Goal: Task Accomplishment & Management: Complete application form

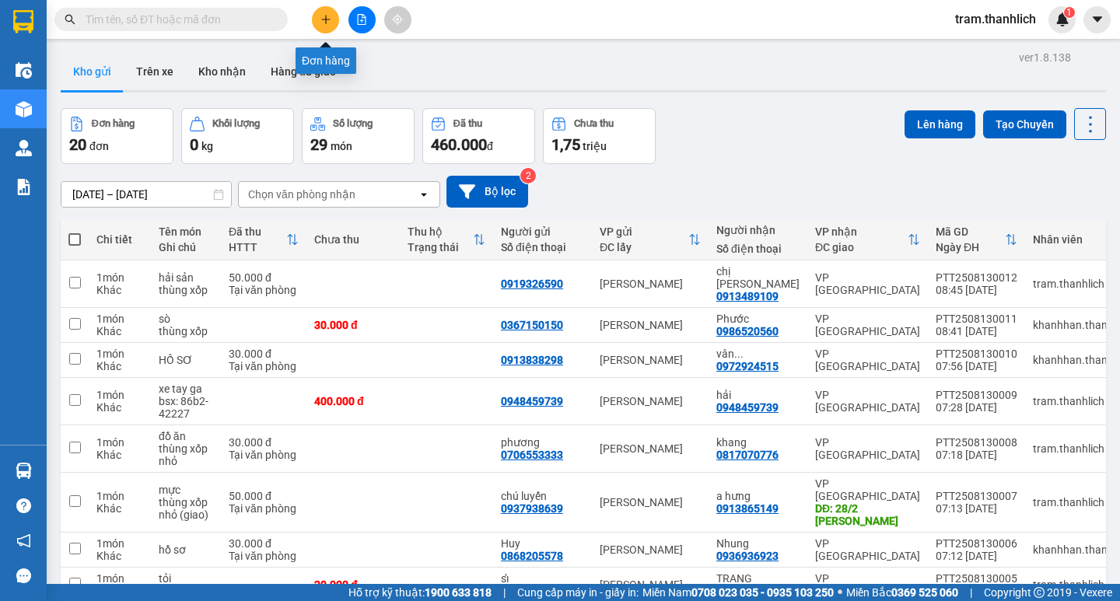
click at [317, 15] on button at bounding box center [325, 19] width 27 height 27
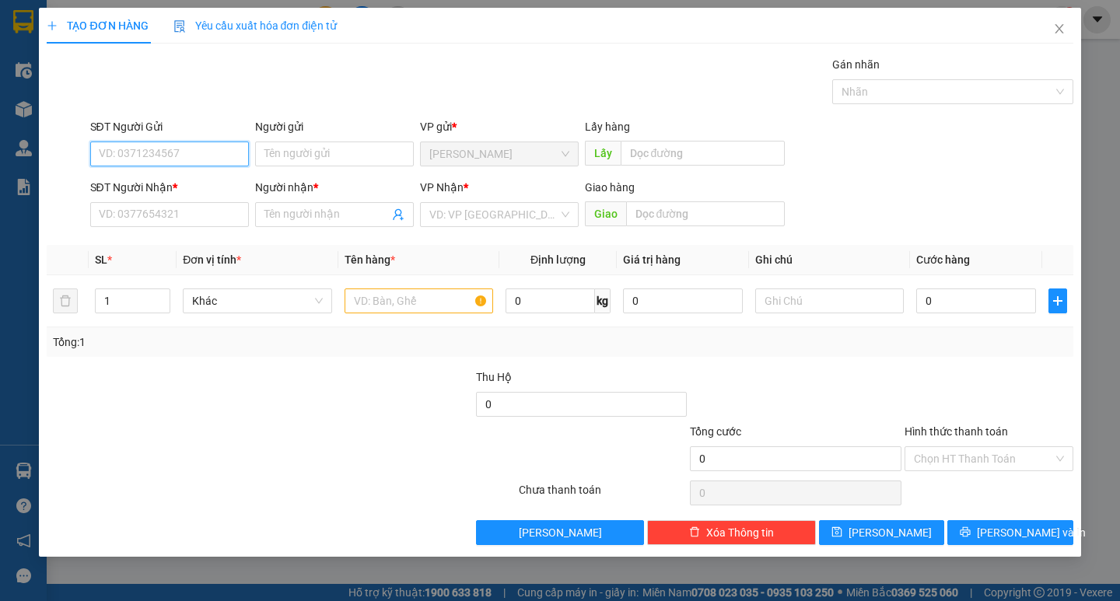
click at [124, 150] on input "SĐT Người Gửi" at bounding box center [169, 154] width 159 height 25
type input "0382933944"
click at [143, 215] on input "SĐT Người Nhận *" at bounding box center [169, 214] width 159 height 25
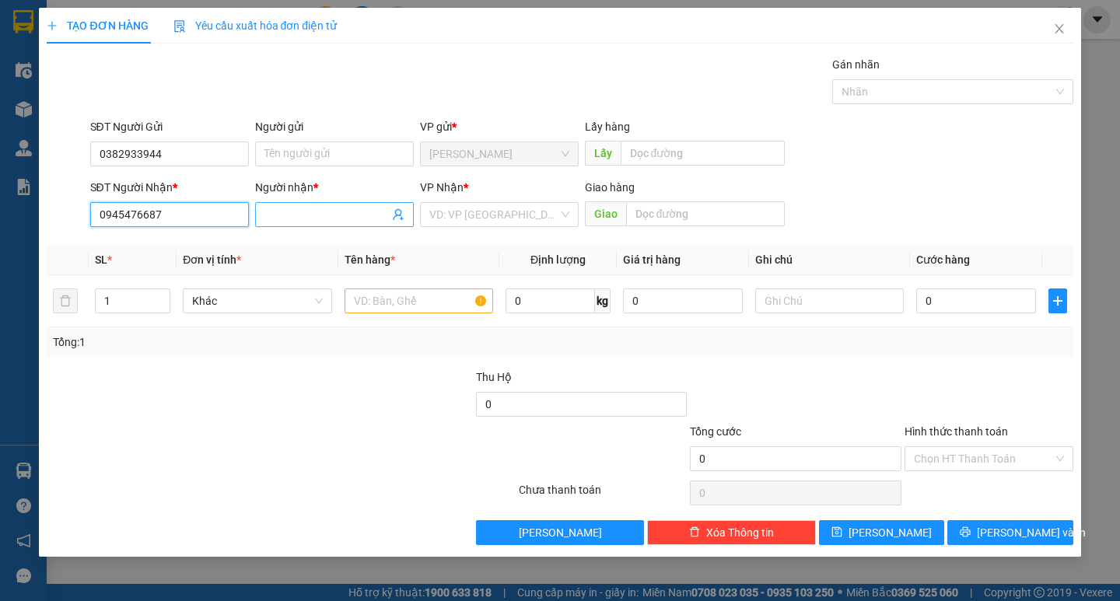
type input "0945476687"
click at [300, 214] on input "Người nhận *" at bounding box center [326, 214] width 124 height 17
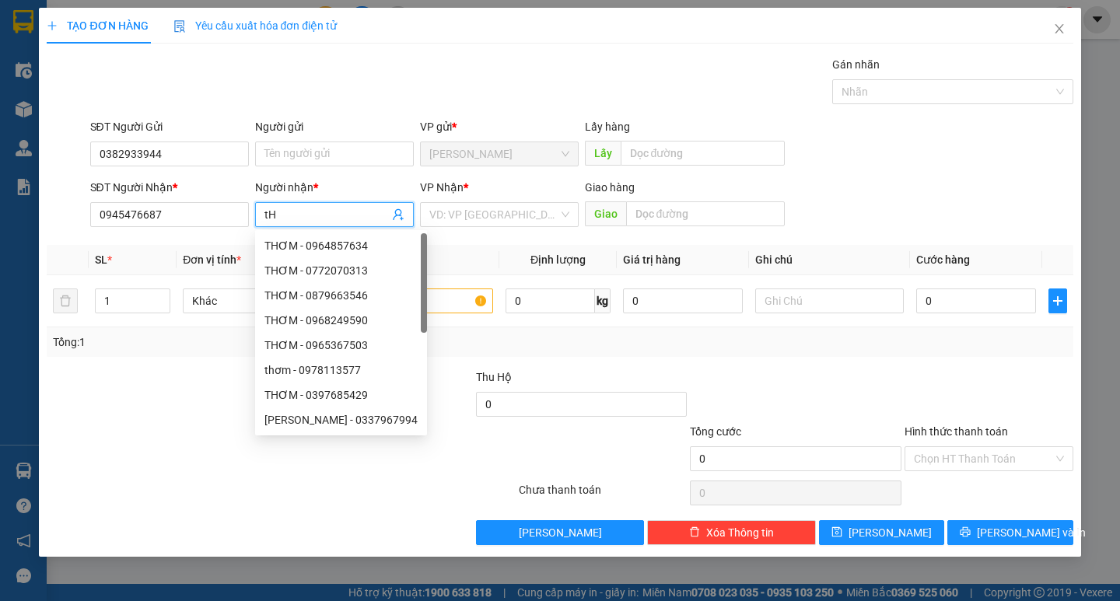
type input "t"
type input "Thơm"
click at [517, 221] on input "search" at bounding box center [493, 214] width 129 height 23
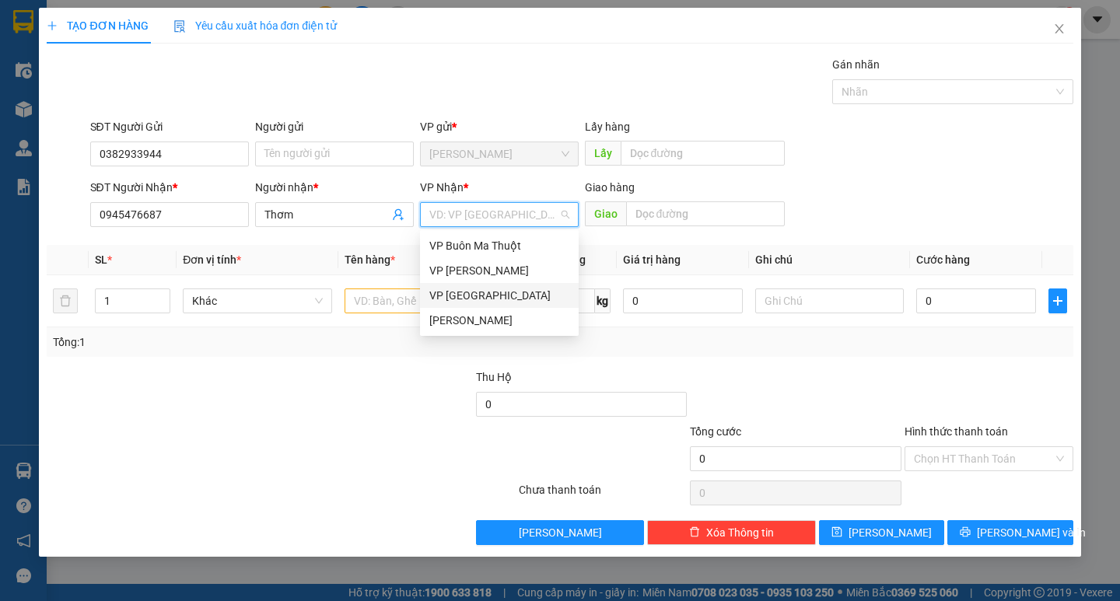
click at [489, 290] on div "VP [GEOGRAPHIC_DATA]" at bounding box center [499, 295] width 140 height 17
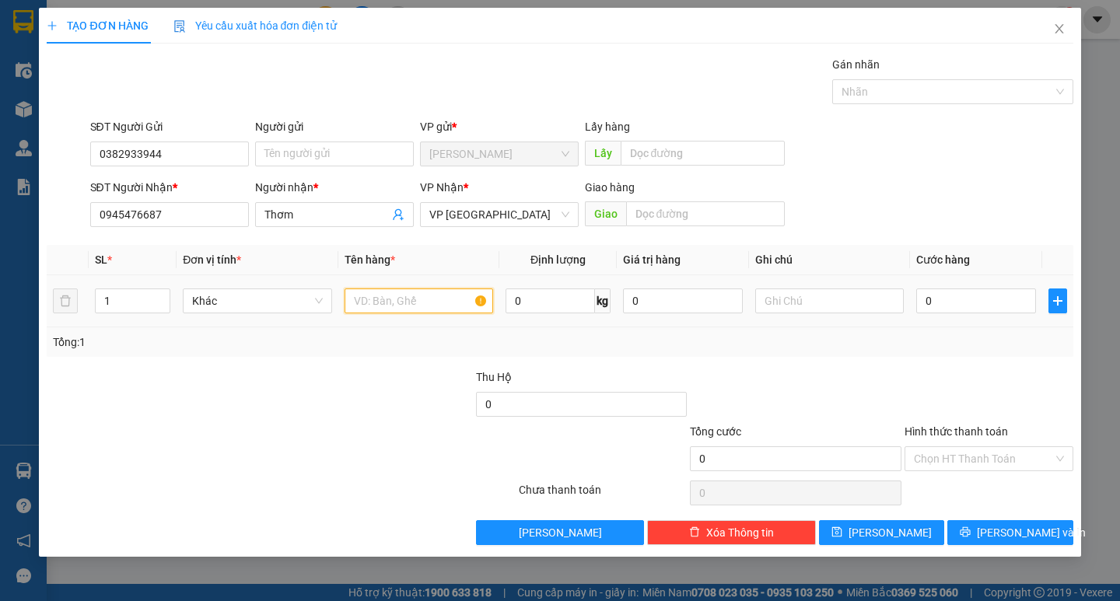
click at [414, 298] on input "text" at bounding box center [419, 301] width 149 height 25
type input "1 xe ga (bsx: 86C1-45727)"
click at [946, 298] on input "0" at bounding box center [976, 301] width 120 height 25
type input "4"
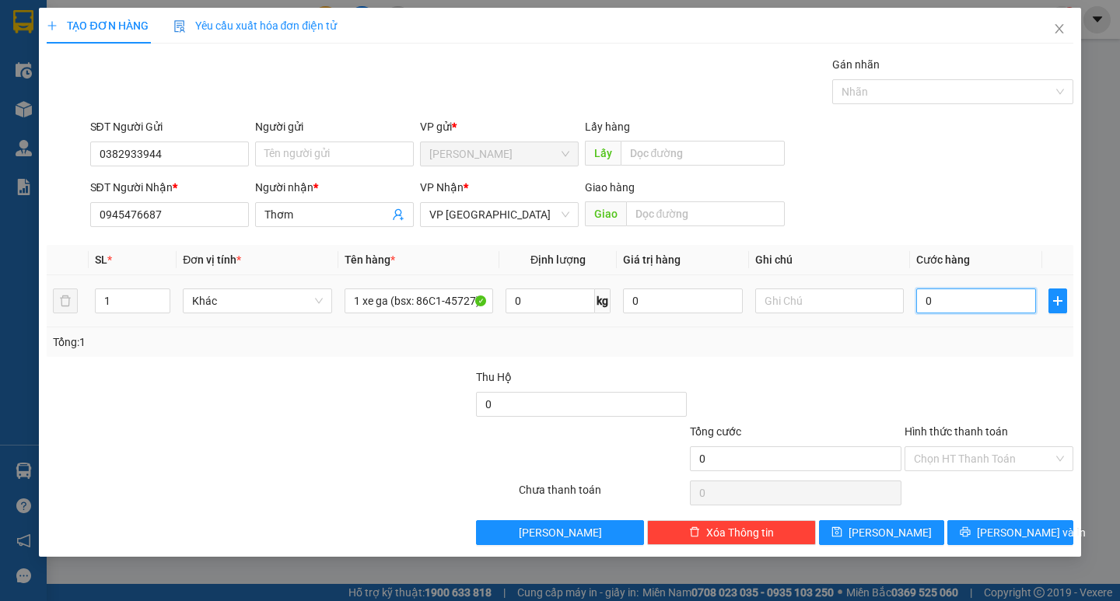
type input "4"
type input "40"
type input "400"
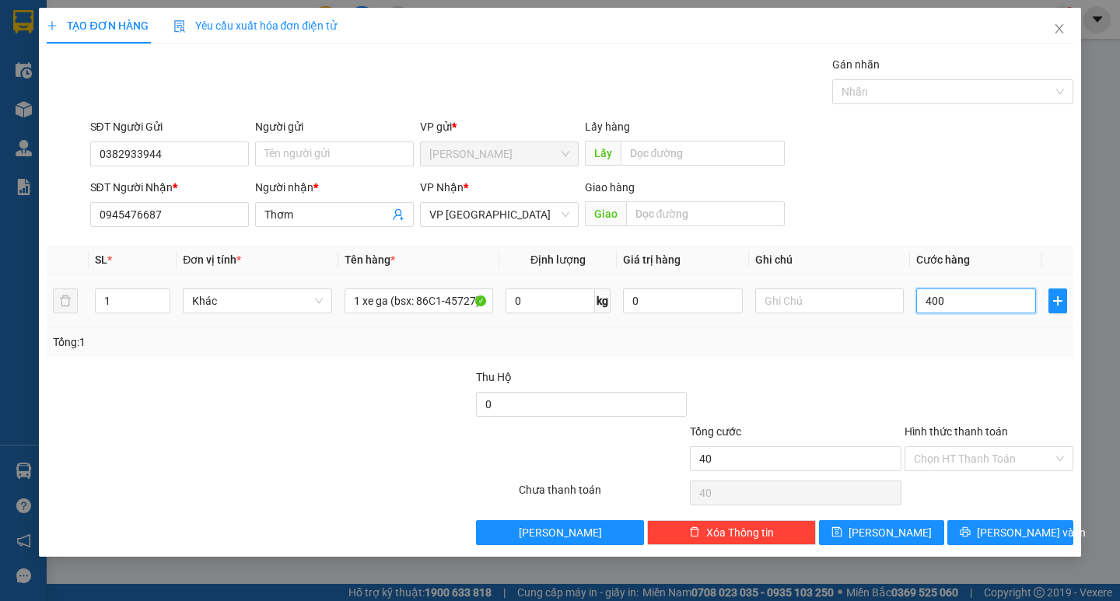
type input "400"
type input "4.000"
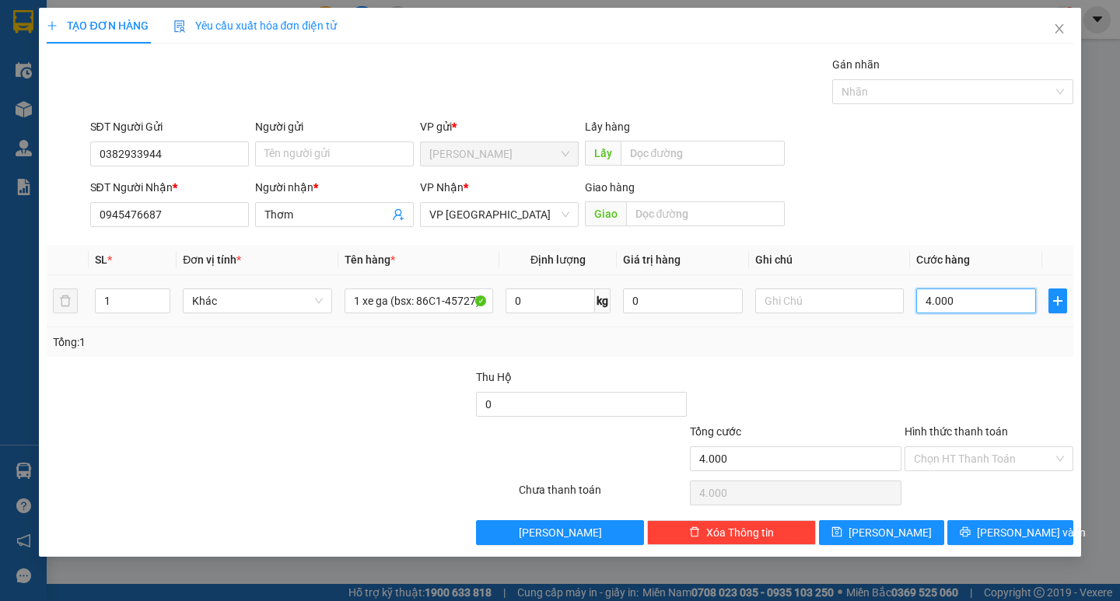
type input "40.000"
type input "400.000"
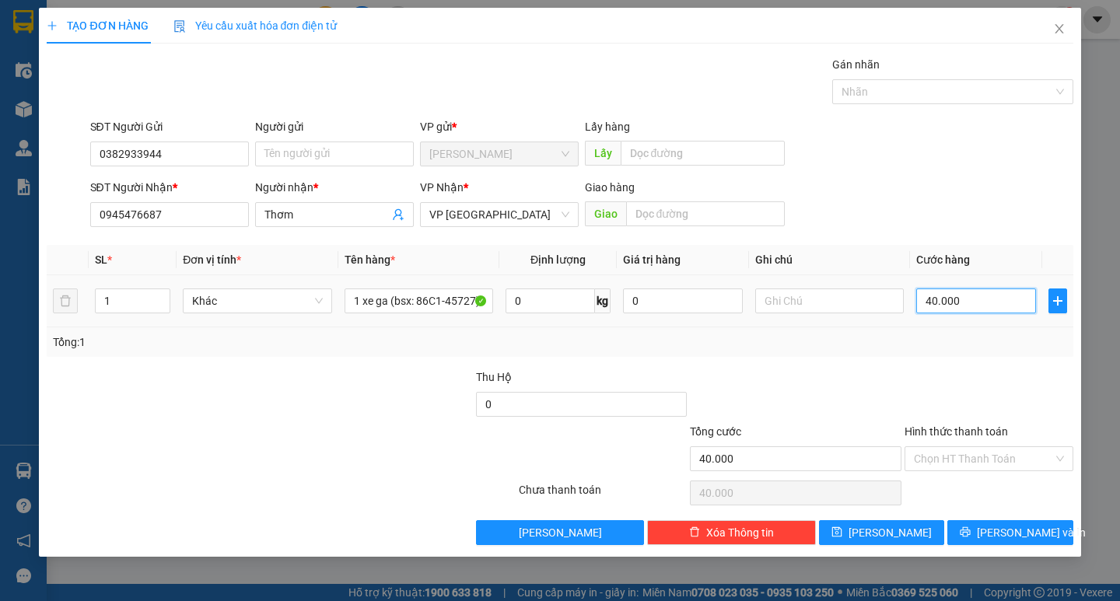
type input "400.000"
click at [971, 460] on input "Hình thức thanh toán" at bounding box center [983, 458] width 139 height 23
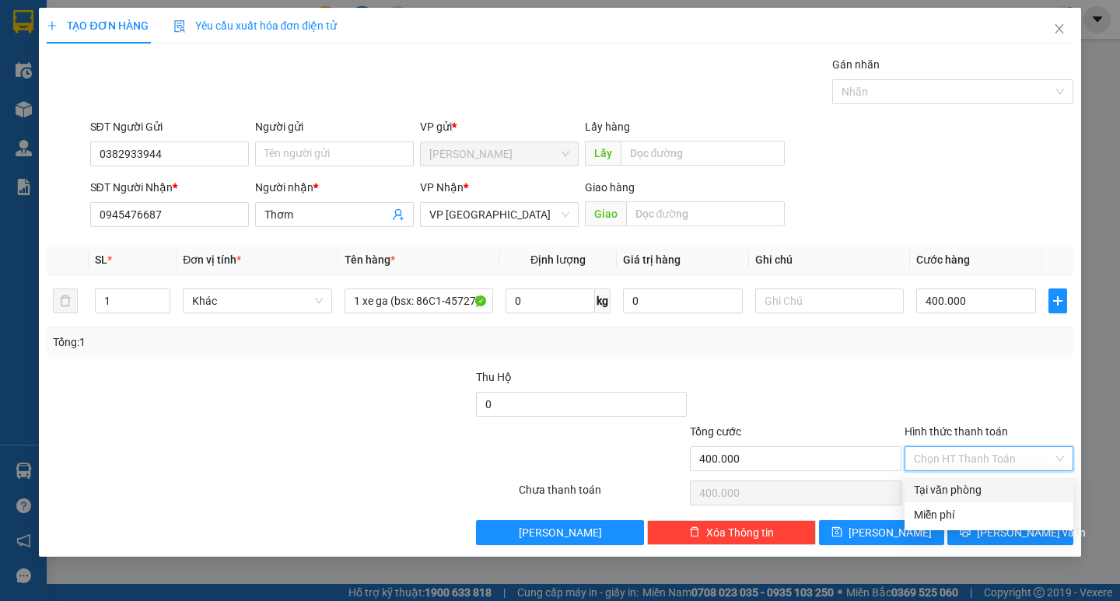
drag, startPoint x: 948, startPoint y: 483, endPoint x: 957, endPoint y: 512, distance: 30.0
click at [948, 488] on div "Tại văn phòng" at bounding box center [989, 489] width 150 height 17
type input "0"
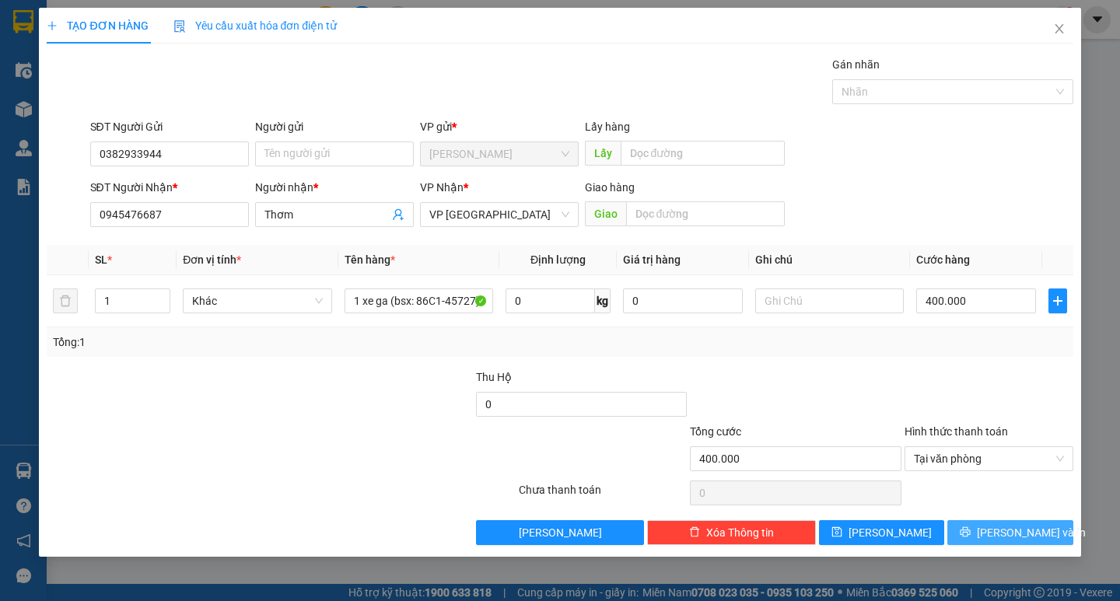
click at [1010, 523] on button "[PERSON_NAME] và In" at bounding box center [1009, 532] width 125 height 25
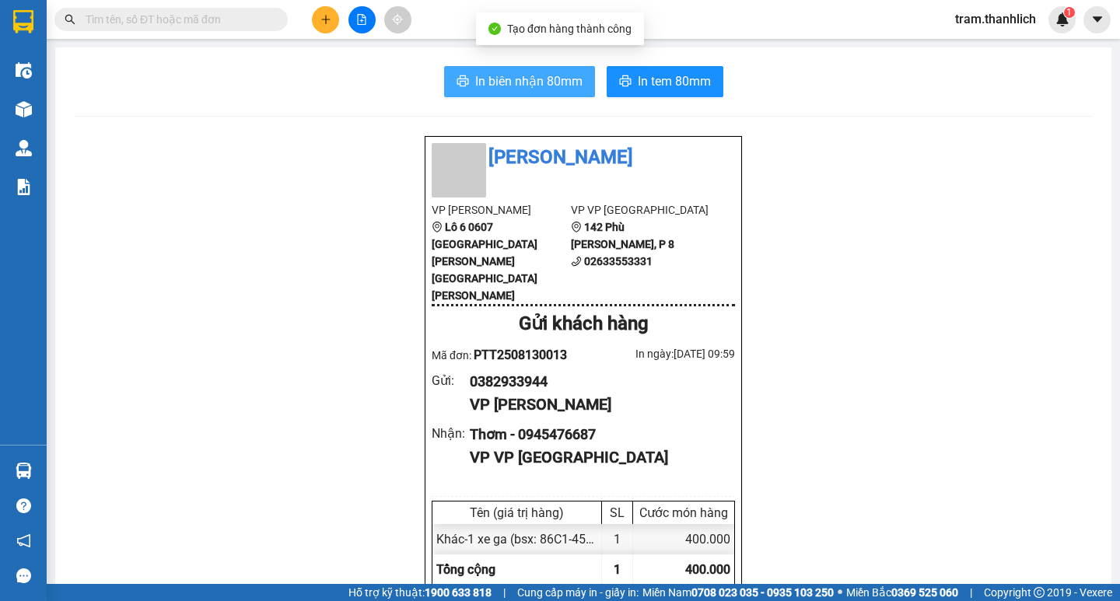
click at [516, 77] on span "In biên nhận 80mm" at bounding box center [528, 81] width 107 height 19
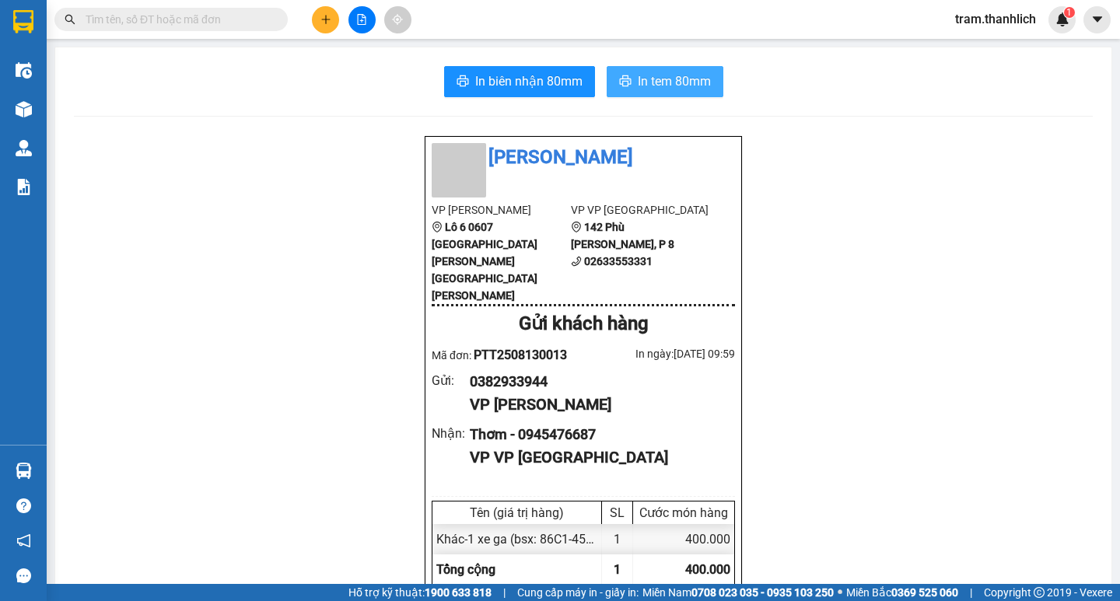
click at [654, 68] on button "In tem 80mm" at bounding box center [665, 81] width 117 height 31
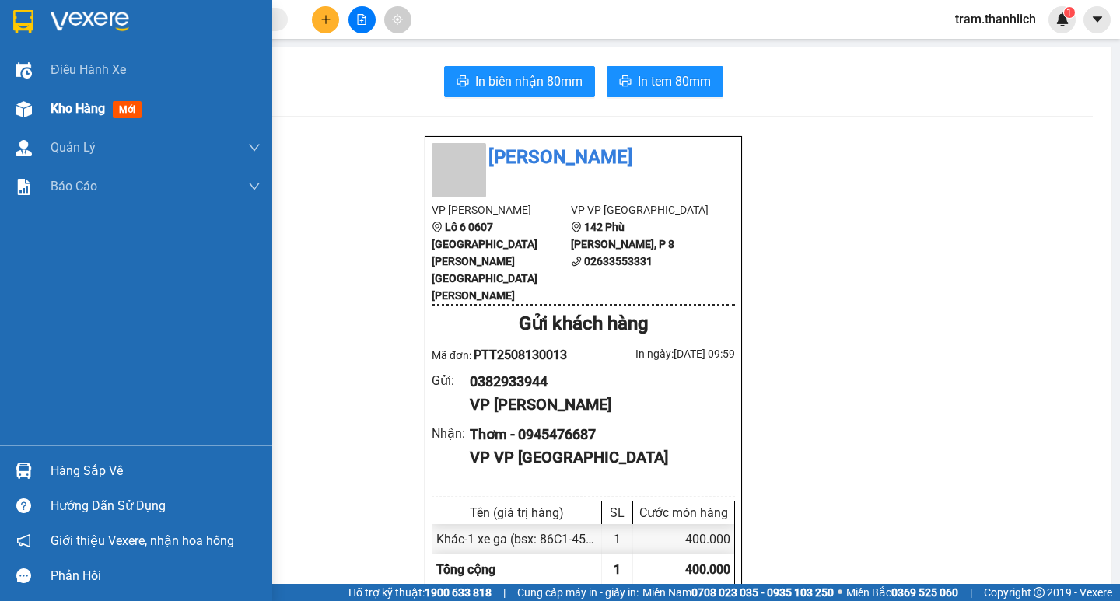
click at [71, 110] on span "Kho hàng" at bounding box center [78, 108] width 54 height 15
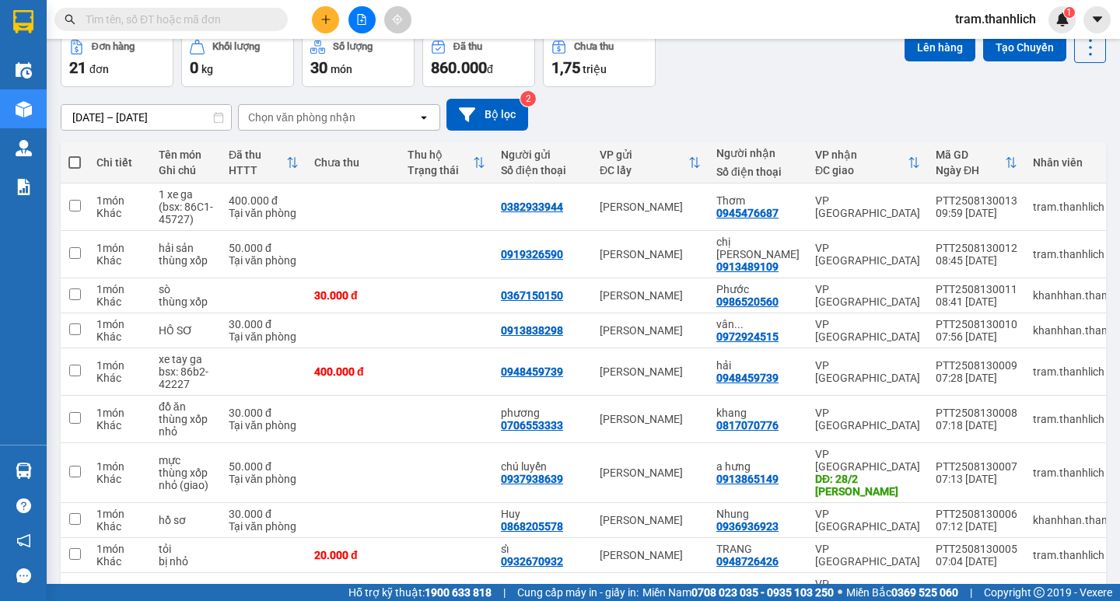
scroll to position [74, 0]
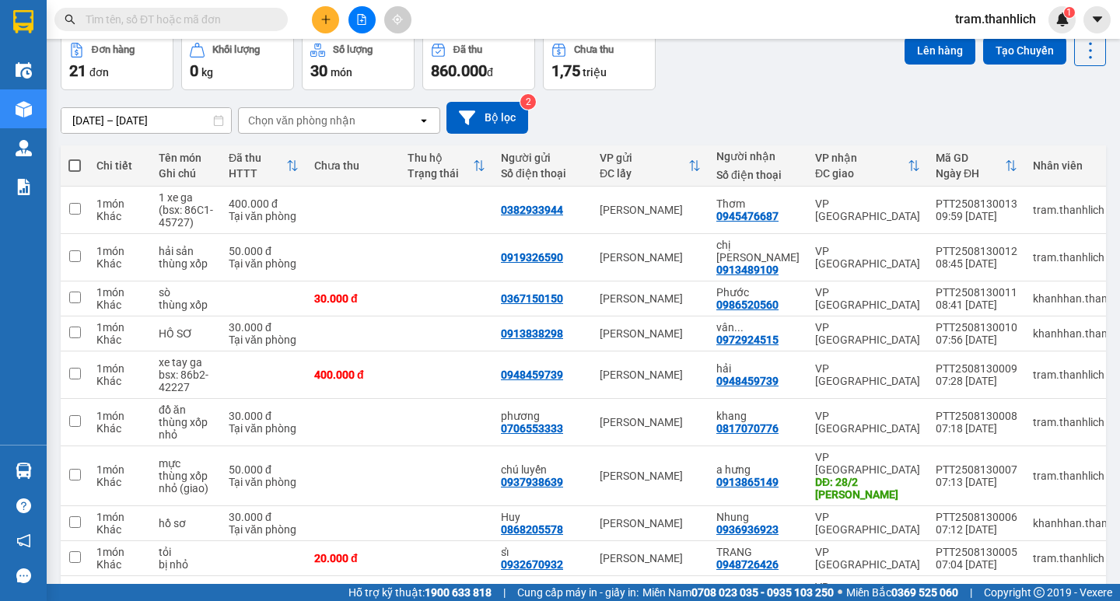
click at [76, 164] on span at bounding box center [74, 165] width 12 height 12
click at [75, 158] on input "checkbox" at bounding box center [75, 158] width 0 height 0
checkbox input "true"
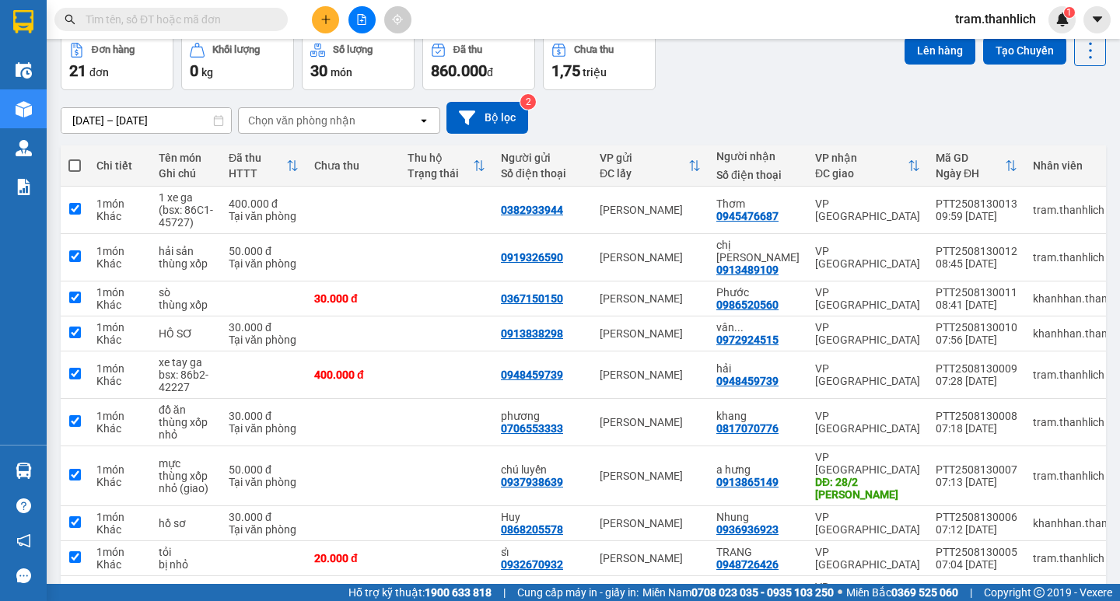
checkbox input "true"
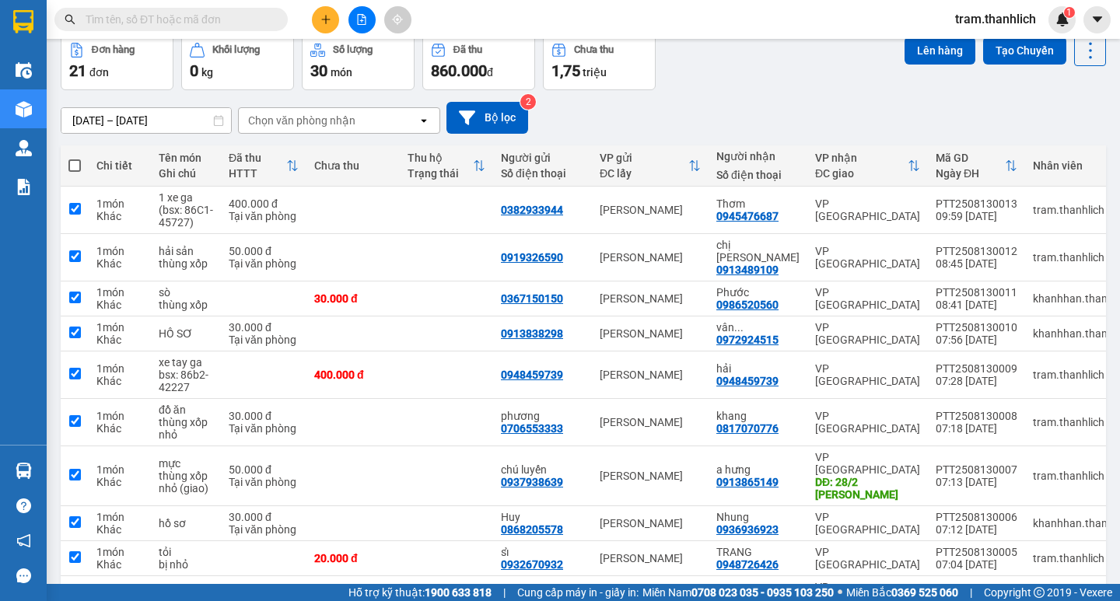
checkbox input "true"
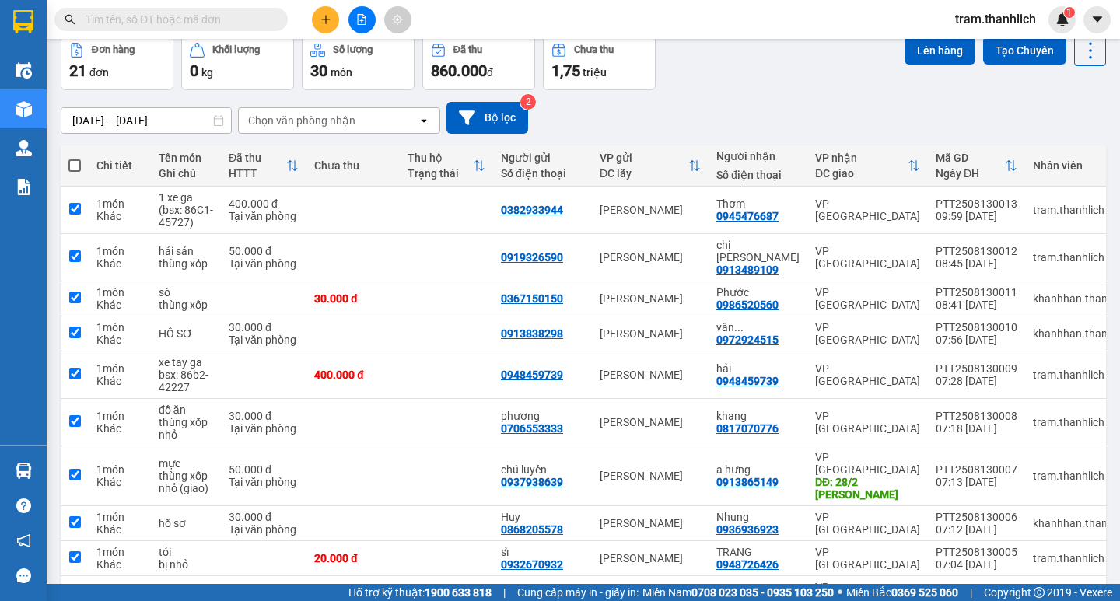
checkbox input "true"
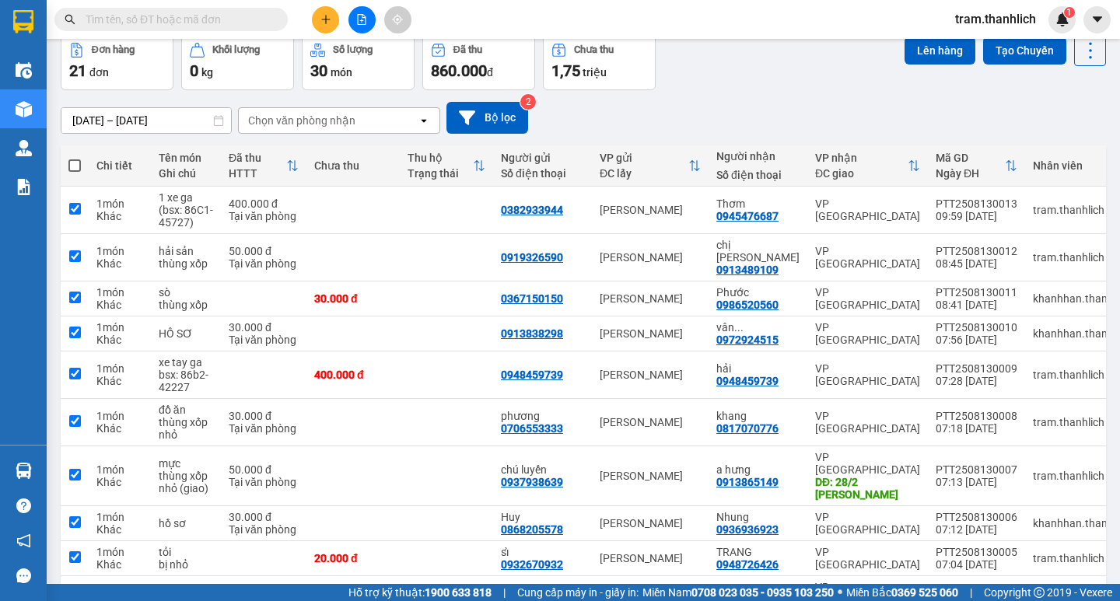
checkbox input "true"
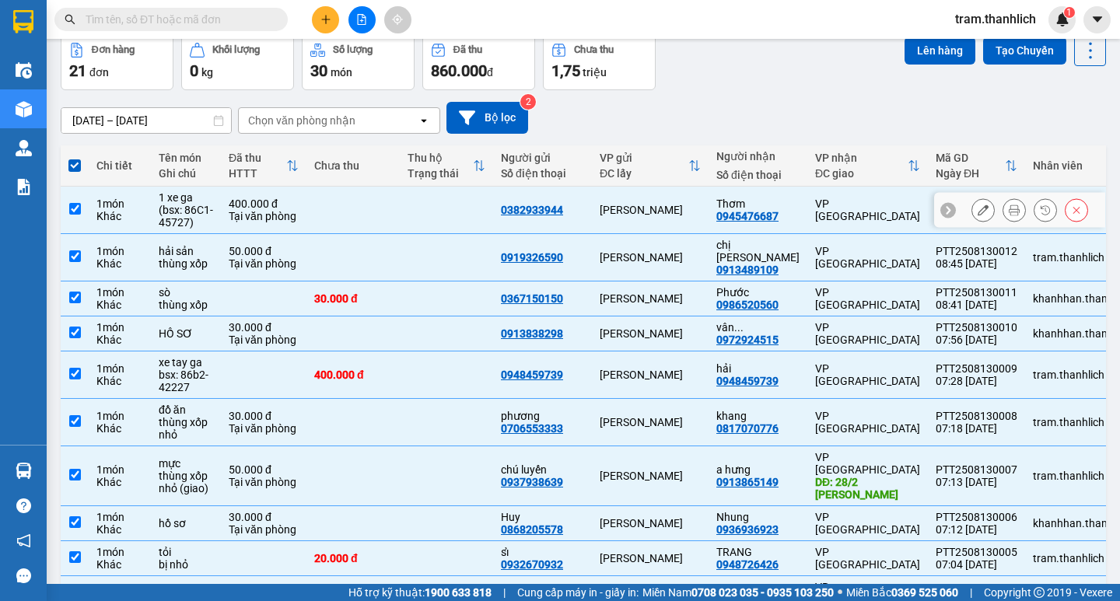
click at [413, 205] on td at bounding box center [446, 210] width 93 height 47
checkbox input "false"
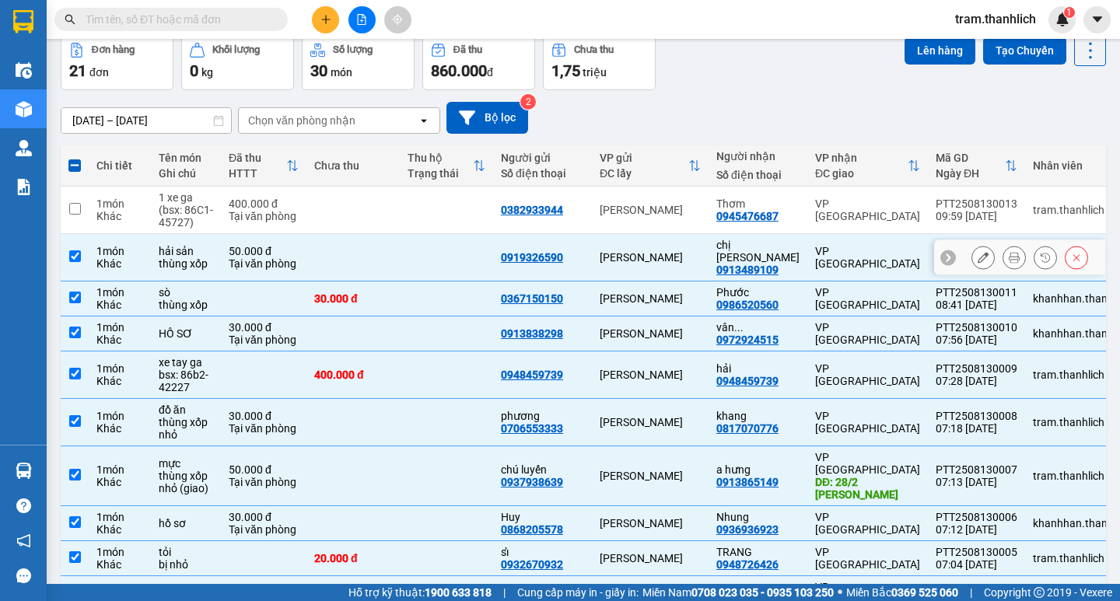
click at [433, 249] on td at bounding box center [446, 257] width 93 height 47
checkbox input "false"
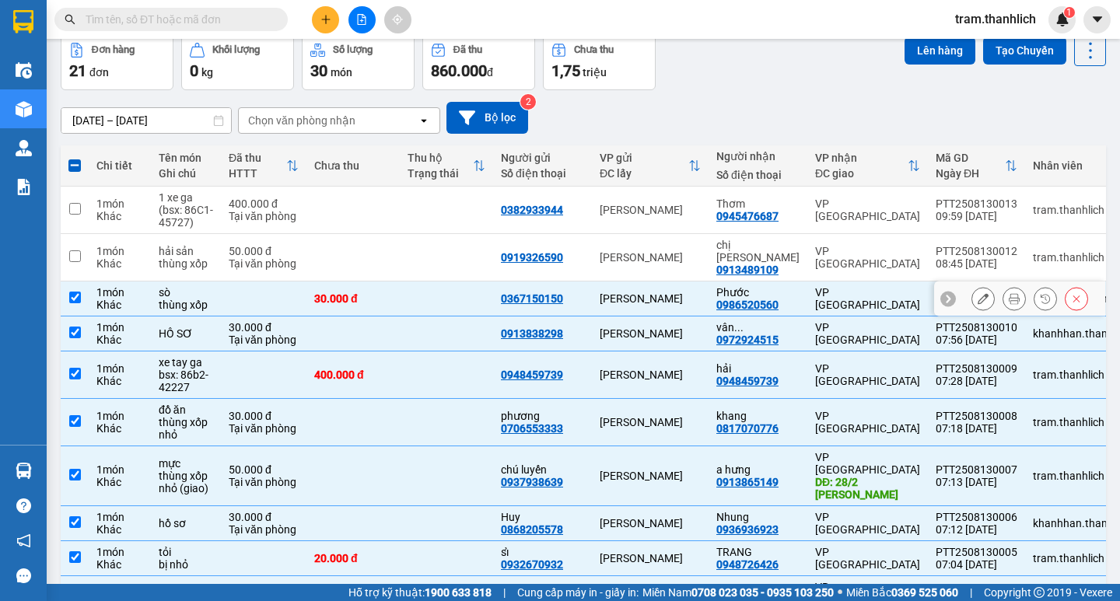
click at [415, 284] on td at bounding box center [446, 299] width 93 height 35
checkbox input "false"
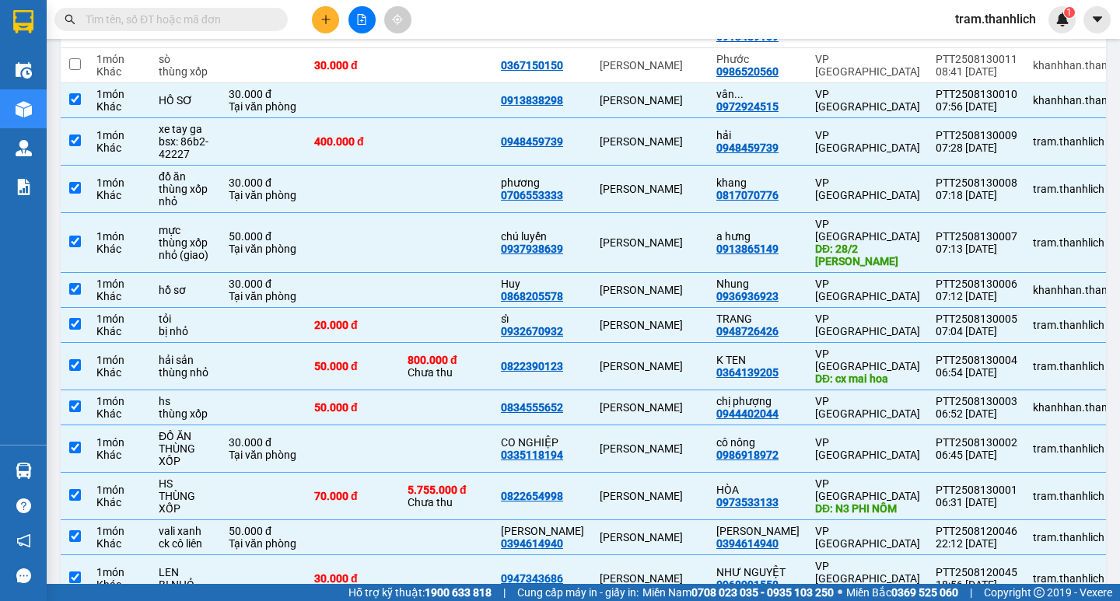
scroll to position [0, 0]
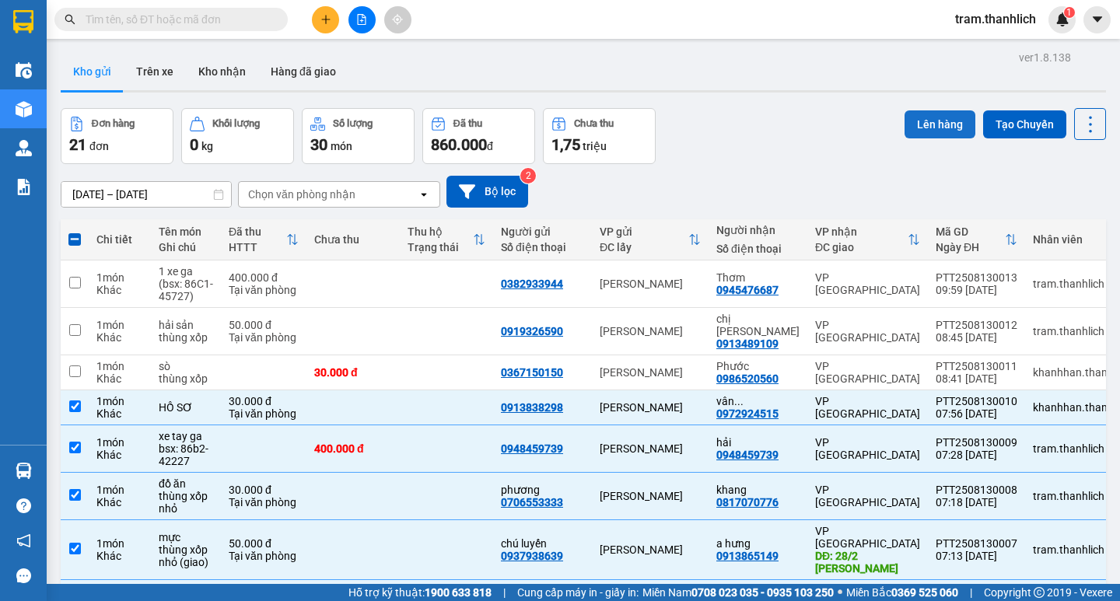
click at [920, 119] on button "Lên hàng" at bounding box center [940, 124] width 71 height 28
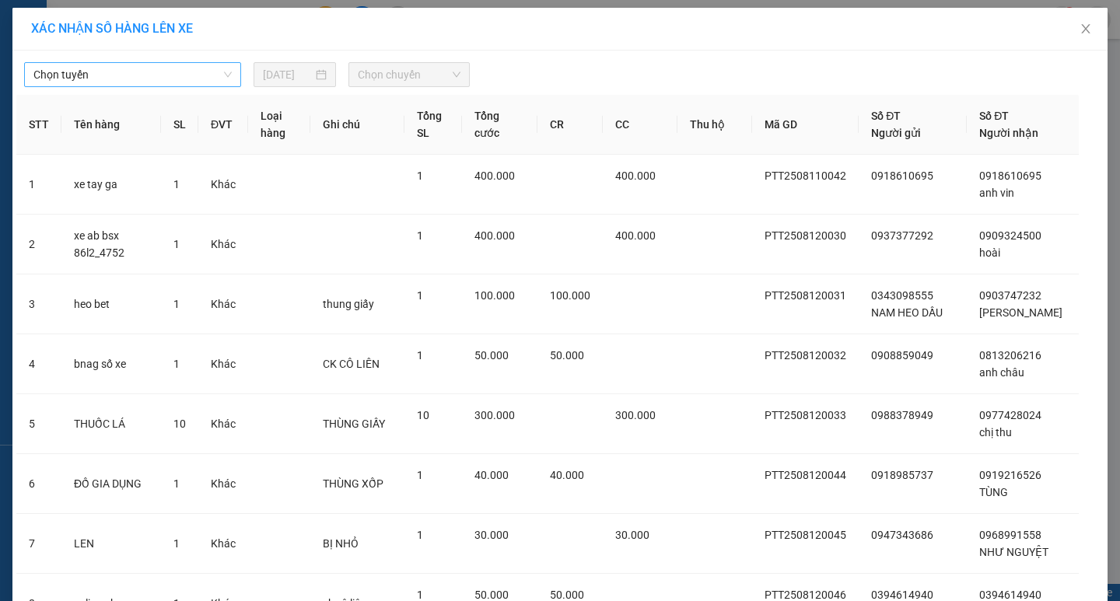
click at [89, 73] on span "Chọn tuyến" at bounding box center [132, 74] width 198 height 23
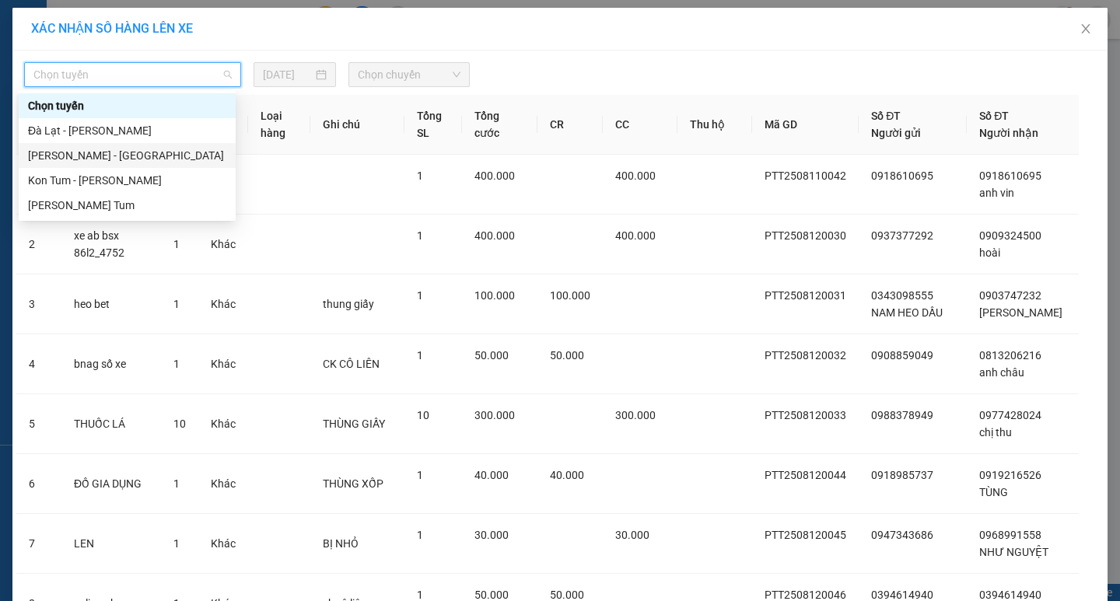
click at [69, 152] on div "Phan Thiết - Đà Lạt" at bounding box center [127, 155] width 198 height 17
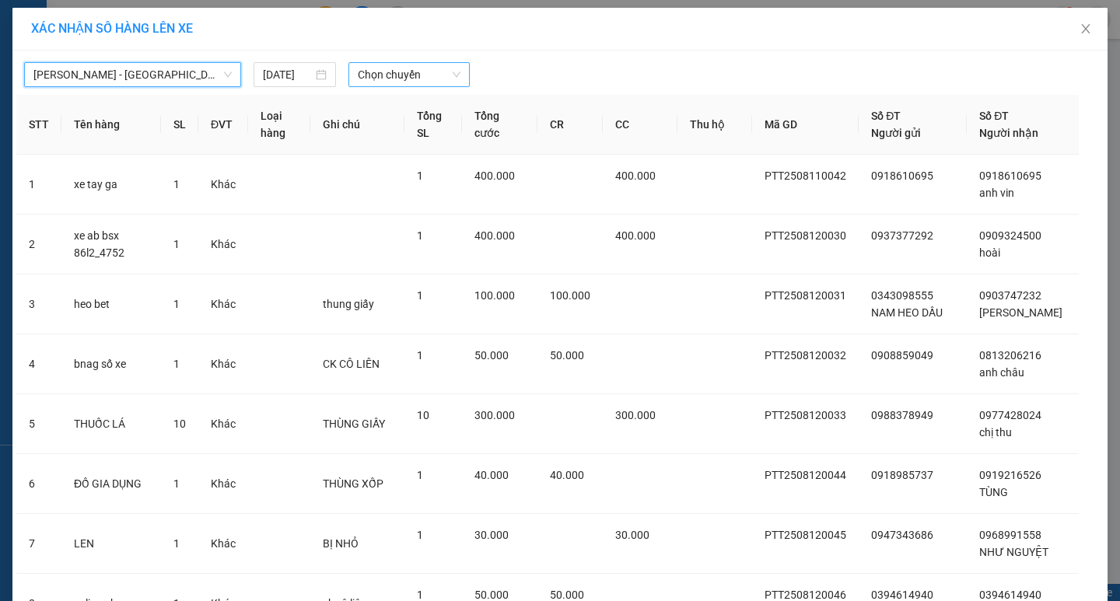
click at [413, 72] on span "Chọn chuyến" at bounding box center [409, 74] width 103 height 23
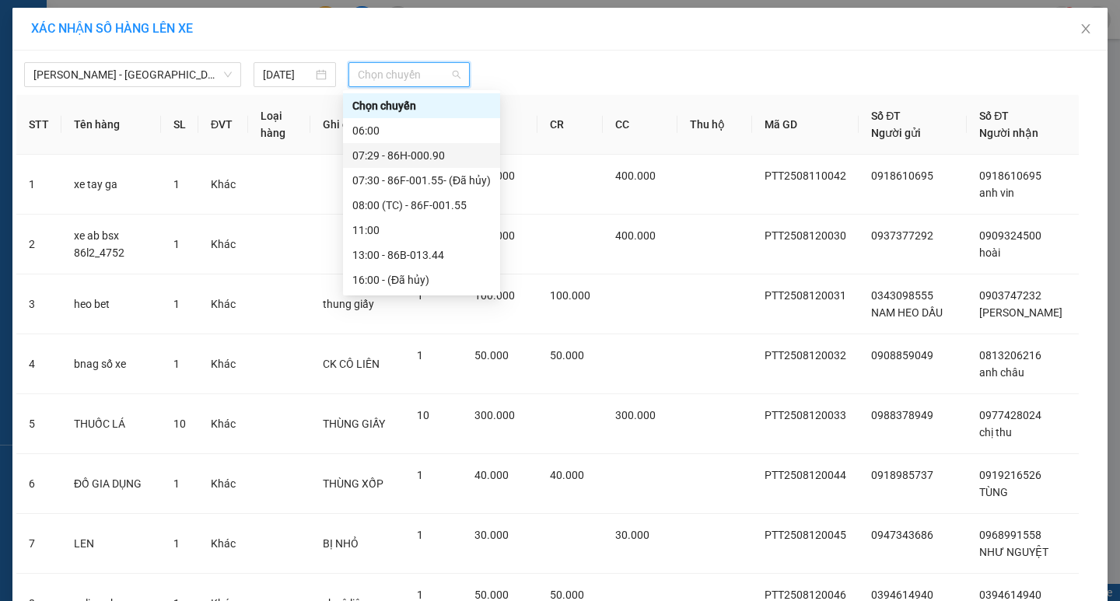
click at [429, 156] on div "07:29 - 86H-000.90" at bounding box center [421, 155] width 138 height 17
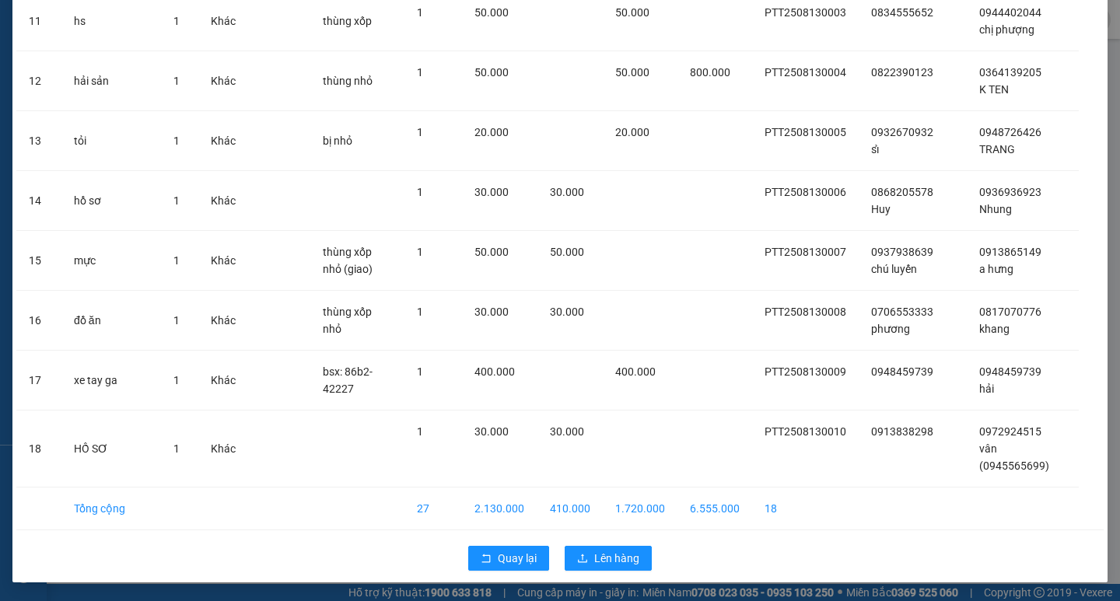
scroll to position [789, 0]
click at [621, 559] on span "Lên hàng" at bounding box center [616, 558] width 45 height 17
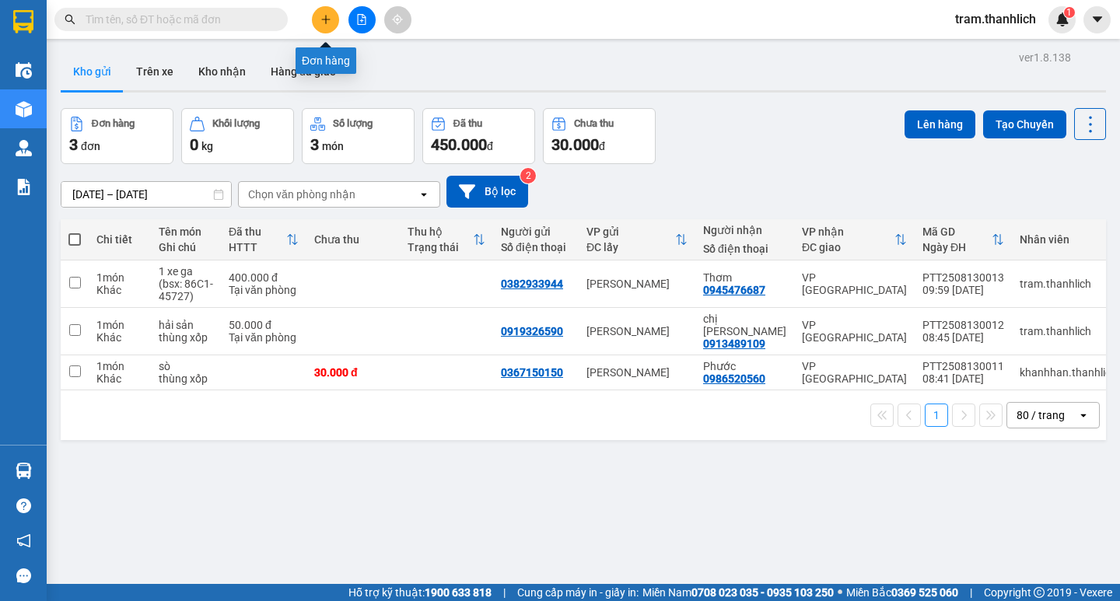
click at [319, 19] on button at bounding box center [325, 19] width 27 height 27
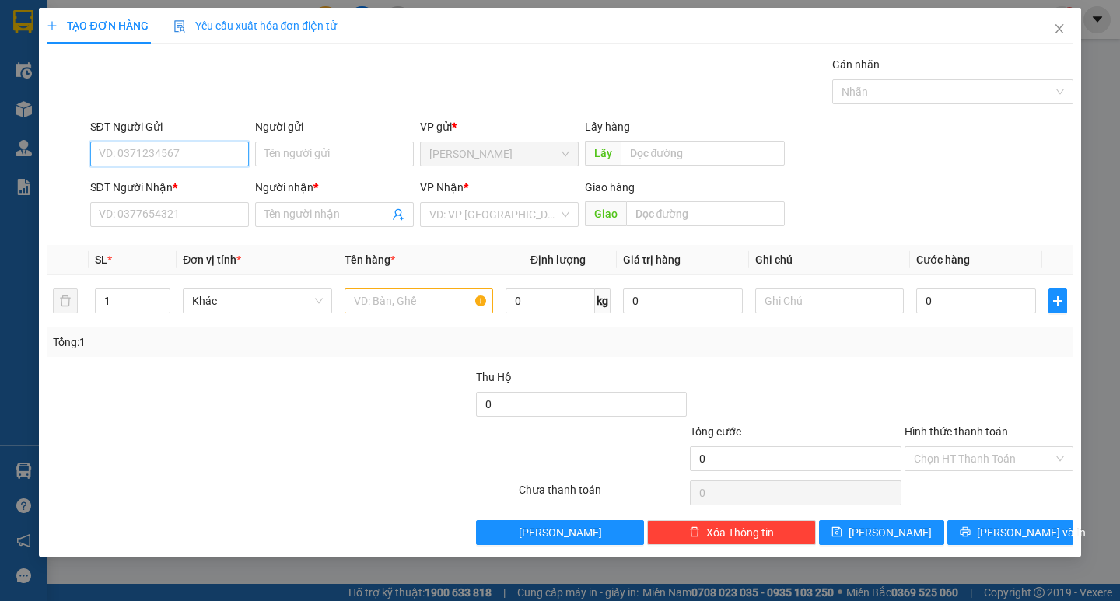
click at [99, 147] on input "SĐT Người Gửi" at bounding box center [169, 154] width 159 height 25
click at [102, 176] on div "0933490131" at bounding box center [169, 185] width 159 height 25
type input "0933490131"
type input "0382159769"
type input "A DANH"
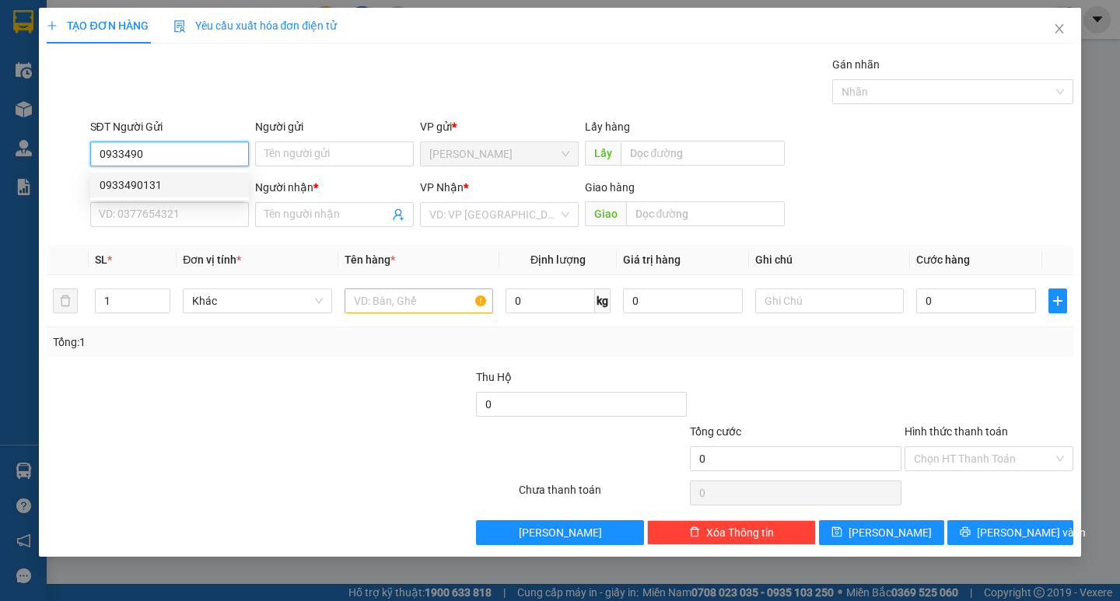
type input "SÔNG BÌNH"
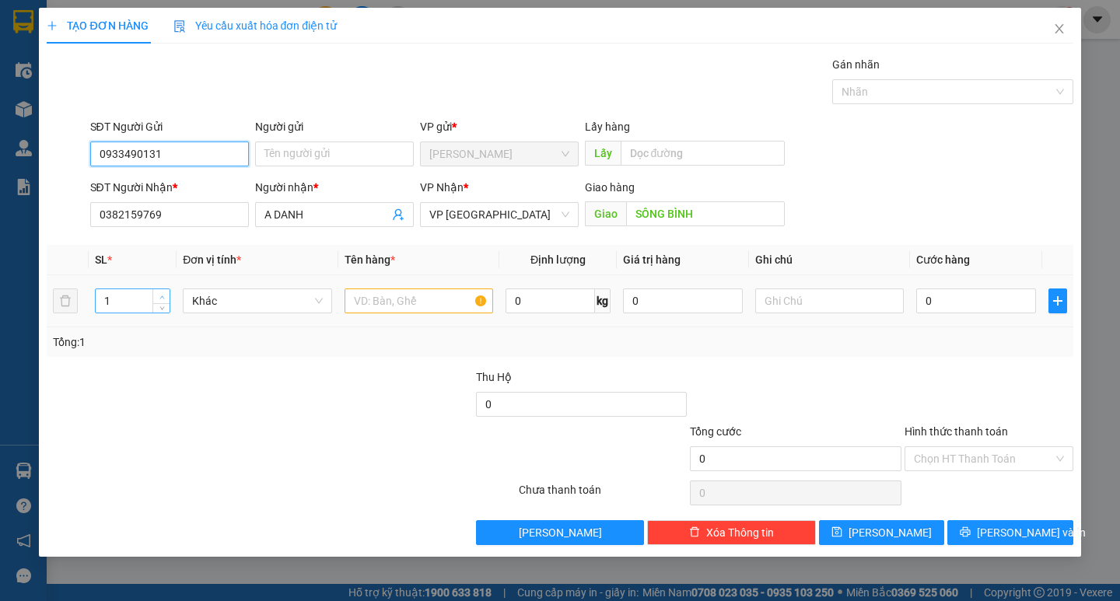
type input "0933490131"
click at [153, 292] on span "Increase Value" at bounding box center [160, 296] width 17 height 14
type input "4"
click at [153, 292] on span "Increase Value" at bounding box center [160, 296] width 17 height 14
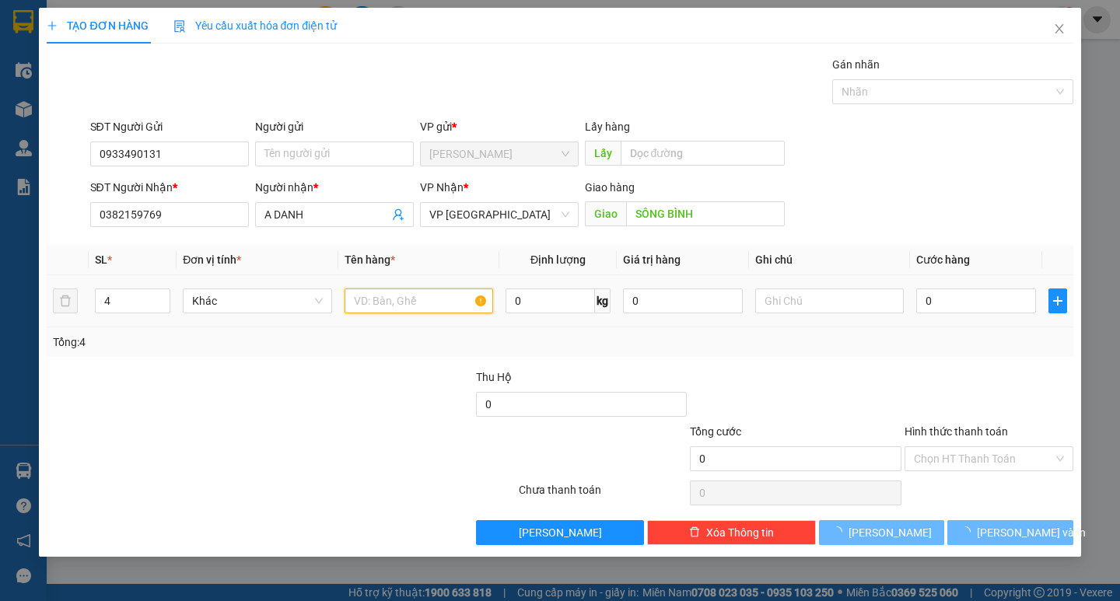
click at [417, 295] on input "text" at bounding box center [419, 301] width 149 height 25
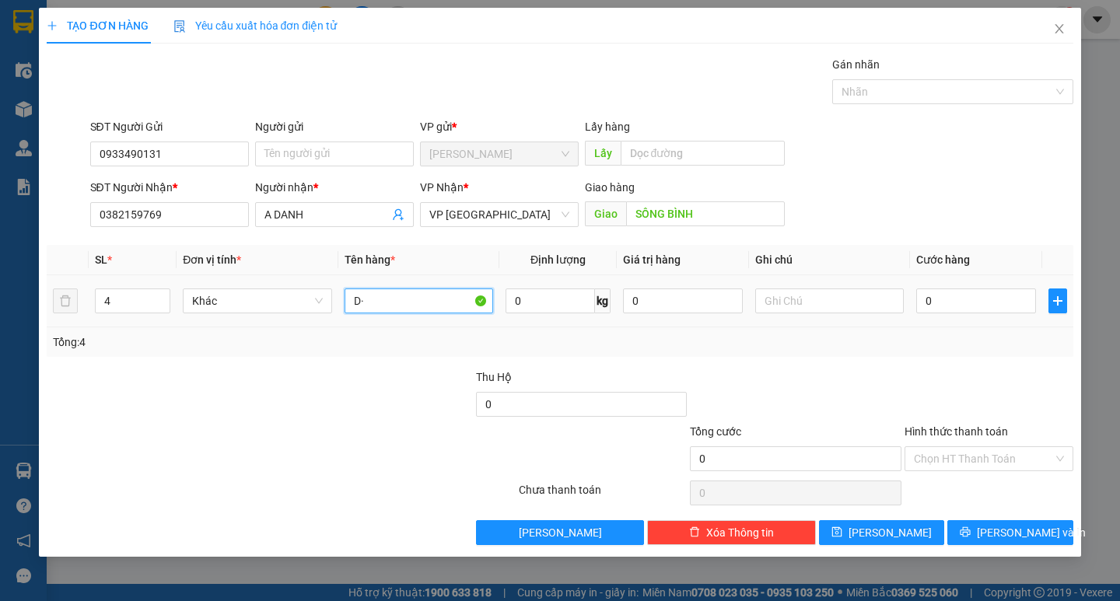
type input "D"
type input "ĐINH +CUỐC"
click at [812, 307] on input "text" at bounding box center [829, 301] width 149 height 25
type input "3BAO+1T GIẤY"
click at [971, 312] on input "0" at bounding box center [976, 301] width 120 height 25
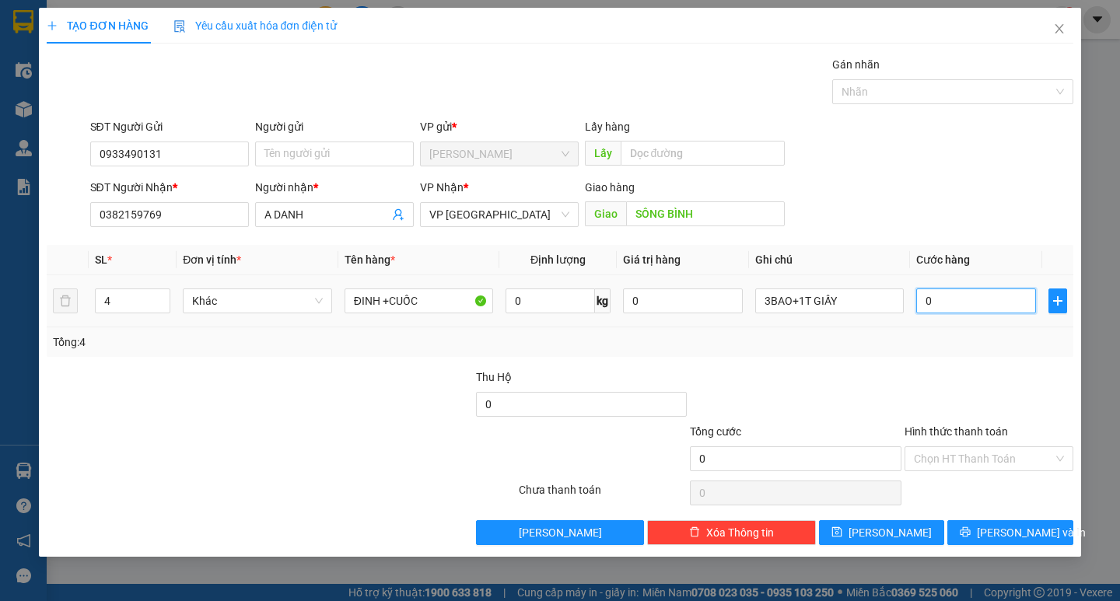
type input "1"
type input "15"
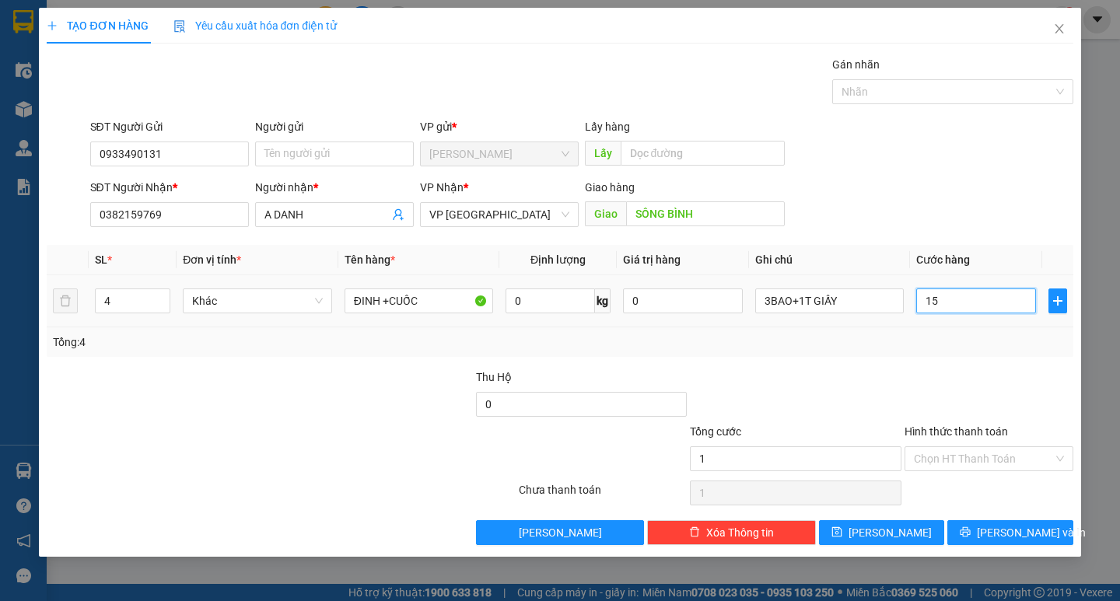
type input "15"
type input "1.502"
type input "15.020"
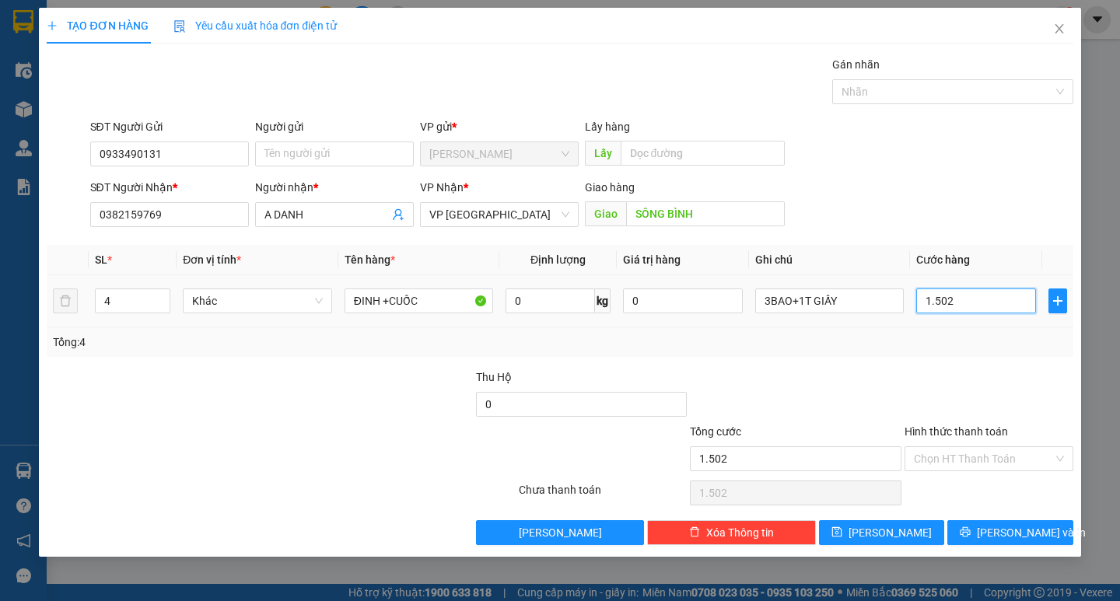
type input "15.020"
type input "150.200"
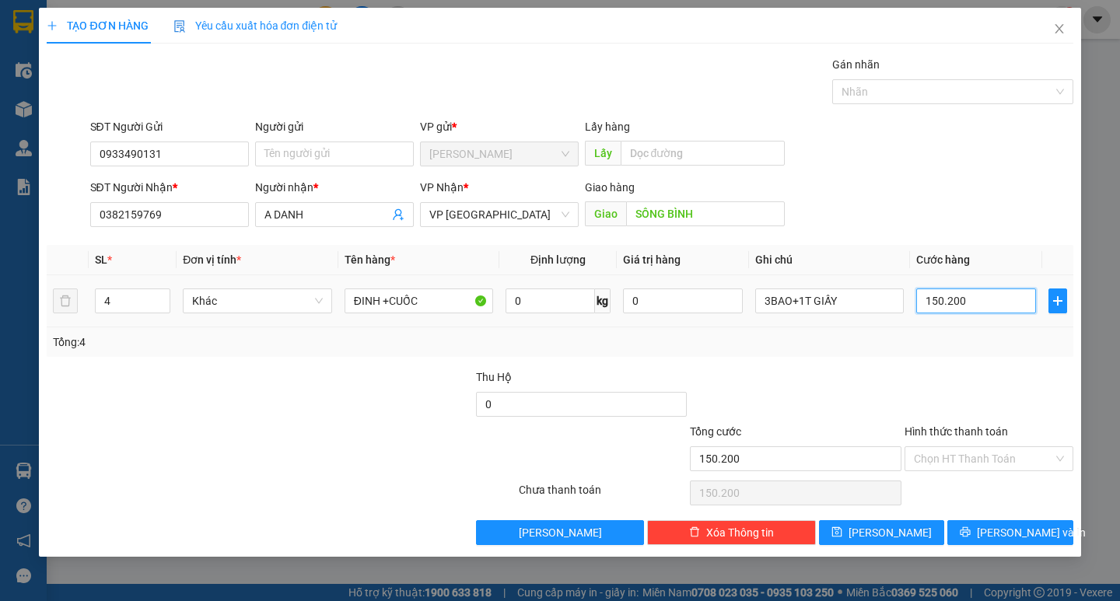
type input "1.502.000"
type input "150.200"
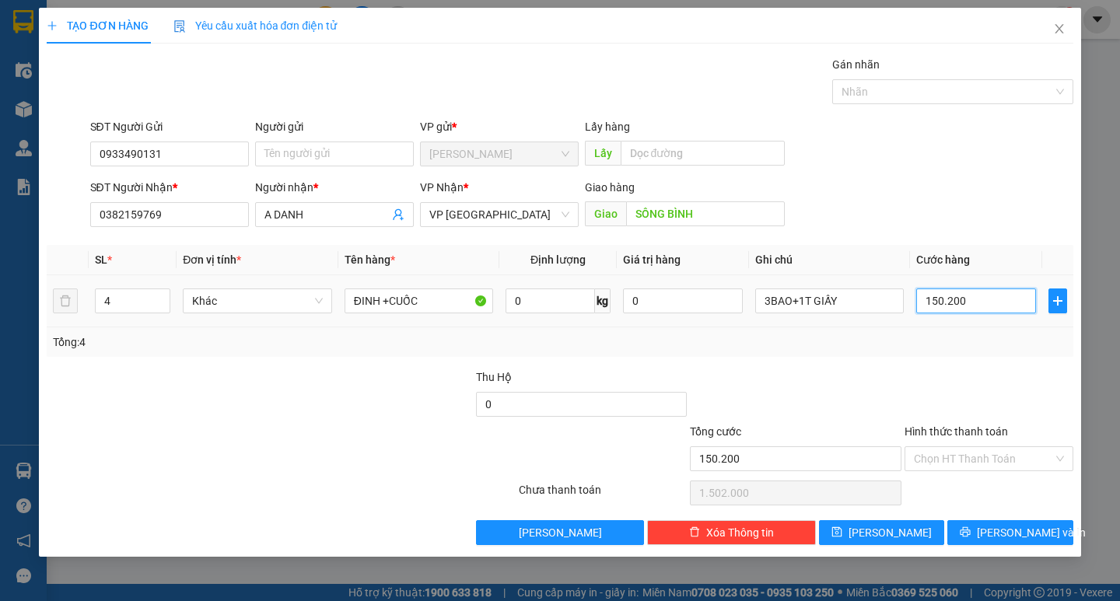
type input "150.200"
type input "15.020"
type input "1.502"
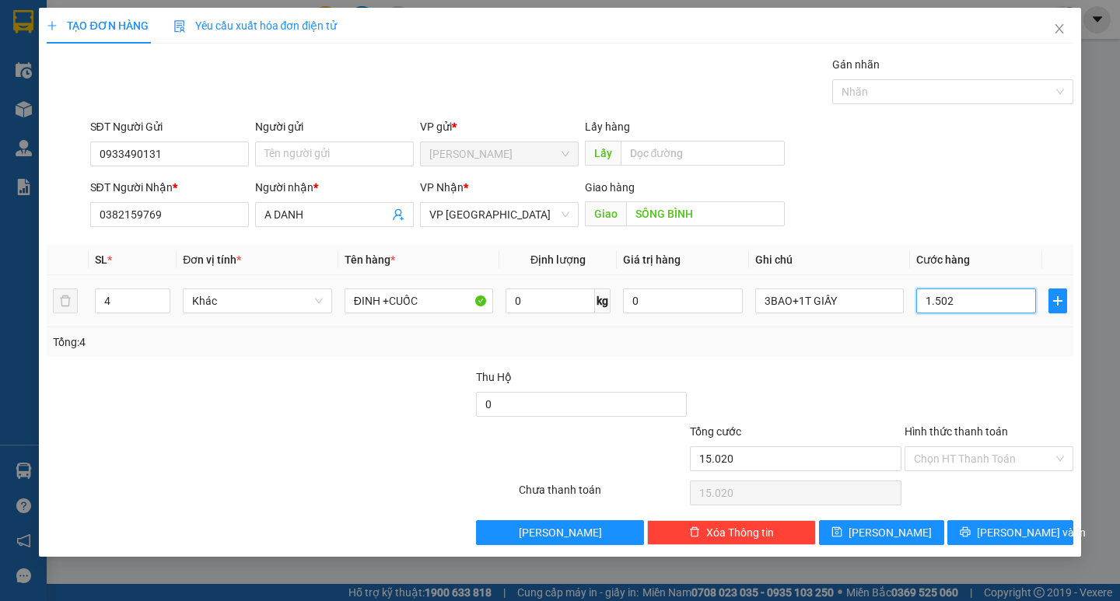
type input "1.502"
type input "150"
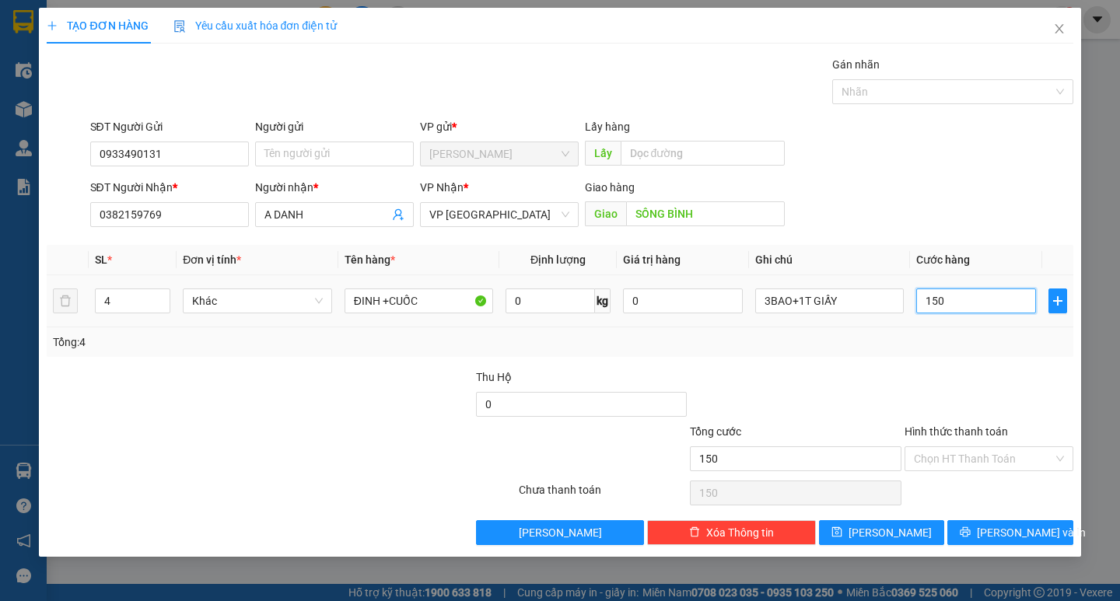
type input "15"
type input "150"
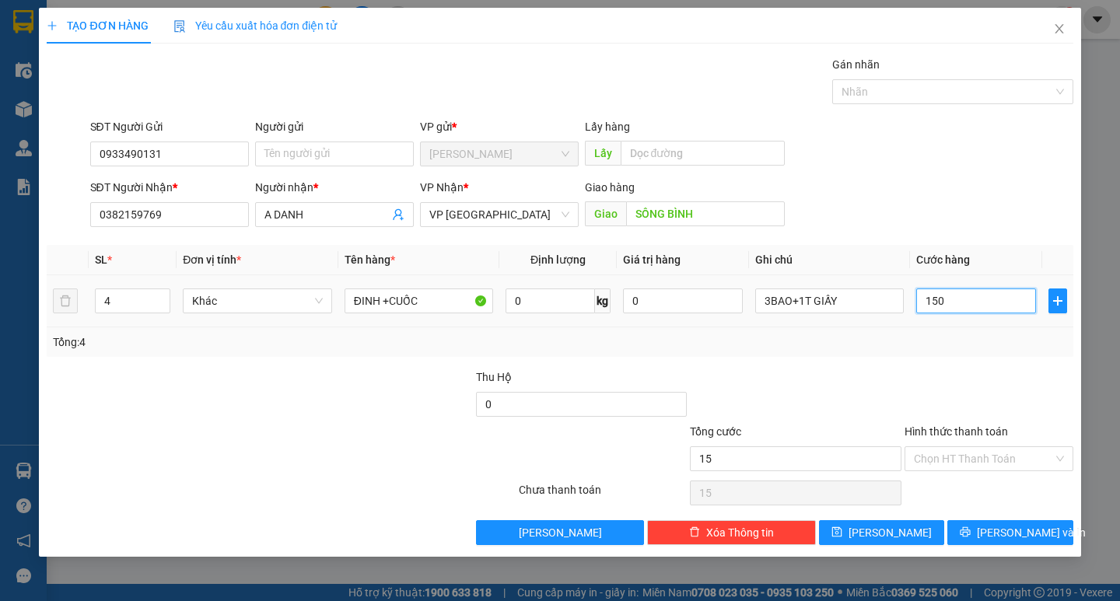
type input "150"
type input "1.500"
type input "15.000"
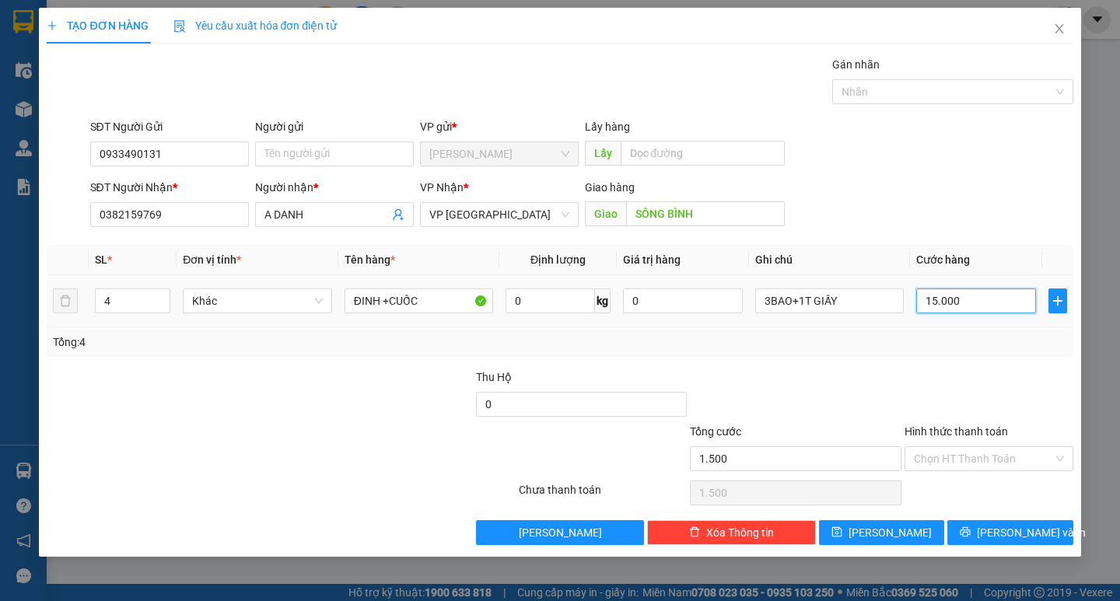
type input "15.000"
type input "150.000"
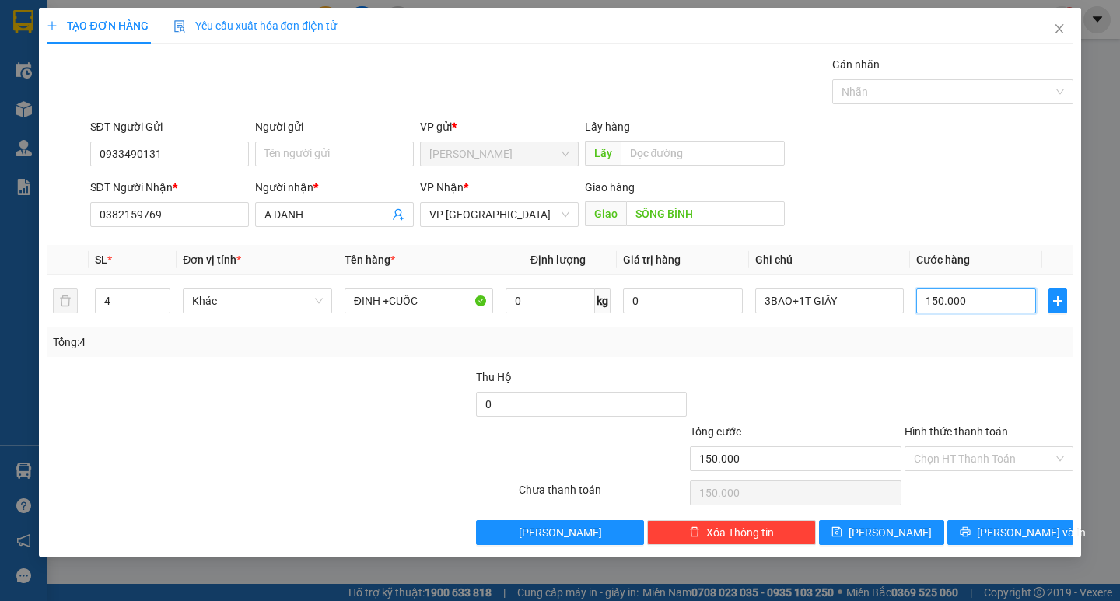
type input "150.000"
click at [1045, 537] on button "[PERSON_NAME] và In" at bounding box center [1009, 532] width 125 height 25
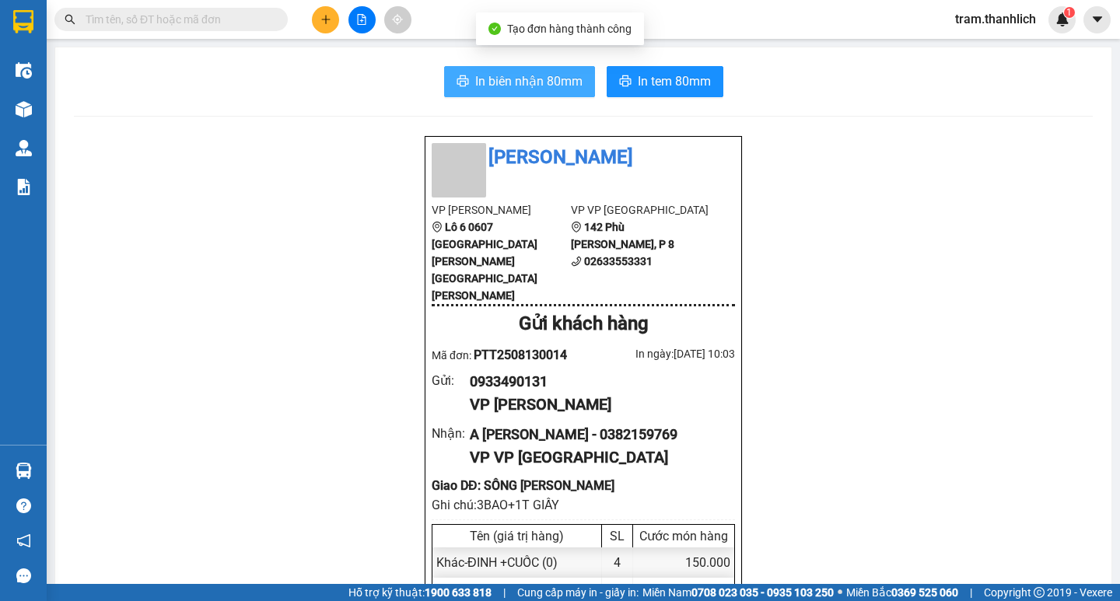
click at [525, 82] on span "In biên nhận 80mm" at bounding box center [528, 81] width 107 height 19
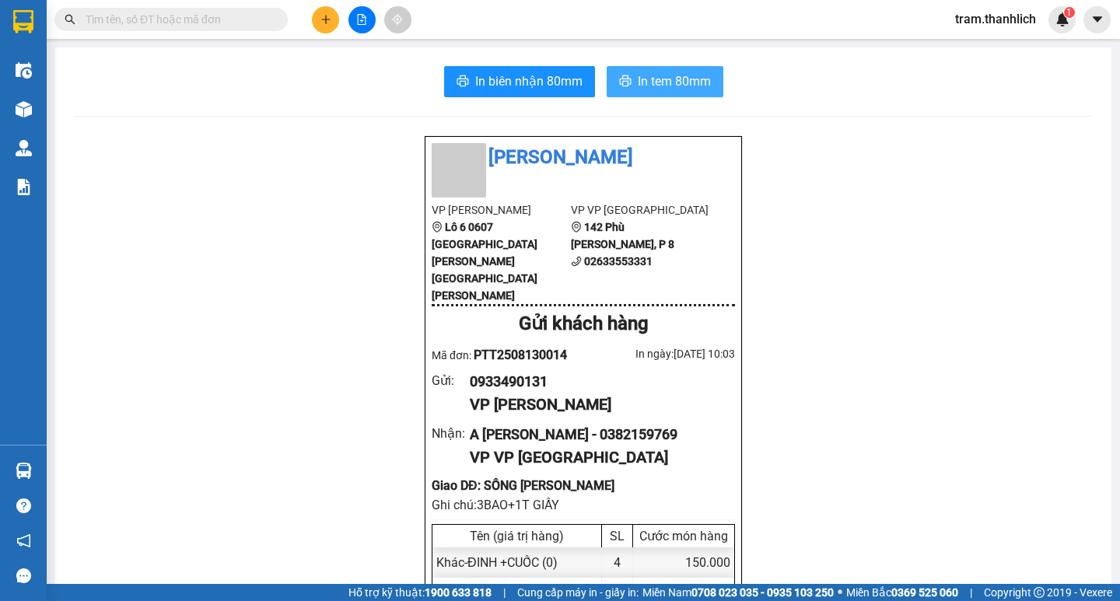
click at [615, 92] on button "In tem 80mm" at bounding box center [665, 81] width 117 height 31
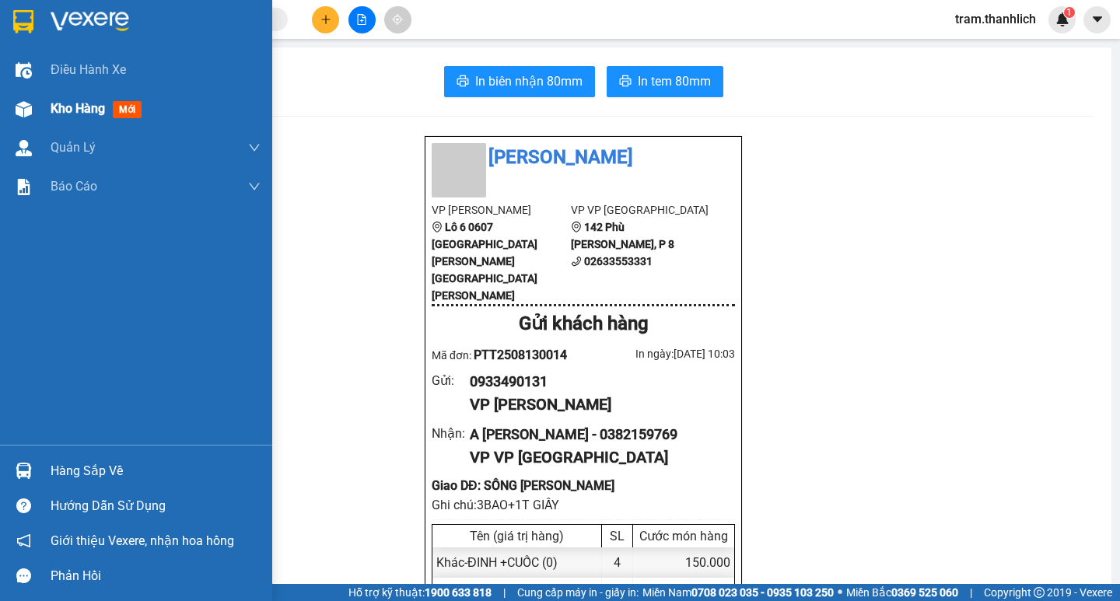
click at [37, 106] on div at bounding box center [23, 109] width 27 height 27
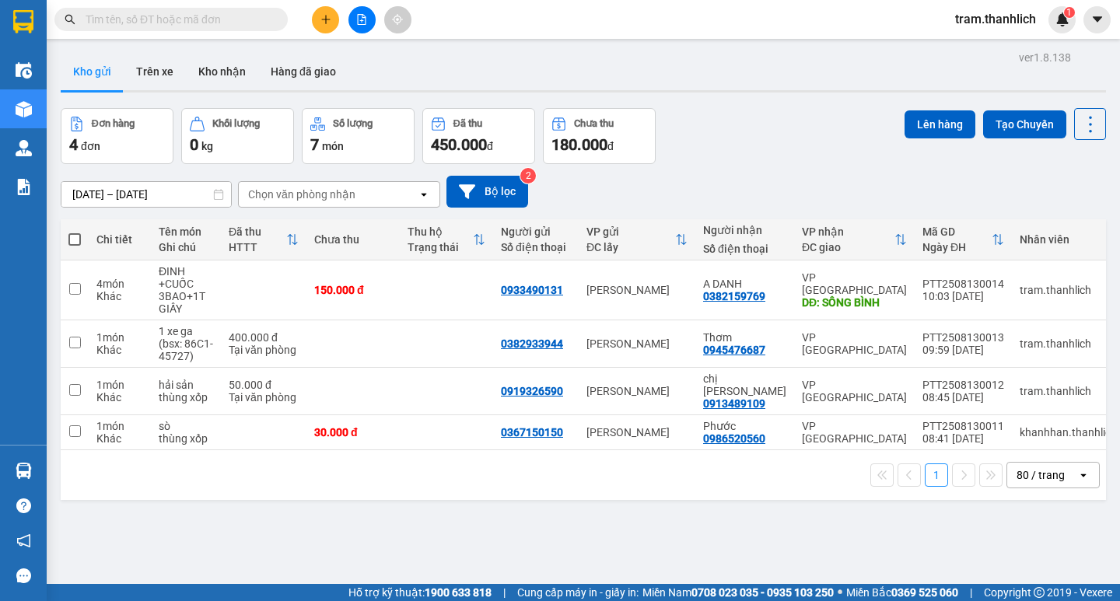
click at [184, 19] on input "text" at bounding box center [178, 19] width 184 height 17
type input "150"
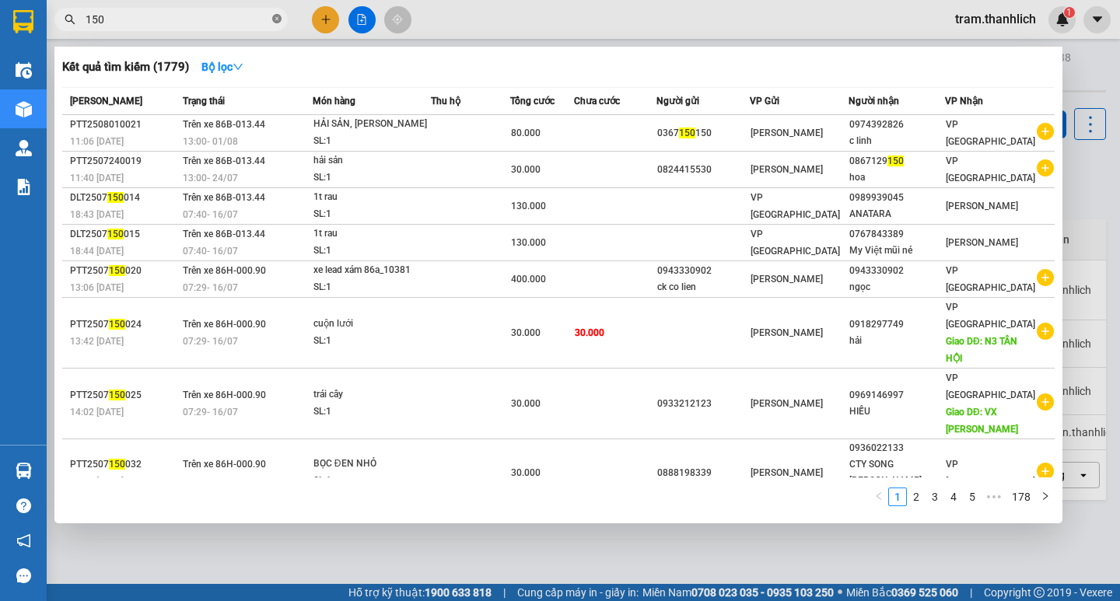
click at [278, 19] on icon "close-circle" at bounding box center [276, 18] width 9 height 9
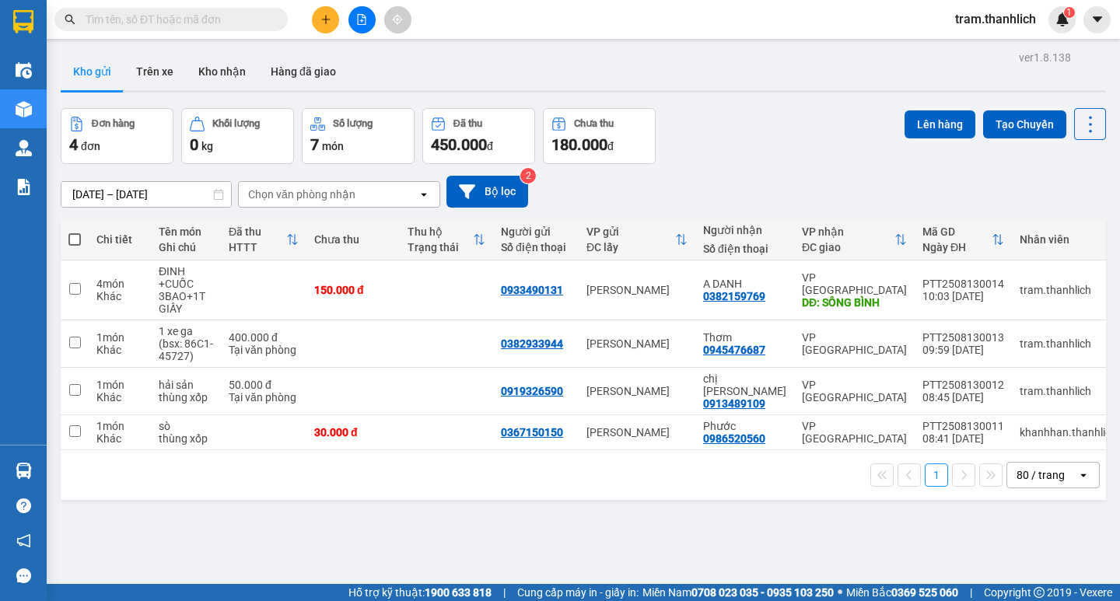
click at [193, 27] on input "text" at bounding box center [178, 19] width 184 height 17
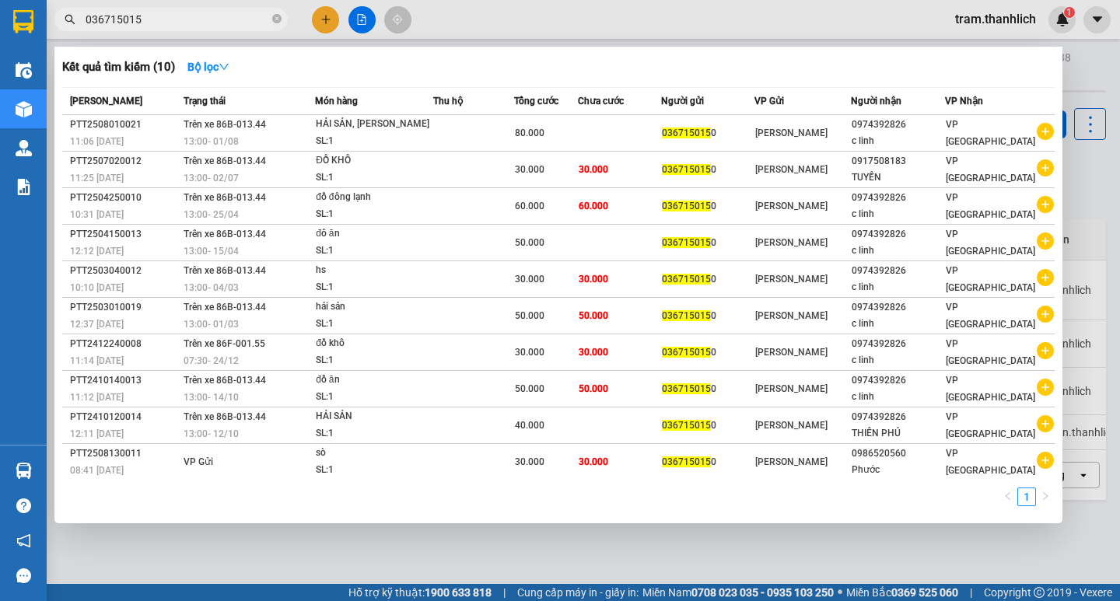
type input "0367150150"
click at [275, 16] on icon "close-circle" at bounding box center [276, 18] width 9 height 9
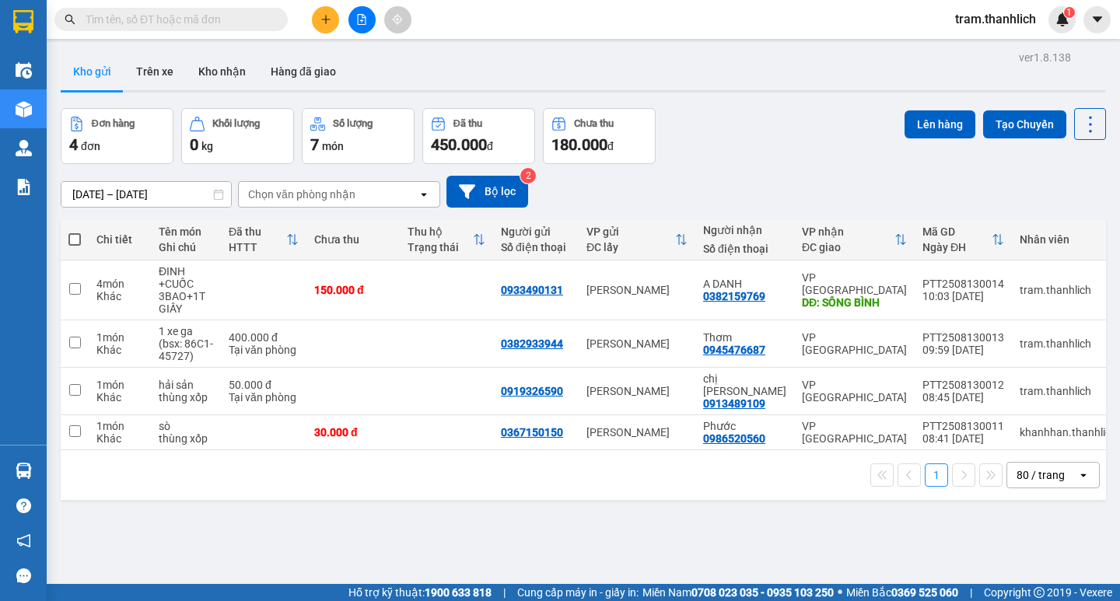
click at [206, 19] on input "text" at bounding box center [178, 19] width 184 height 17
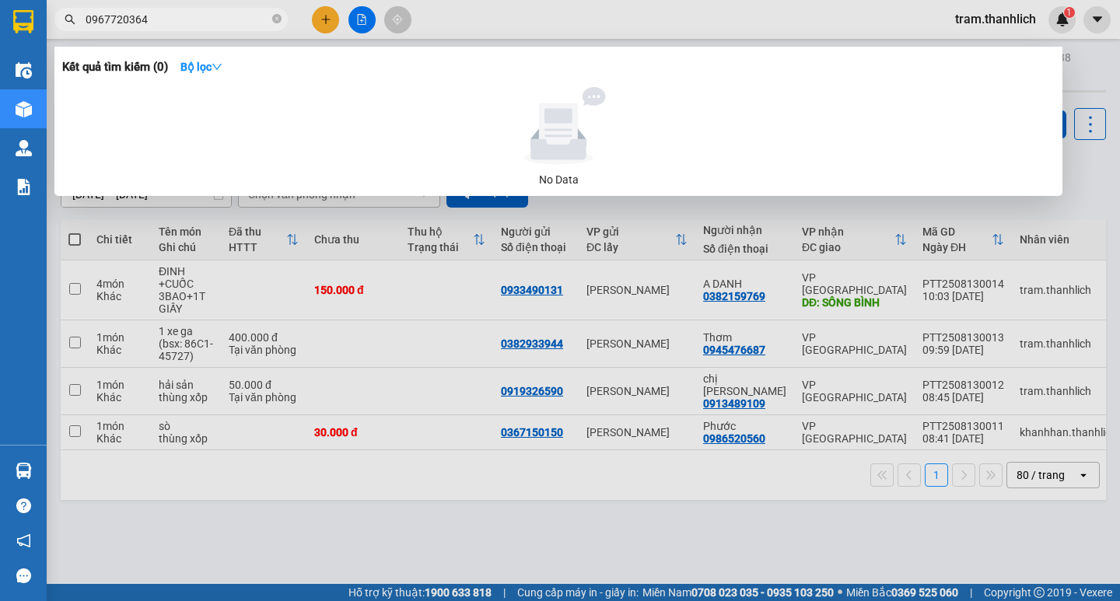
type input "0967720364"
click at [635, 415] on div at bounding box center [560, 300] width 1120 height 601
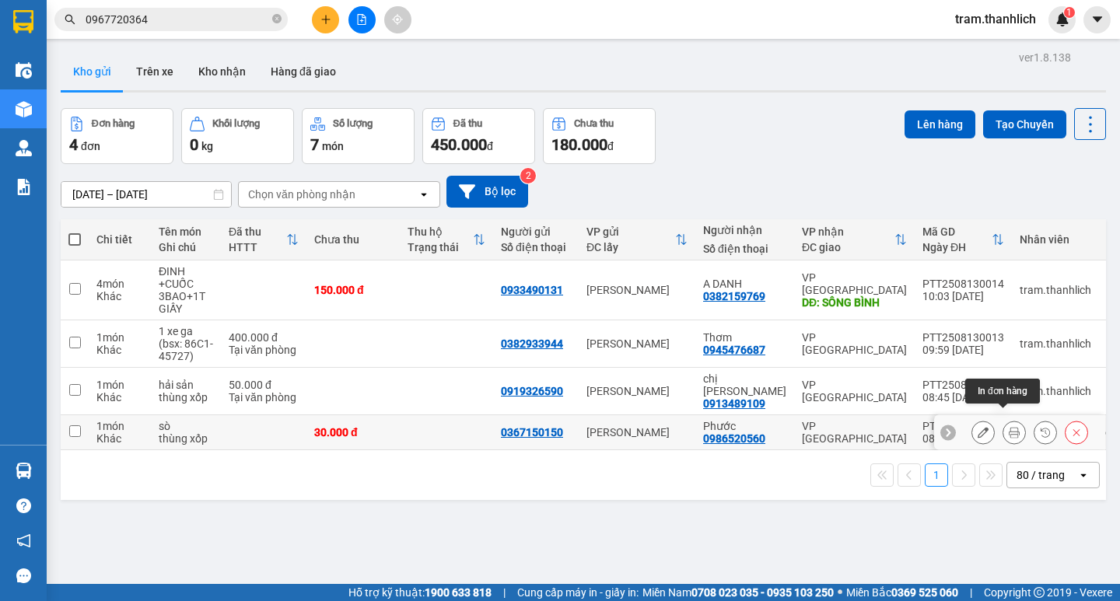
click at [1009, 419] on button at bounding box center [1014, 432] width 22 height 27
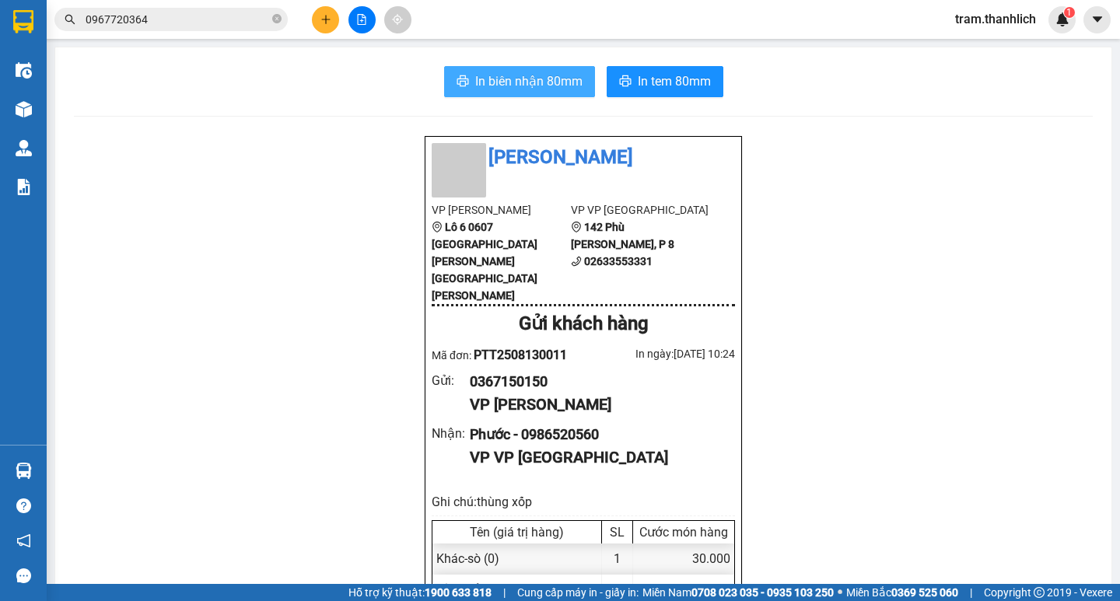
click at [507, 86] on span "In biên nhận 80mm" at bounding box center [528, 81] width 107 height 19
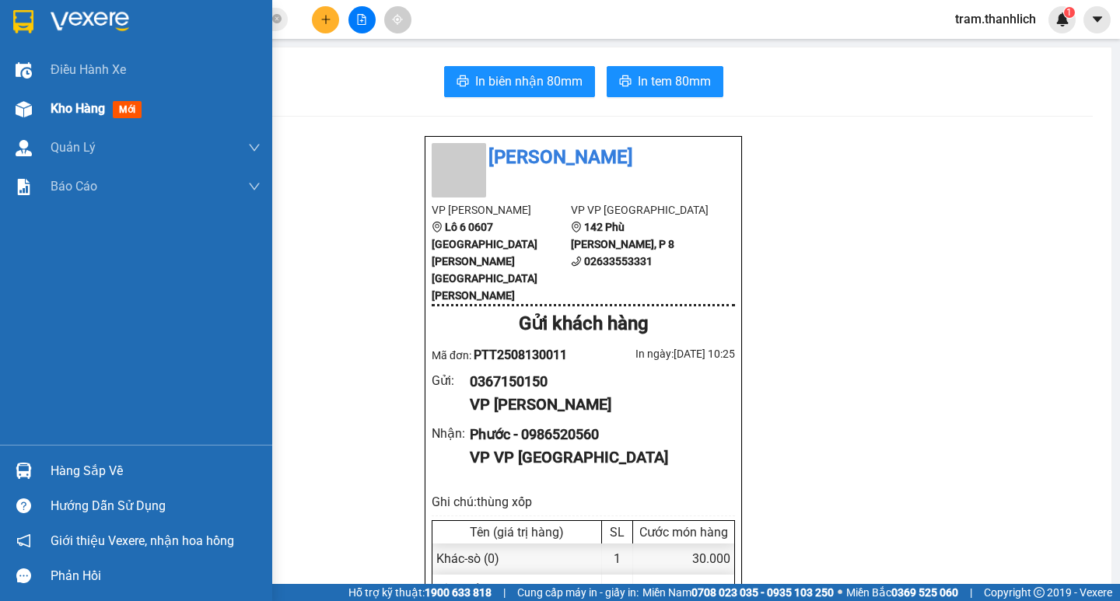
click at [22, 102] on img at bounding box center [24, 109] width 16 height 16
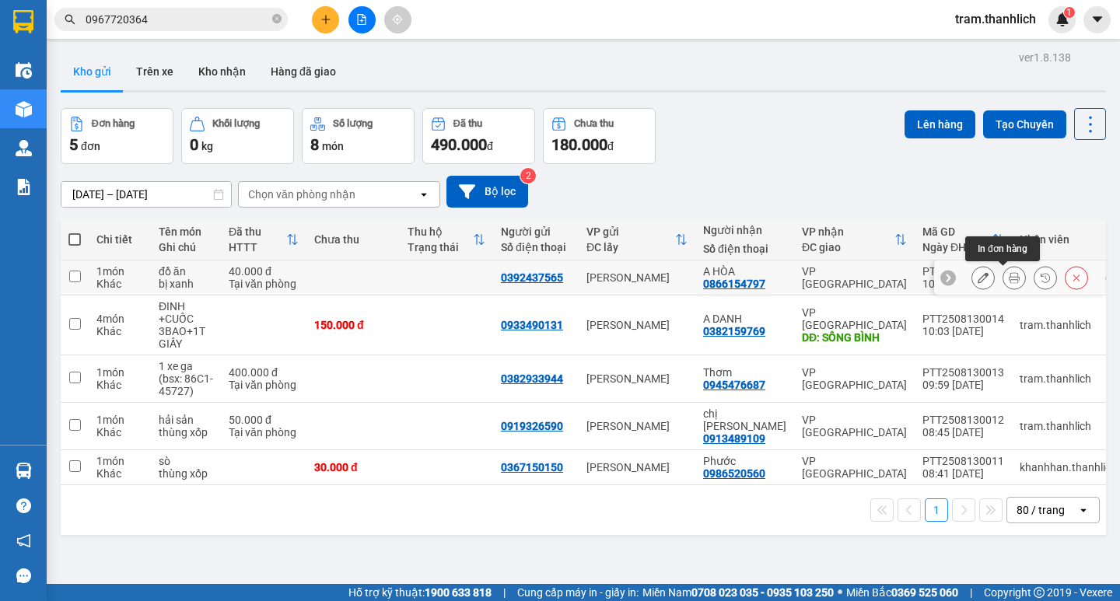
click at [1003, 267] on button at bounding box center [1014, 277] width 22 height 27
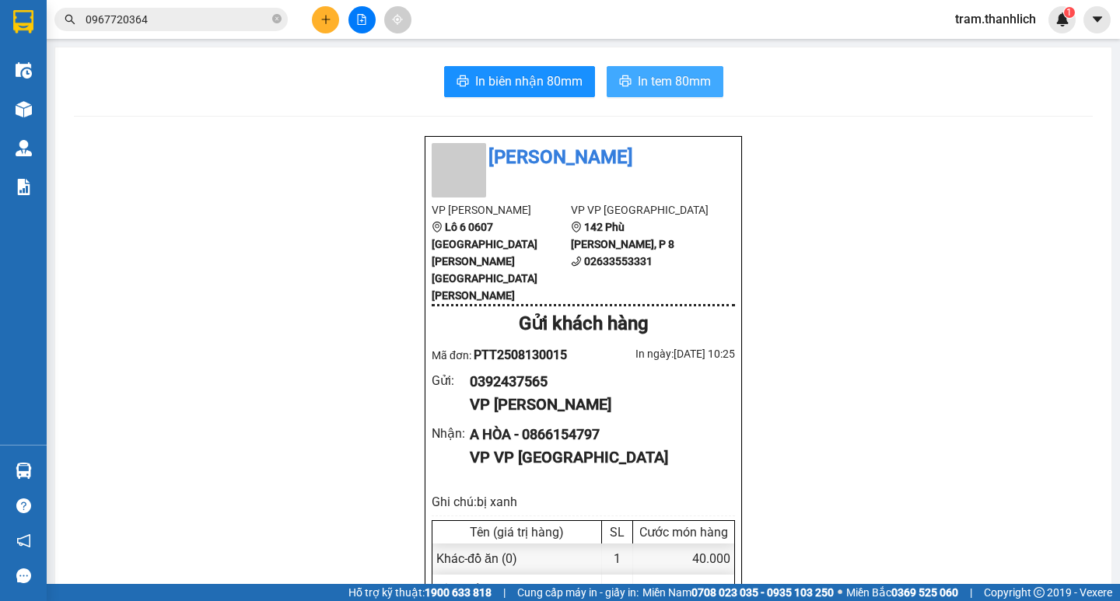
click at [698, 78] on span "In tem 80mm" at bounding box center [674, 81] width 73 height 19
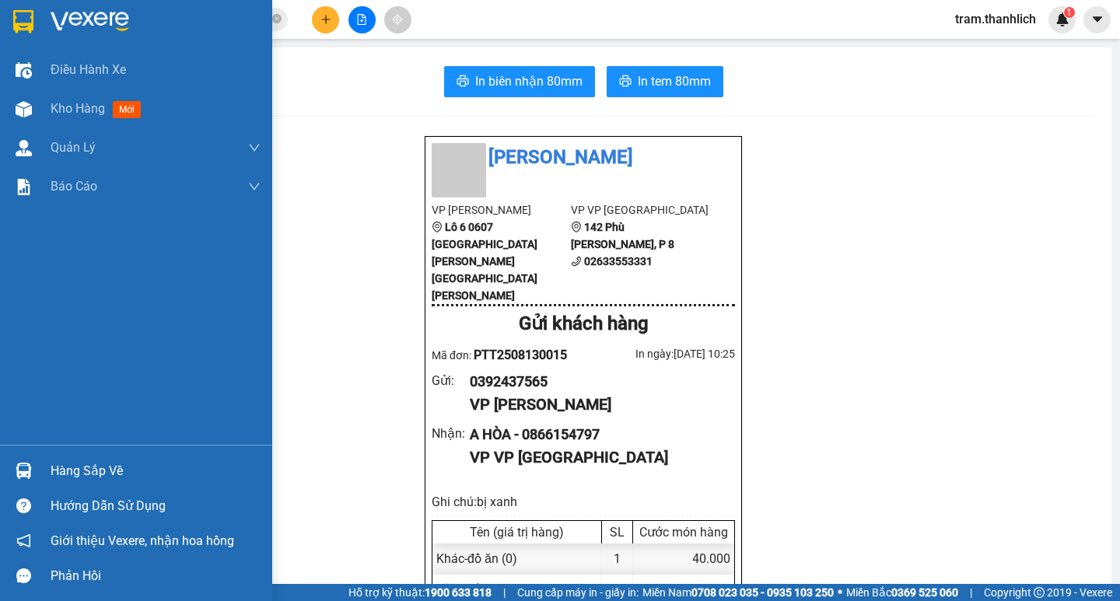
drag, startPoint x: 37, startPoint y: 111, endPoint x: 285, endPoint y: 1, distance: 271.6
click at [39, 110] on div "Kho hàng mới" at bounding box center [136, 108] width 272 height 39
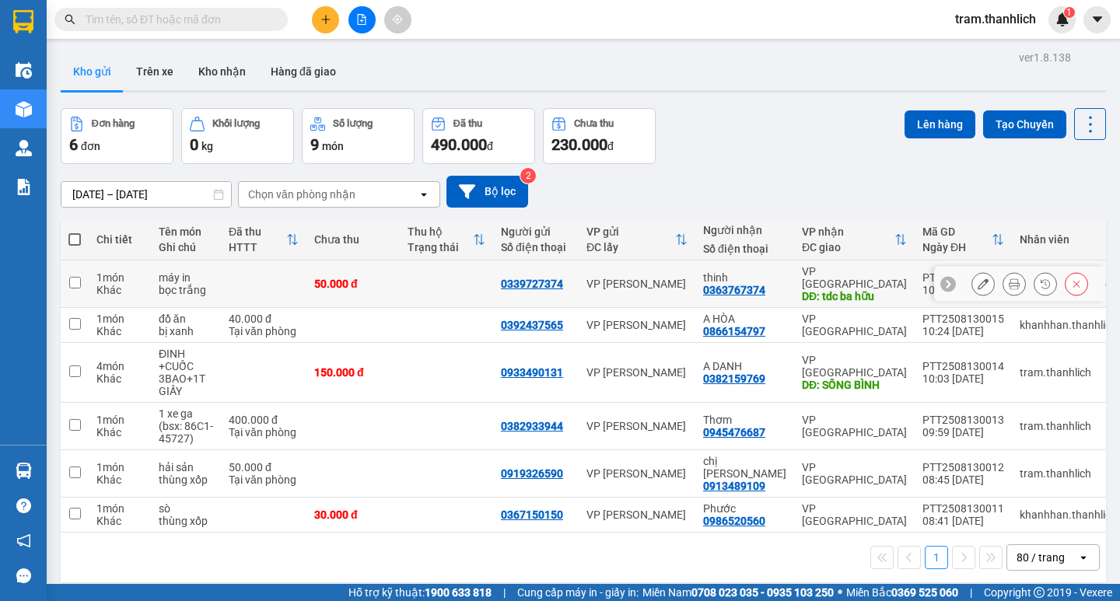
click at [1009, 283] on icon at bounding box center [1014, 283] width 11 height 11
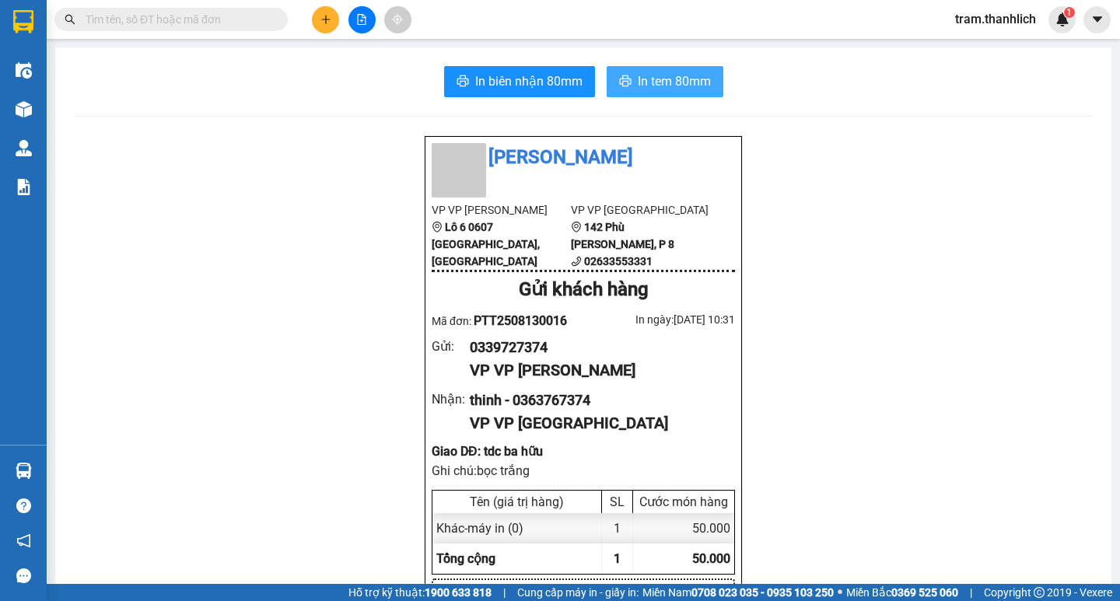
click at [712, 73] on button "In tem 80mm" at bounding box center [665, 81] width 117 height 31
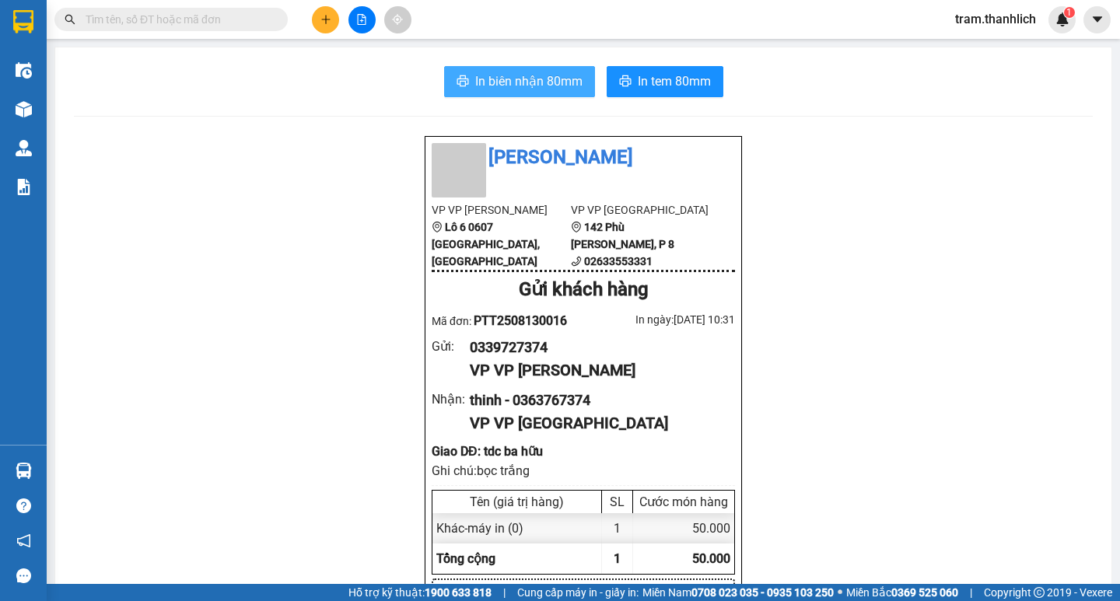
click at [558, 81] on span "In biên nhận 80mm" at bounding box center [528, 81] width 107 height 19
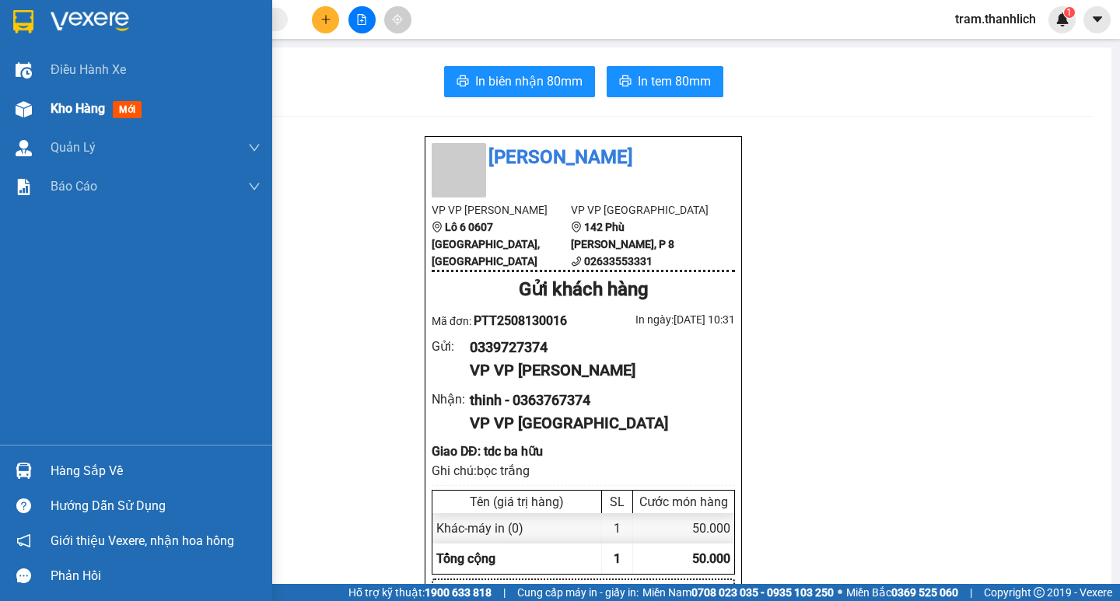
click at [64, 110] on span "Kho hàng" at bounding box center [78, 108] width 54 height 15
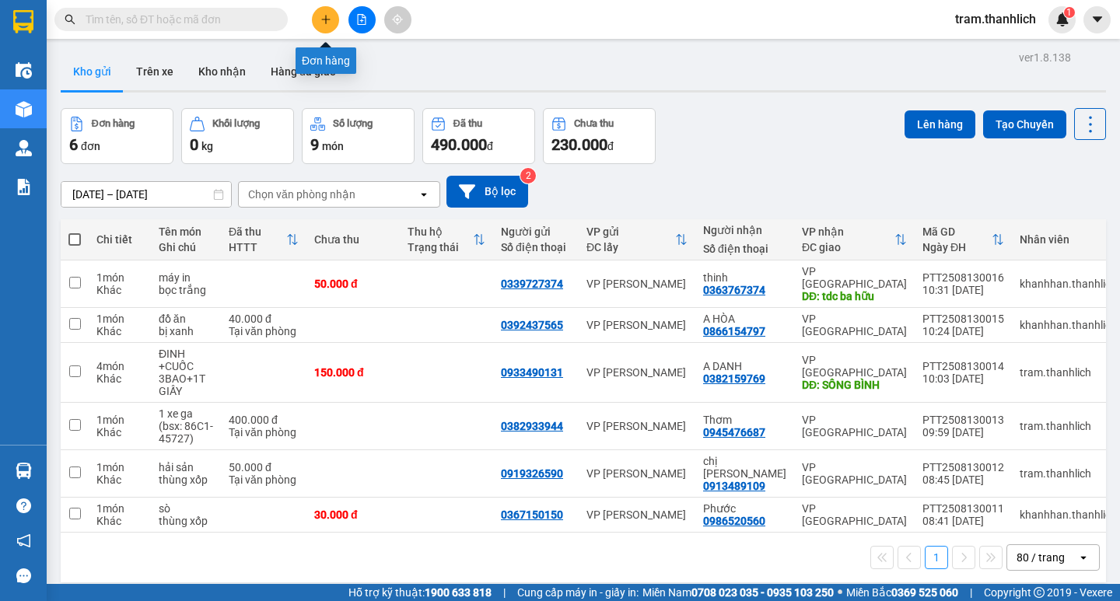
click at [329, 23] on icon "plus" at bounding box center [325, 19] width 11 height 11
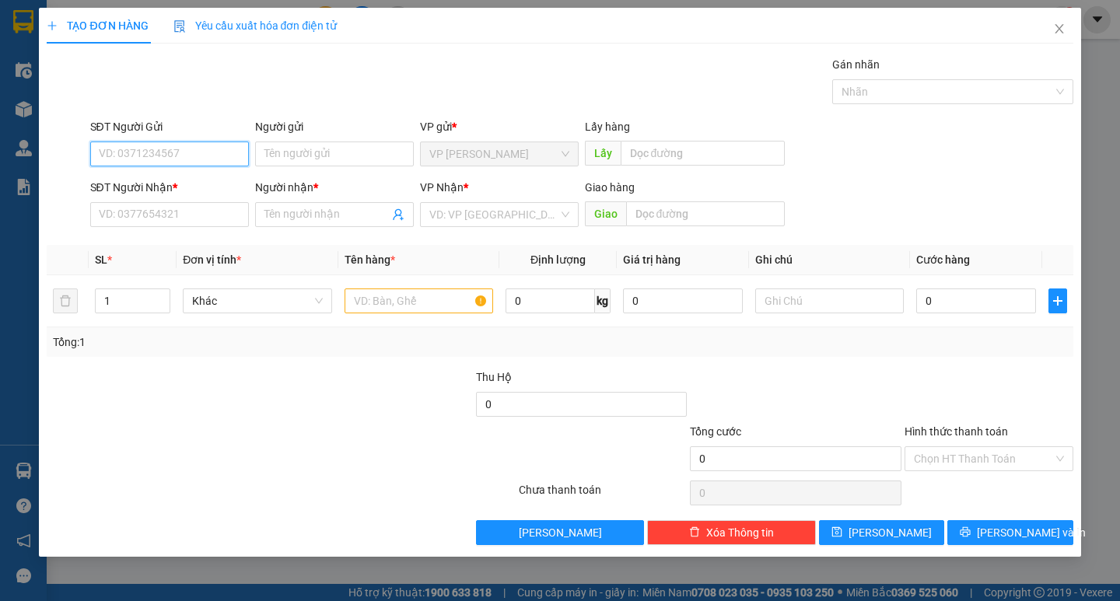
click at [184, 149] on input "SĐT Người Gửi" at bounding box center [169, 154] width 159 height 25
click at [173, 184] on div "0908372239" at bounding box center [170, 185] width 140 height 17
type input "0908372239"
type input "0973771554"
type input "HOA"
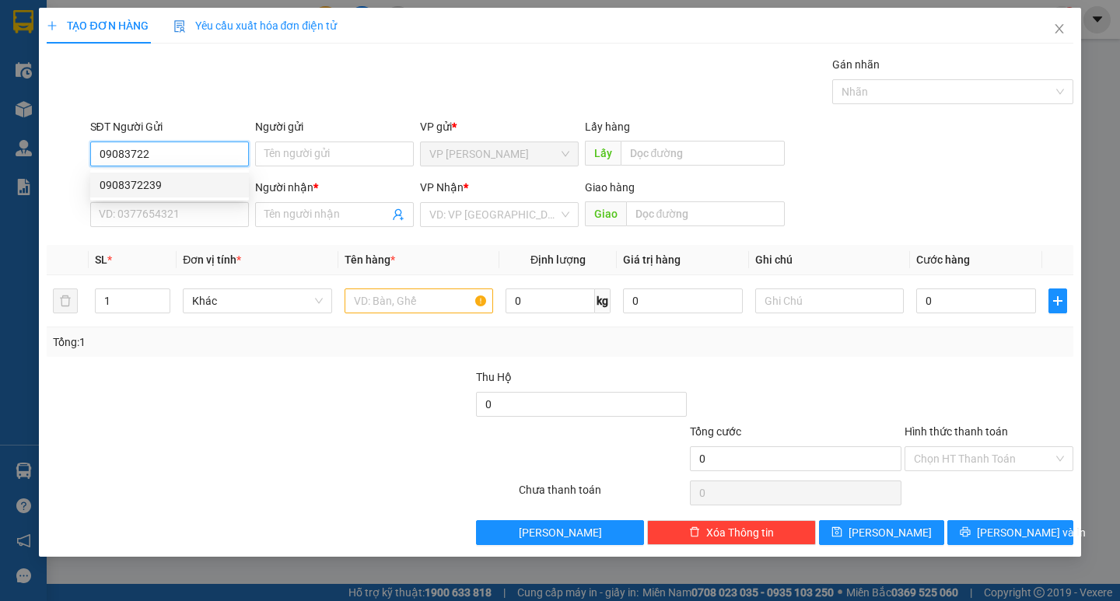
type input "DỐC ĐÁ"
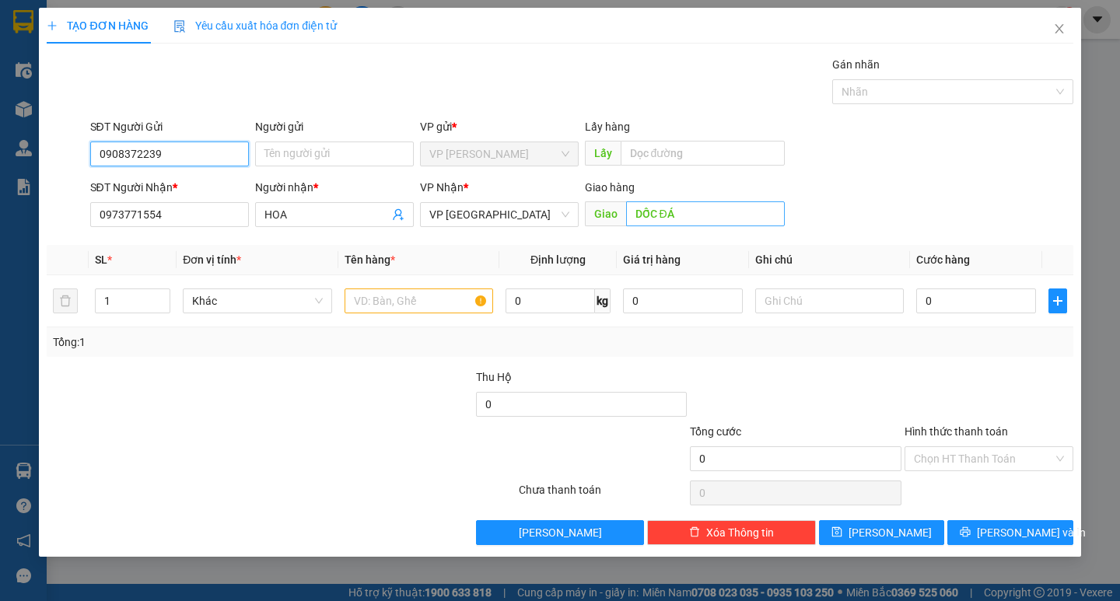
type input "0908372239"
click at [635, 213] on input "DỐC ĐÁ" at bounding box center [705, 213] width 159 height 25
click at [748, 212] on input "n3 DỐC ĐÁ" at bounding box center [705, 213] width 159 height 25
type input "n3 DỐC ĐÁ ([PERSON_NAME])"
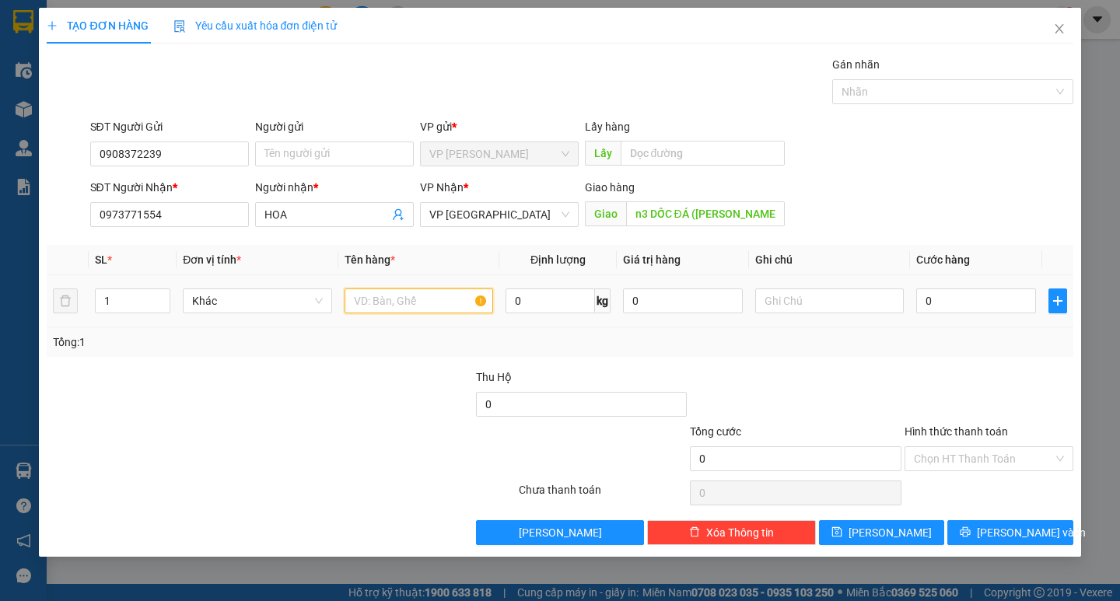
click at [404, 309] on input "text" at bounding box center [419, 301] width 149 height 25
type input "h"
type input "d"
type input "đồ đông lạnh"
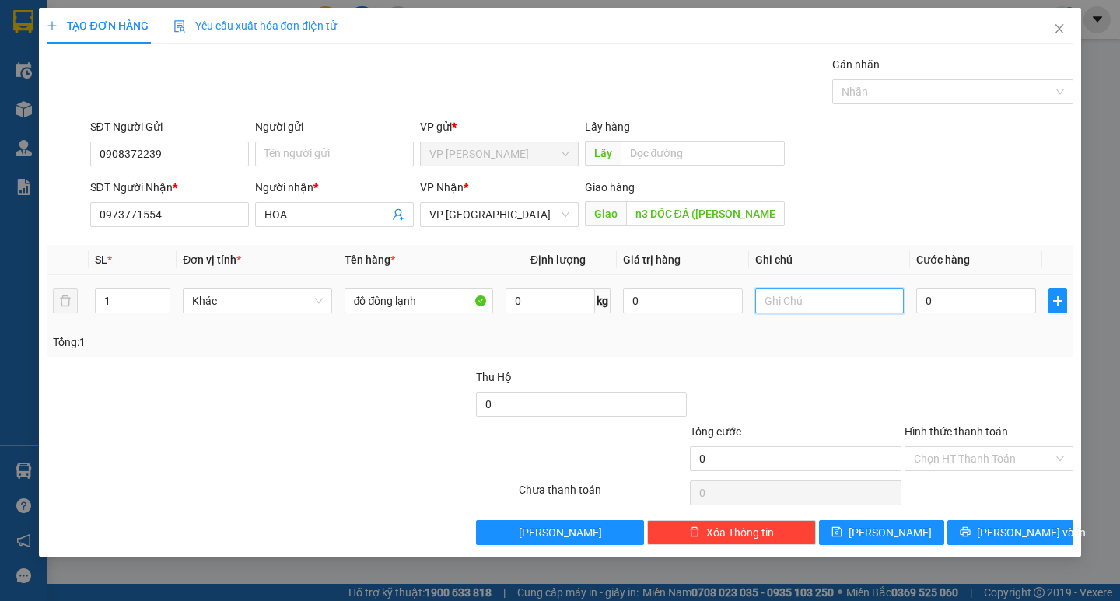
click at [831, 300] on input "text" at bounding box center [829, 301] width 149 height 25
type input "thùng xốp lớn"
click at [930, 299] on input "0" at bounding box center [976, 301] width 120 height 25
type input "1"
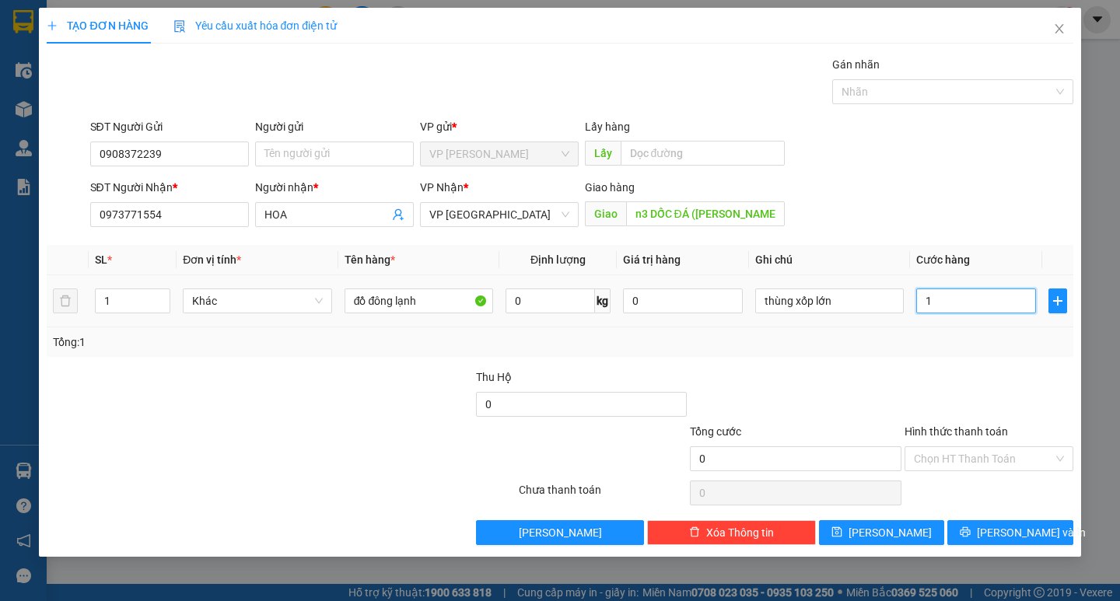
type input "1"
type input "10"
type input "100"
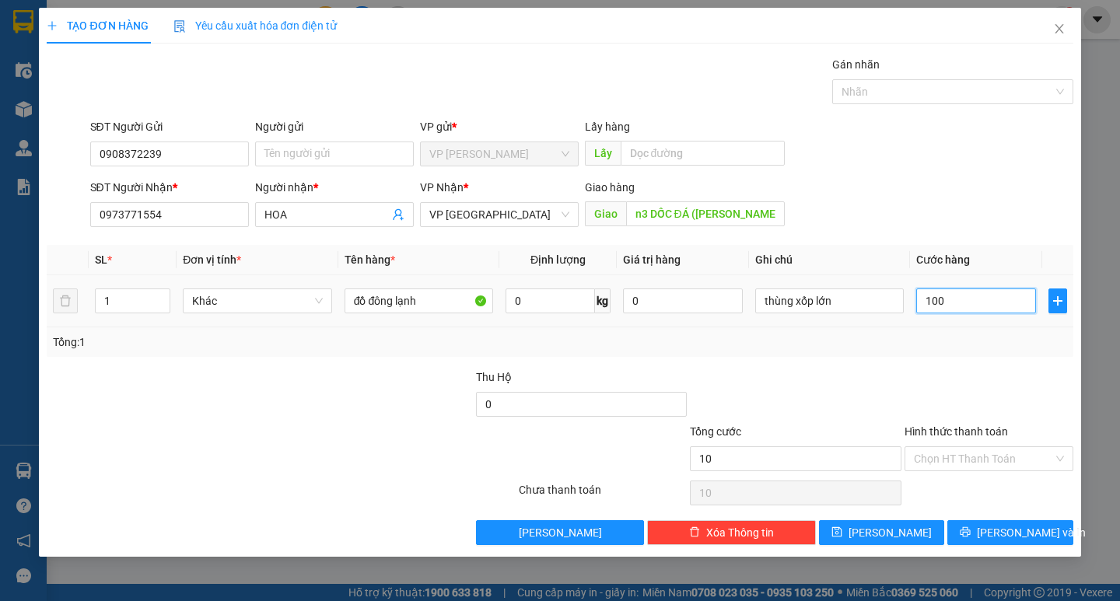
type input "100"
type input "1.000"
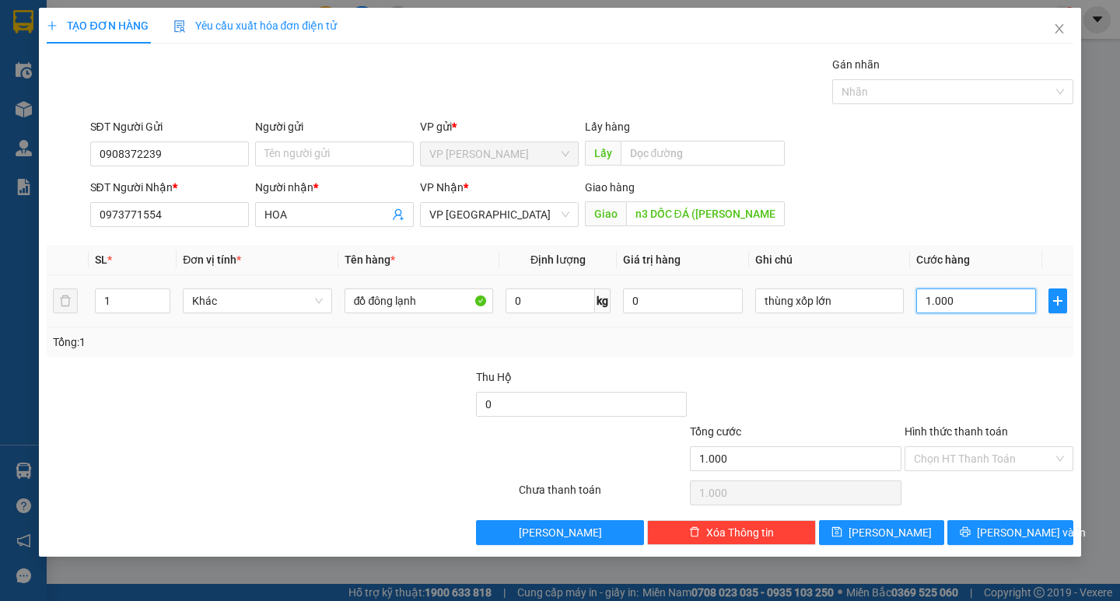
type input "10.000"
type input "100.000"
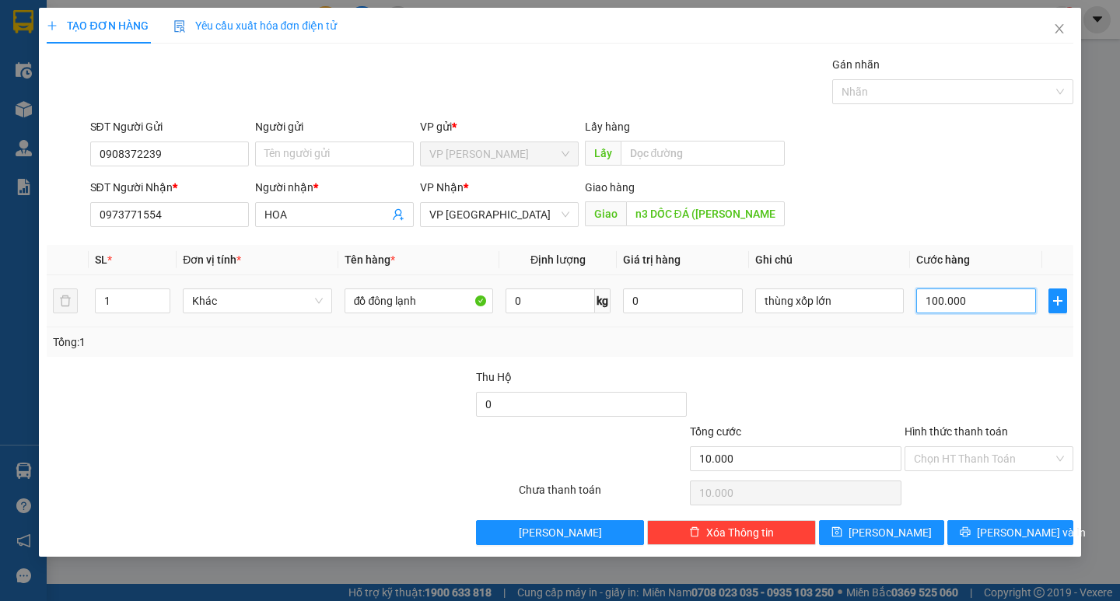
type input "100.000"
drag, startPoint x: 999, startPoint y: 453, endPoint x: 999, endPoint y: 471, distance: 17.9
click at [999, 455] on input "Hình thức thanh toán" at bounding box center [983, 458] width 139 height 23
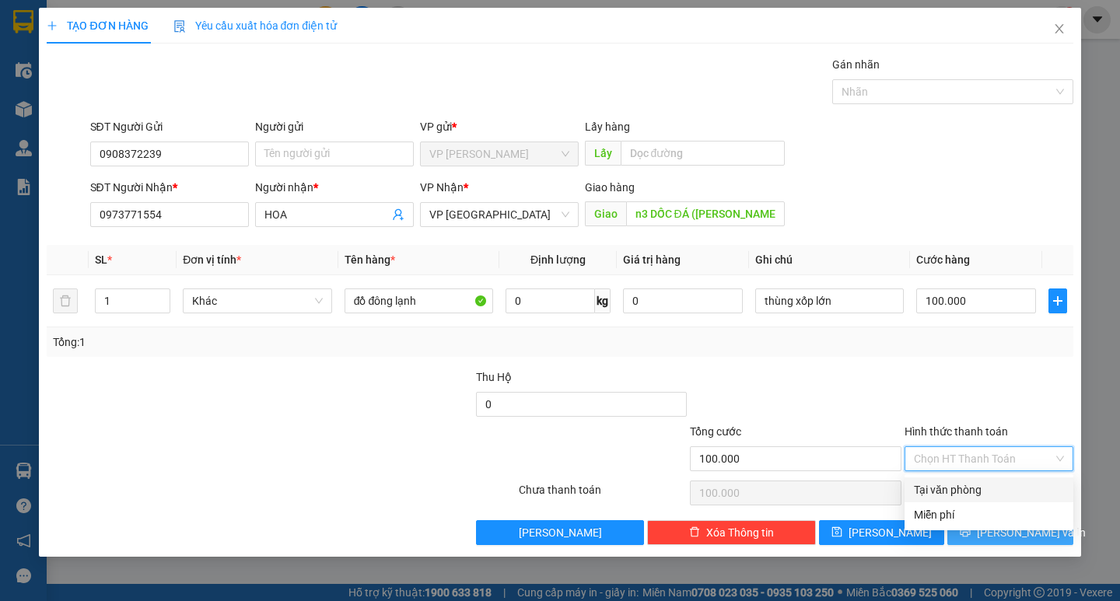
drag, startPoint x: 997, startPoint y: 481, endPoint x: 1020, endPoint y: 527, distance: 51.1
click at [997, 481] on div "Tại văn phòng" at bounding box center [989, 490] width 169 height 25
type input "0"
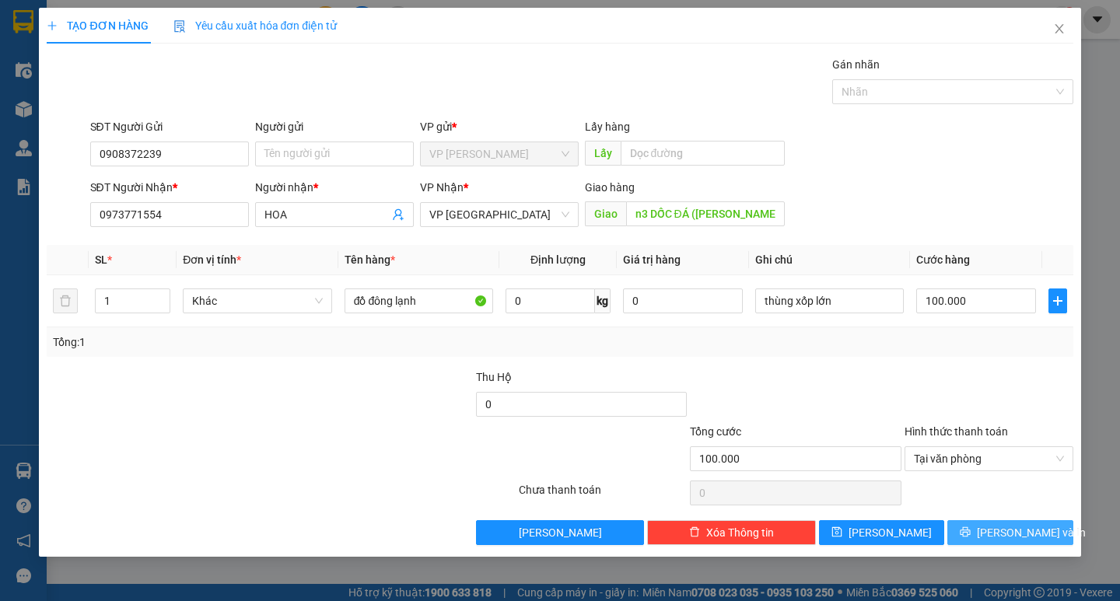
click at [1020, 541] on button "[PERSON_NAME] và In" at bounding box center [1009, 532] width 125 height 25
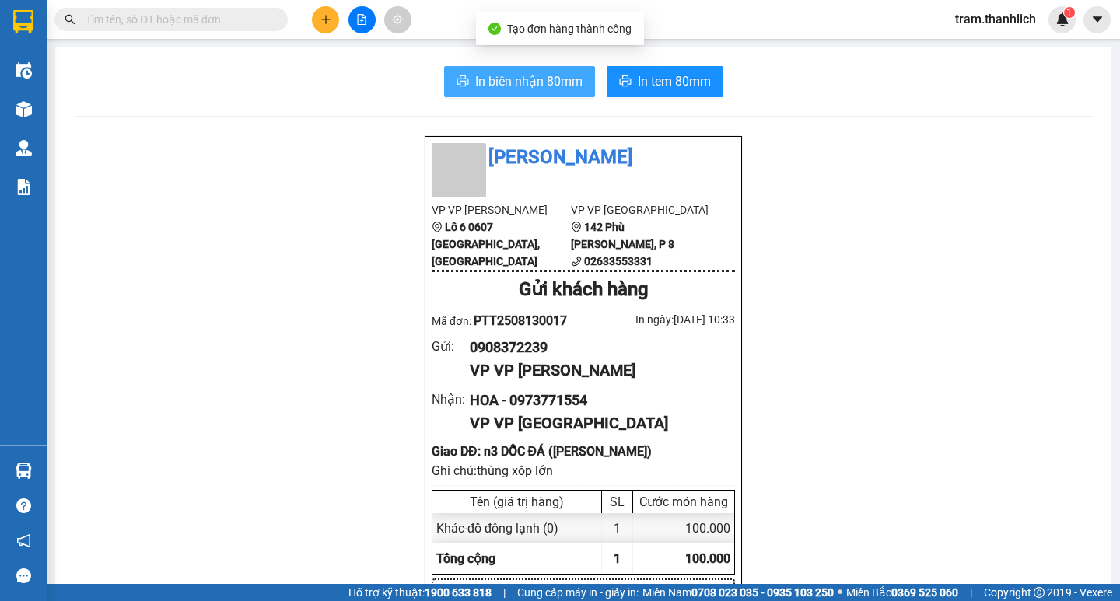
click at [555, 89] on span "In biên nhận 80mm" at bounding box center [528, 81] width 107 height 19
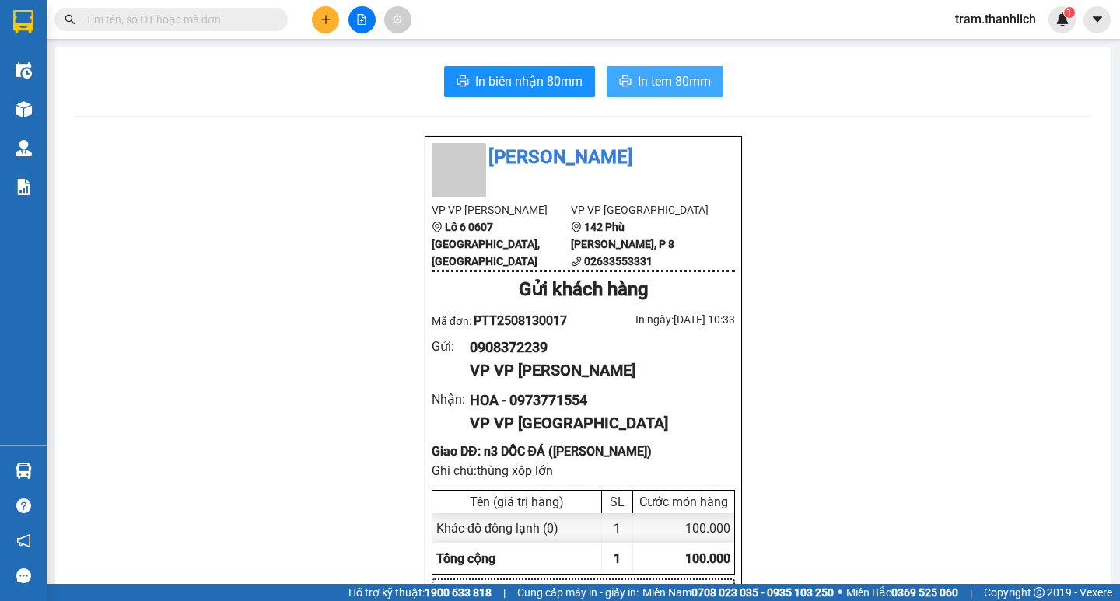
click at [695, 69] on button "In tem 80mm" at bounding box center [665, 81] width 117 height 31
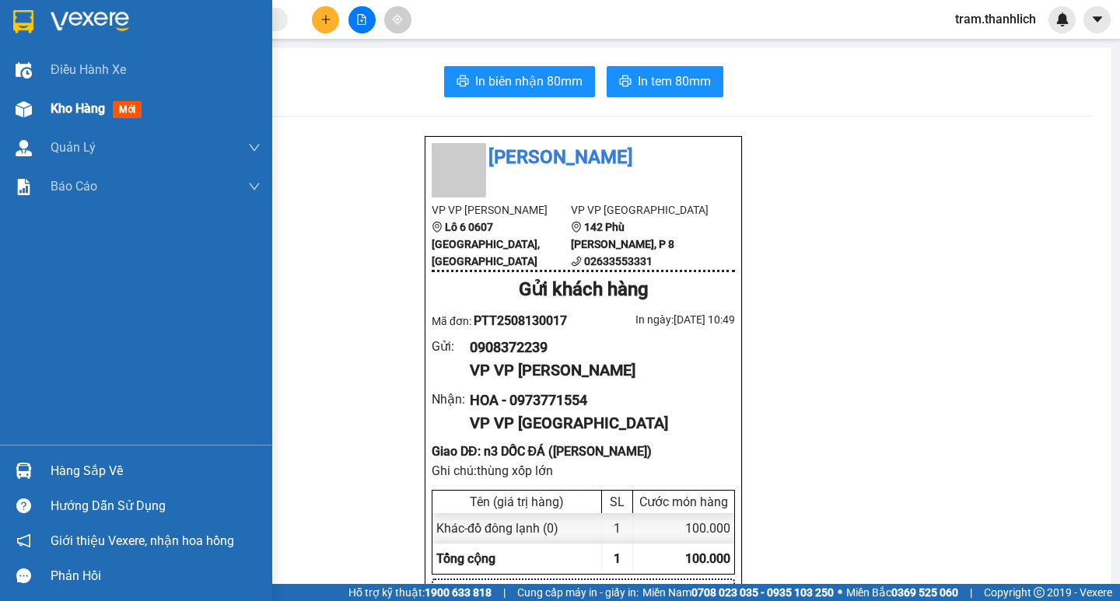
click at [30, 110] on img at bounding box center [24, 109] width 16 height 16
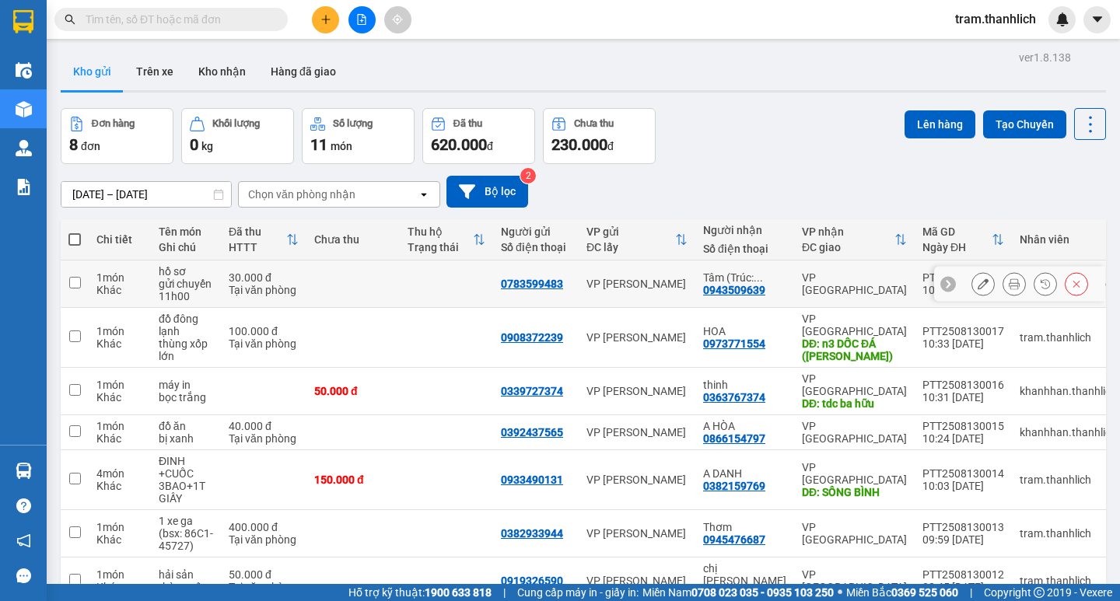
click at [1003, 282] on button at bounding box center [1014, 284] width 22 height 27
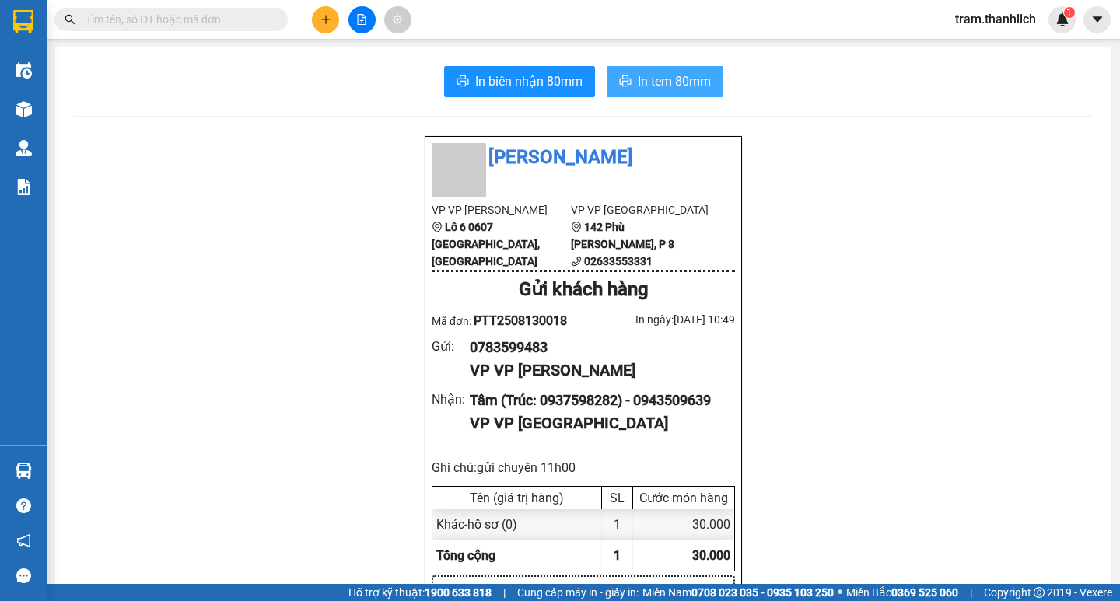
drag, startPoint x: 686, startPoint y: 74, endPoint x: 700, endPoint y: 73, distance: 14.0
click at [686, 73] on span "In tem 80mm" at bounding box center [674, 81] width 73 height 19
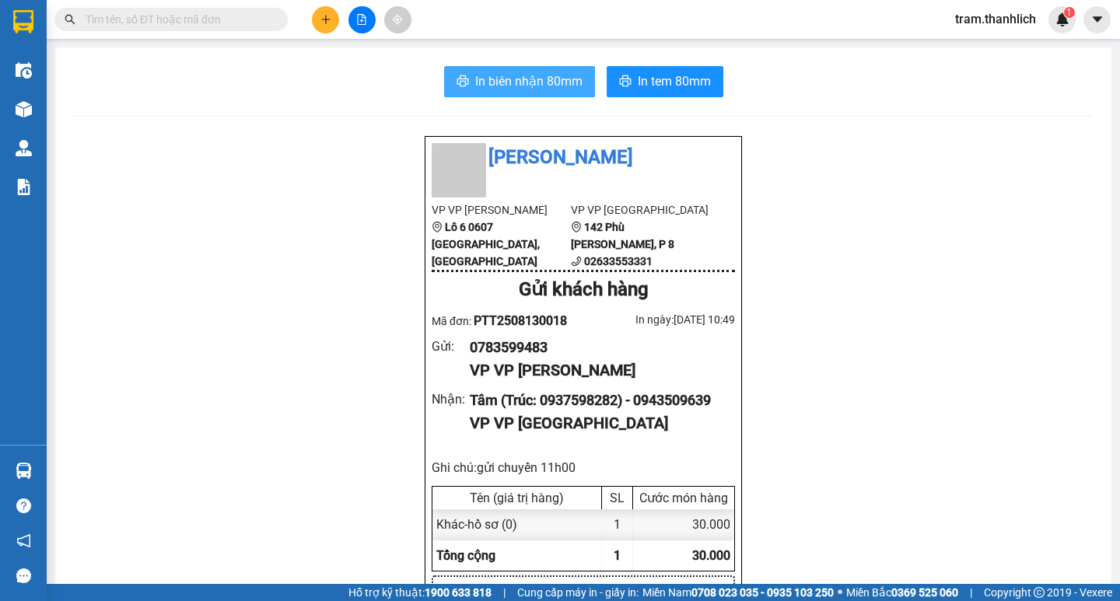
click at [457, 75] on icon "printer" at bounding box center [463, 81] width 12 height 12
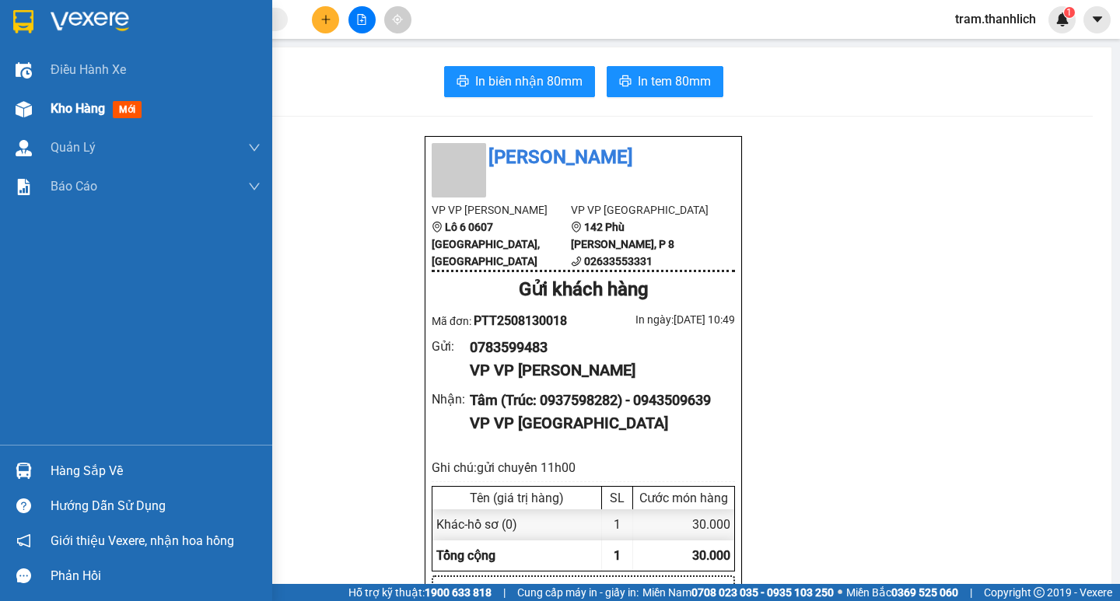
click at [30, 96] on div at bounding box center [23, 109] width 27 height 27
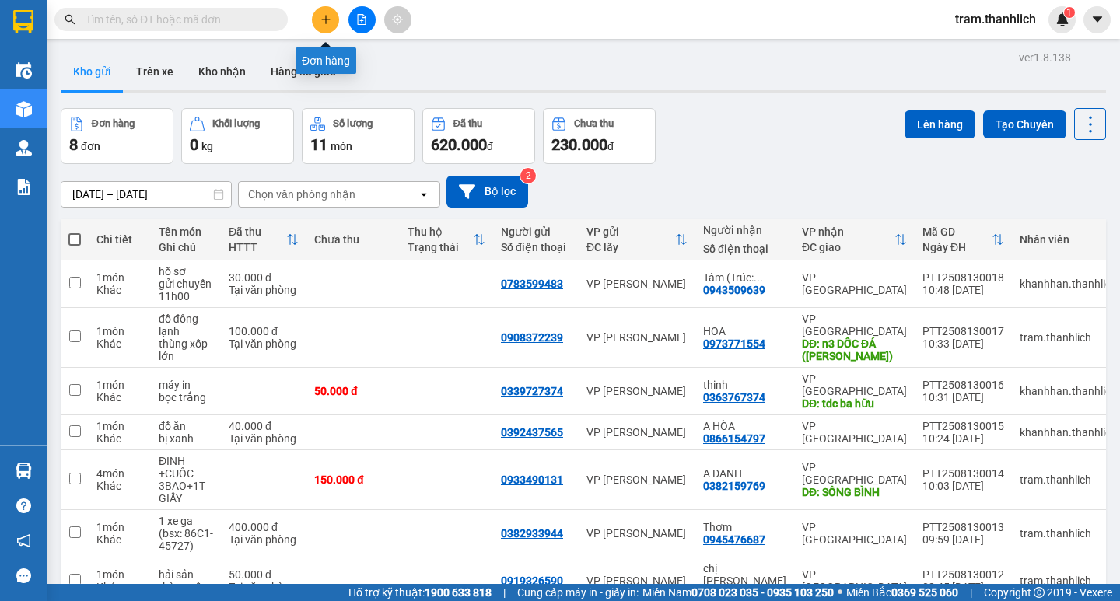
click at [327, 15] on icon "plus" at bounding box center [325, 19] width 11 height 11
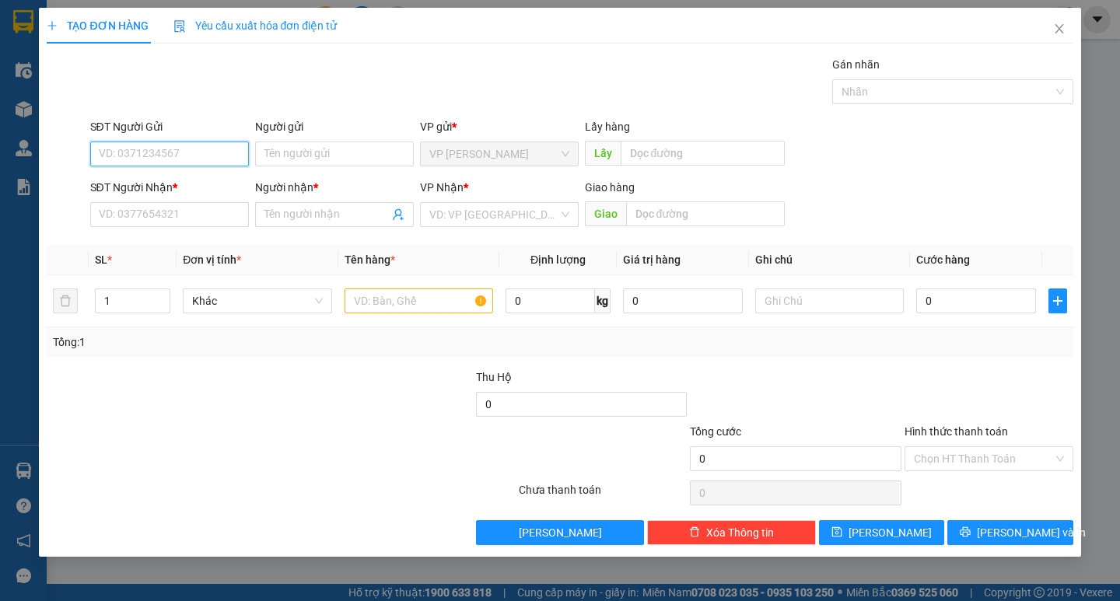
click at [194, 163] on input "SĐT Người Gửi" at bounding box center [169, 154] width 159 height 25
type input "0334991811"
click at [192, 218] on input "SĐT Người Nhận *" at bounding box center [169, 214] width 159 height 25
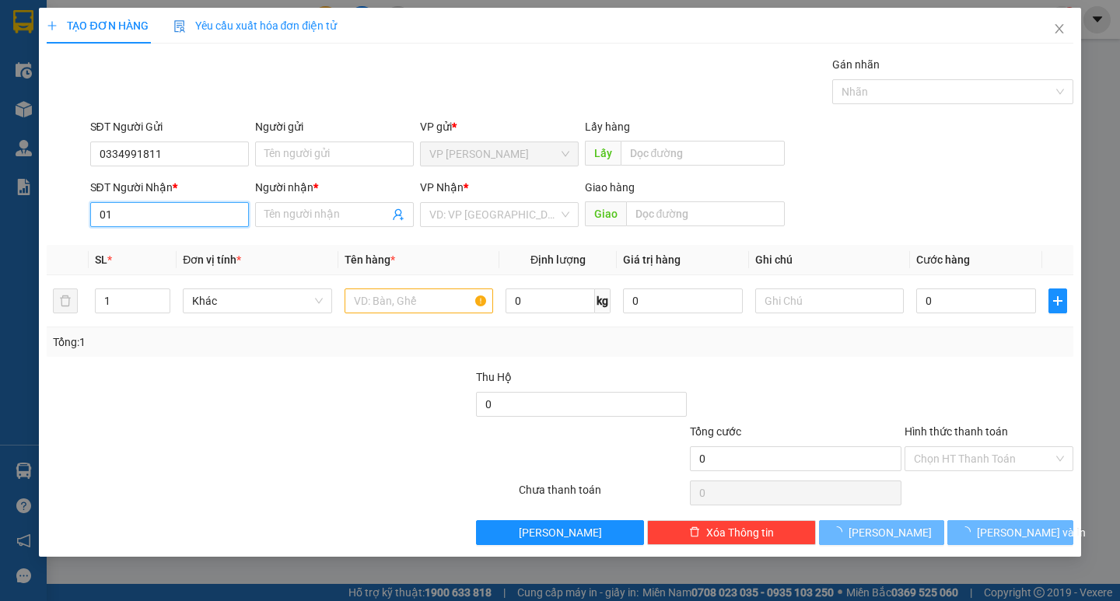
type input "0"
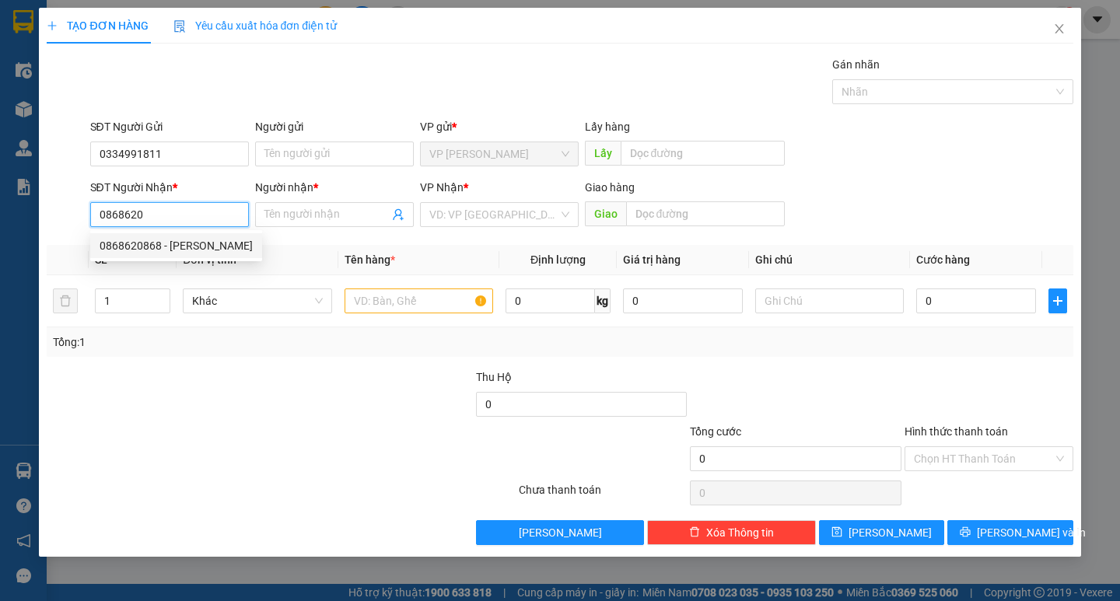
click at [164, 250] on div "0868620868 - QUANG PHƯƠNG" at bounding box center [176, 245] width 153 height 17
type input "0868620868"
type input "QUANG PHƯƠNG"
type input "0868620868"
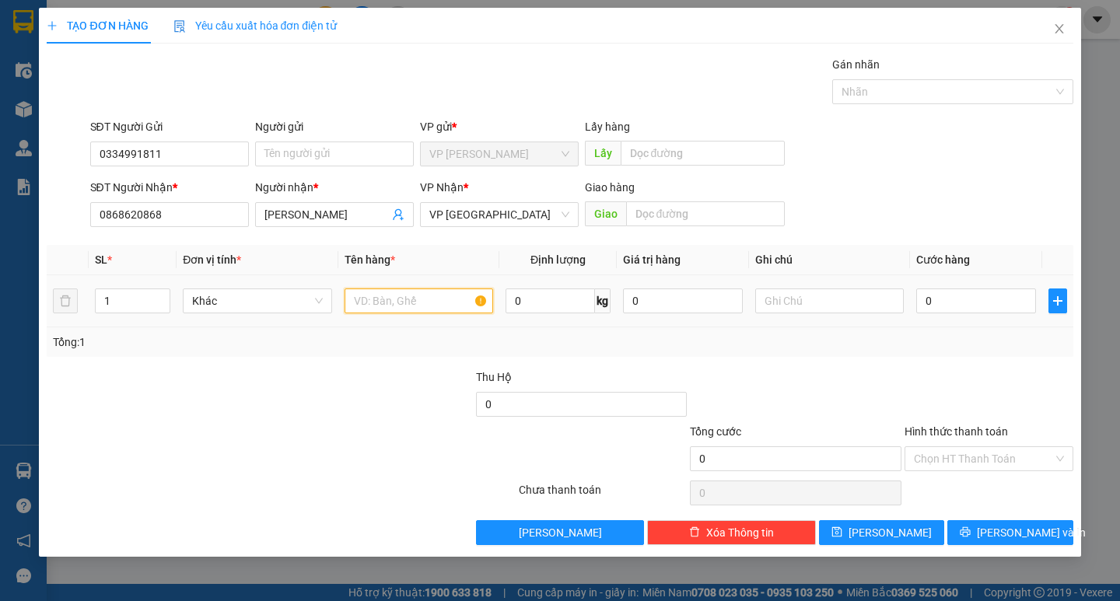
click at [375, 294] on input "text" at bounding box center [419, 301] width 149 height 25
type input "D"
type input "Đ"
type input "MẮT KÍNH"
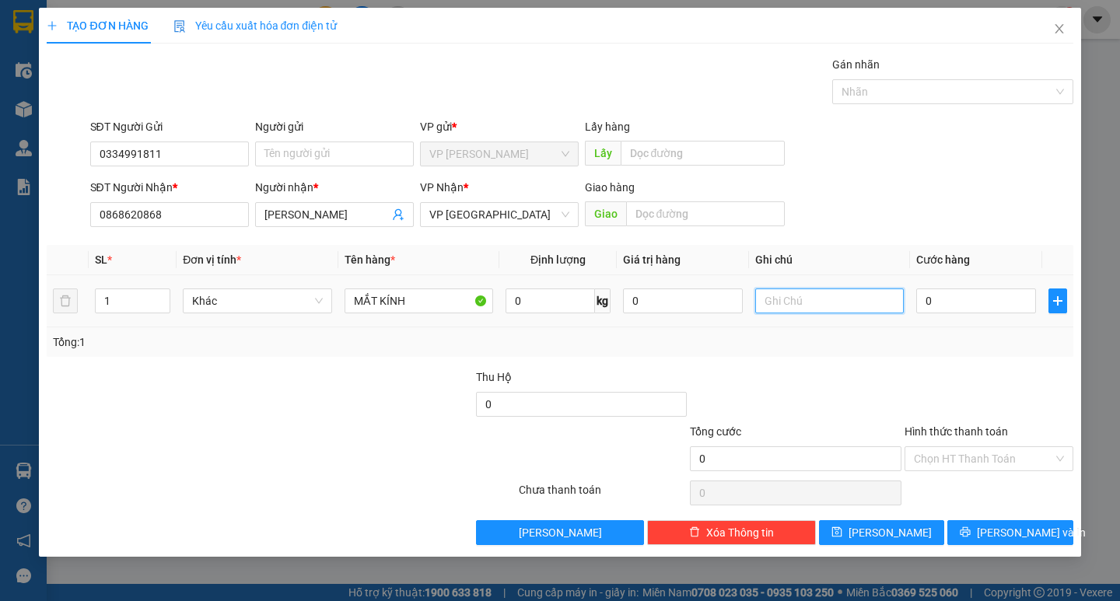
click at [790, 305] on input "text" at bounding box center [829, 301] width 149 height 25
type input "HỘP GIẤY"
click at [943, 298] on input "0" at bounding box center [976, 301] width 120 height 25
type input "3"
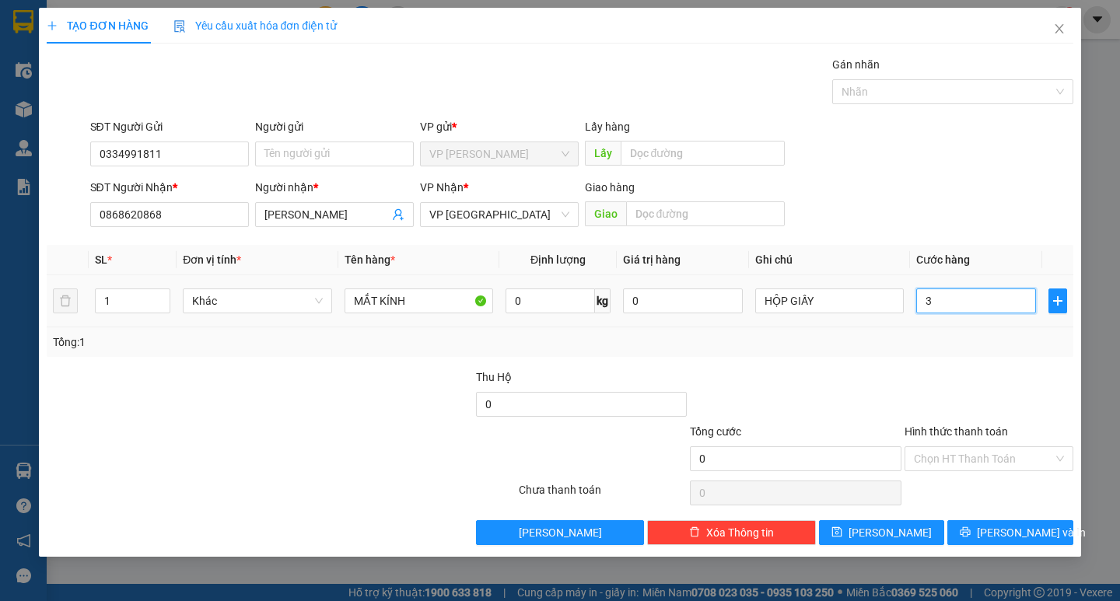
type input "3"
type input "30"
type input "300"
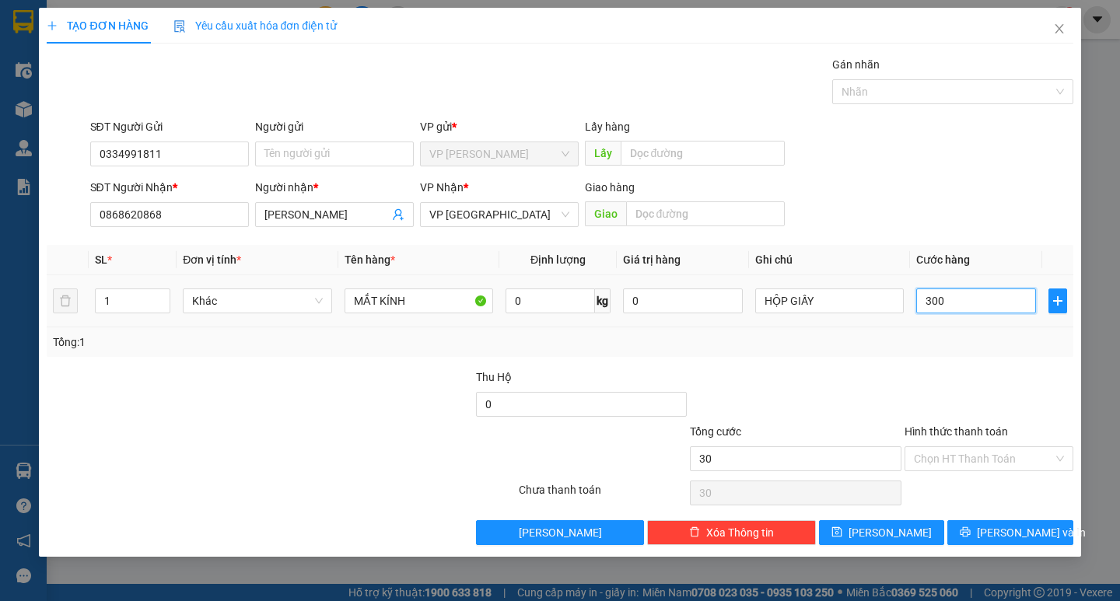
type input "300"
type input "3.000"
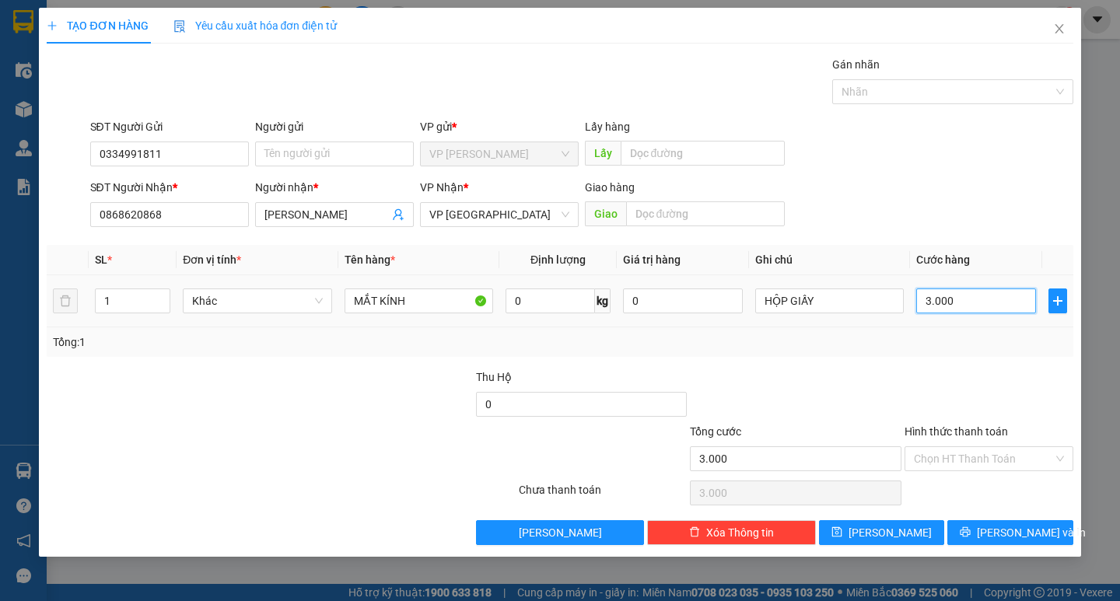
type input "30.000"
click at [1009, 529] on span "[PERSON_NAME] và In" at bounding box center [1031, 532] width 109 height 17
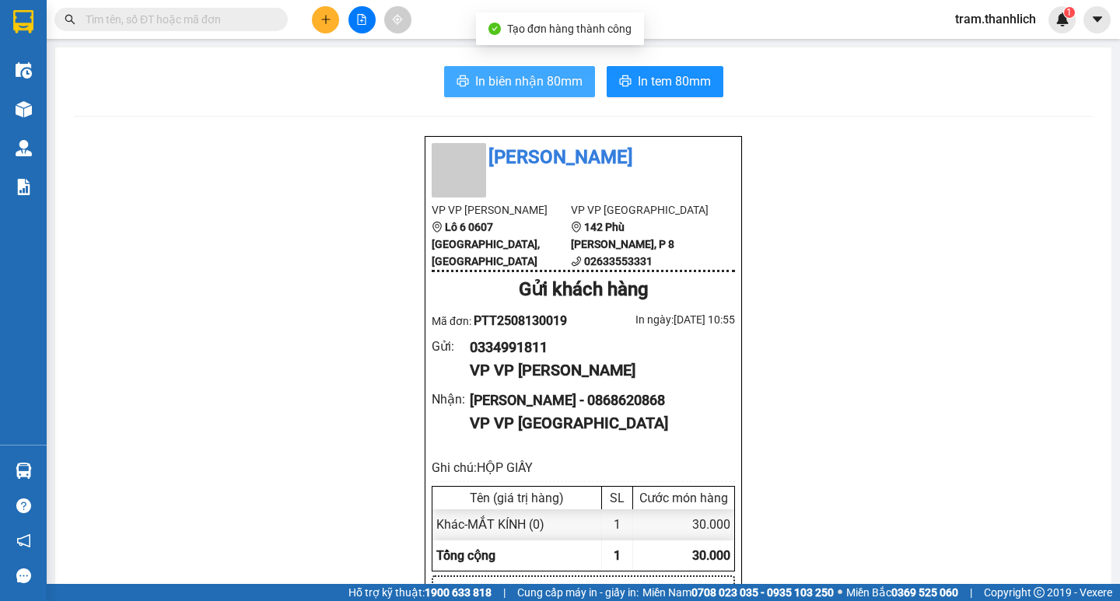
click at [565, 75] on span "In biên nhận 80mm" at bounding box center [528, 81] width 107 height 19
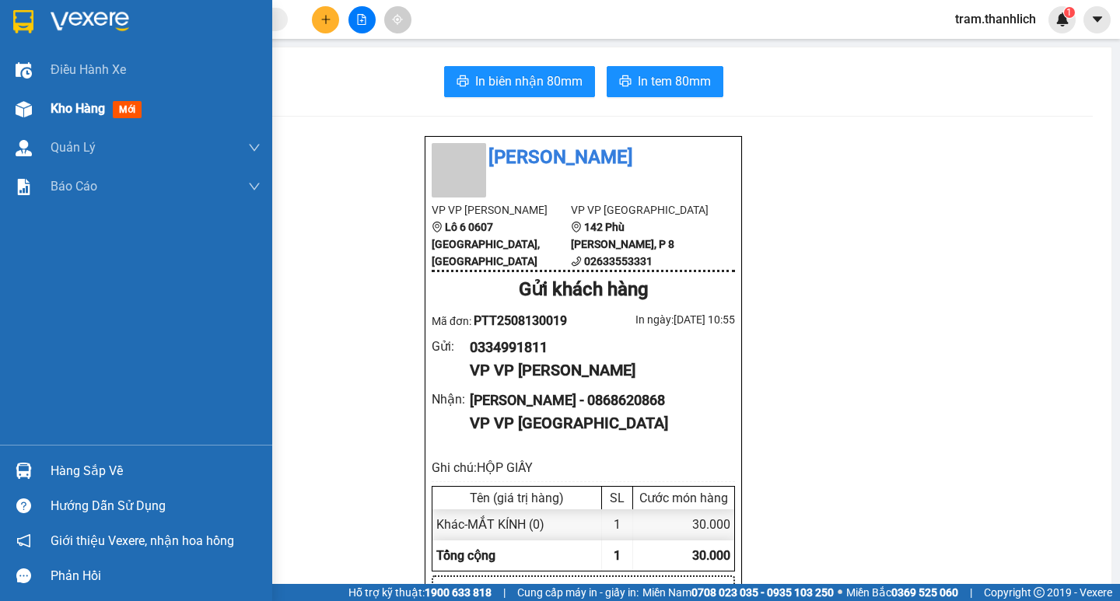
click at [43, 109] on div "Kho hàng mới" at bounding box center [136, 108] width 272 height 39
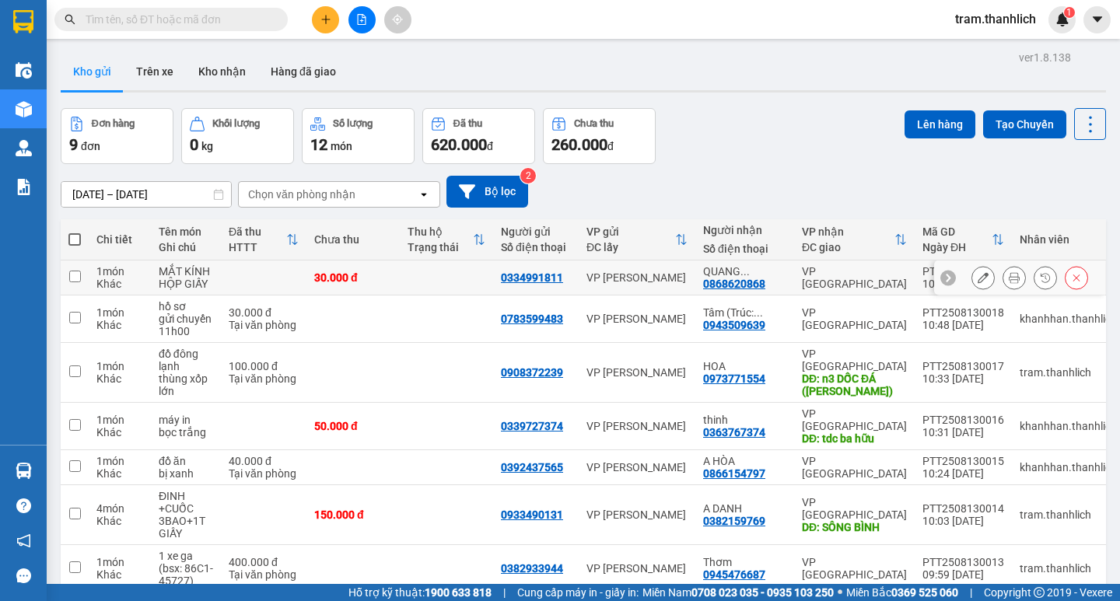
click at [978, 280] on button at bounding box center [983, 277] width 22 height 27
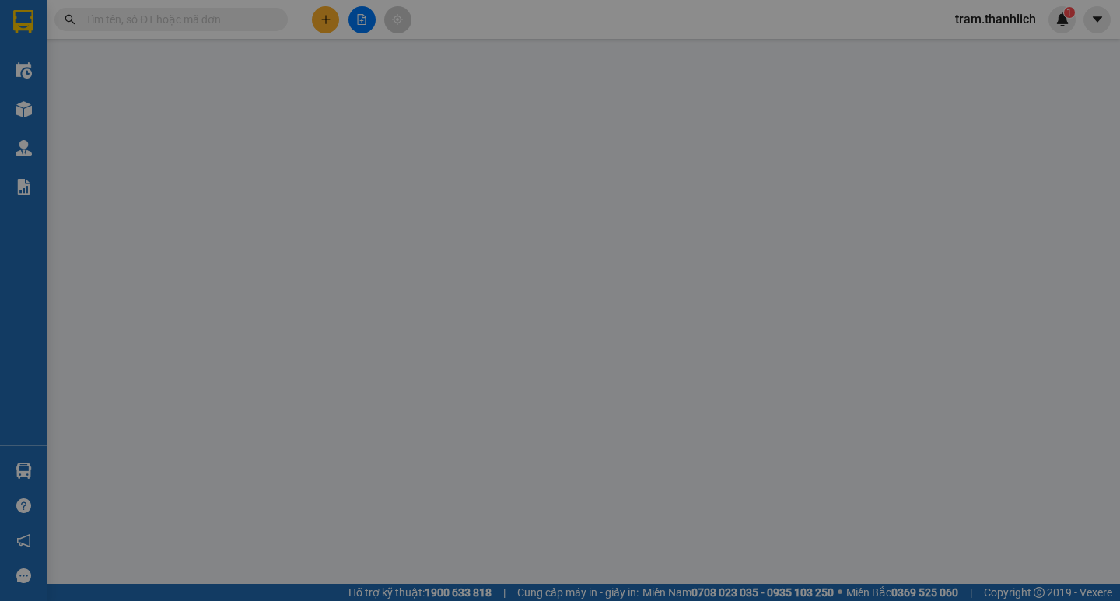
type input "0334991811"
type input "0868620868"
type input "30.000"
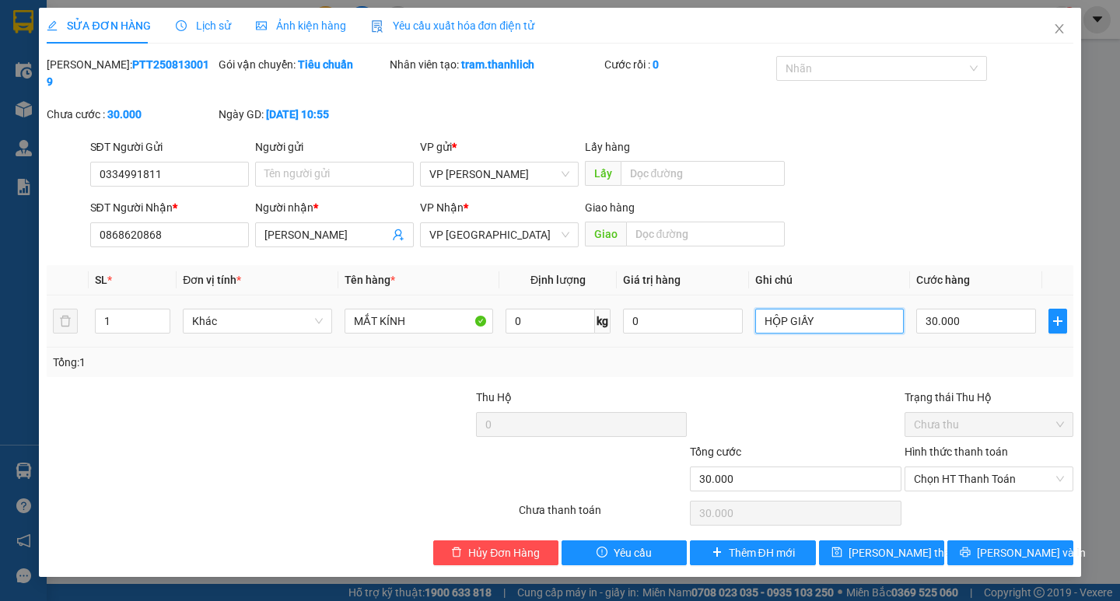
click at [868, 310] on input "HỘP GIẤY" at bounding box center [829, 321] width 149 height 25
type input "HỘP GIẤY (CK CÔ LIÊN)"
click at [425, 309] on input "MẮT KÍNH" at bounding box center [419, 321] width 149 height 25
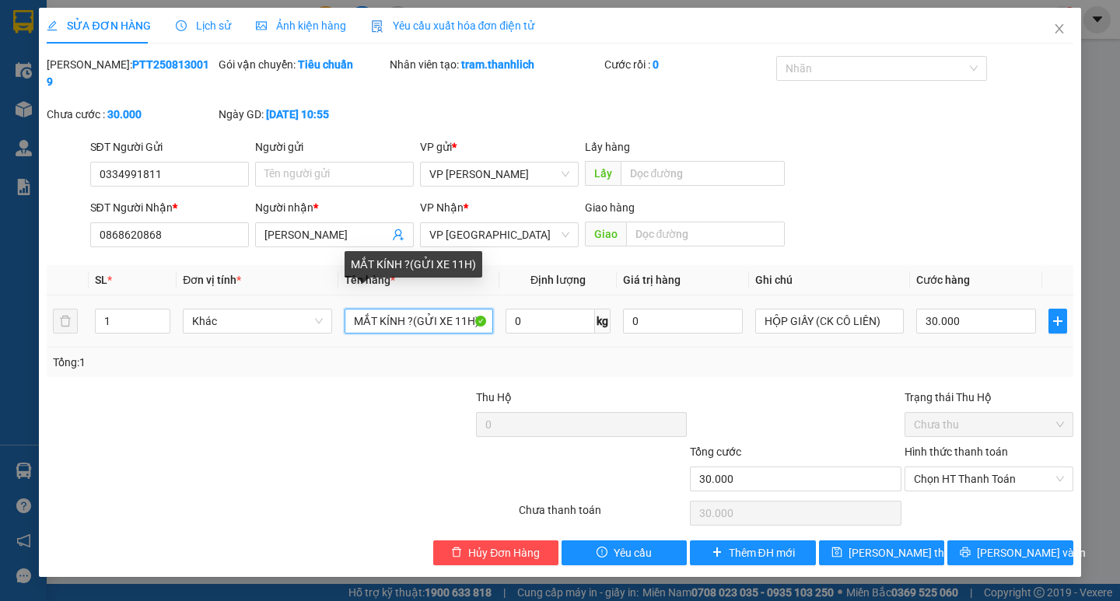
click at [412, 309] on input "MẮT KÍNH ?(GỬI XE 11H)" at bounding box center [419, 321] width 149 height 25
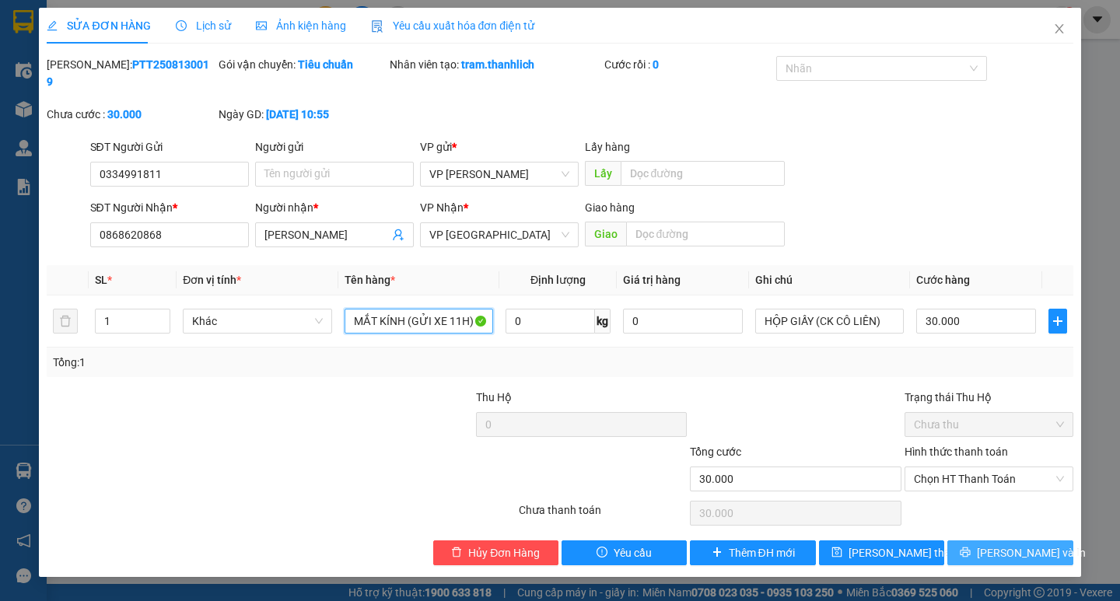
type input "MẮT KÍNH (GỬI XE 11H)"
click at [1011, 544] on span "[PERSON_NAME] và In" at bounding box center [1031, 552] width 109 height 17
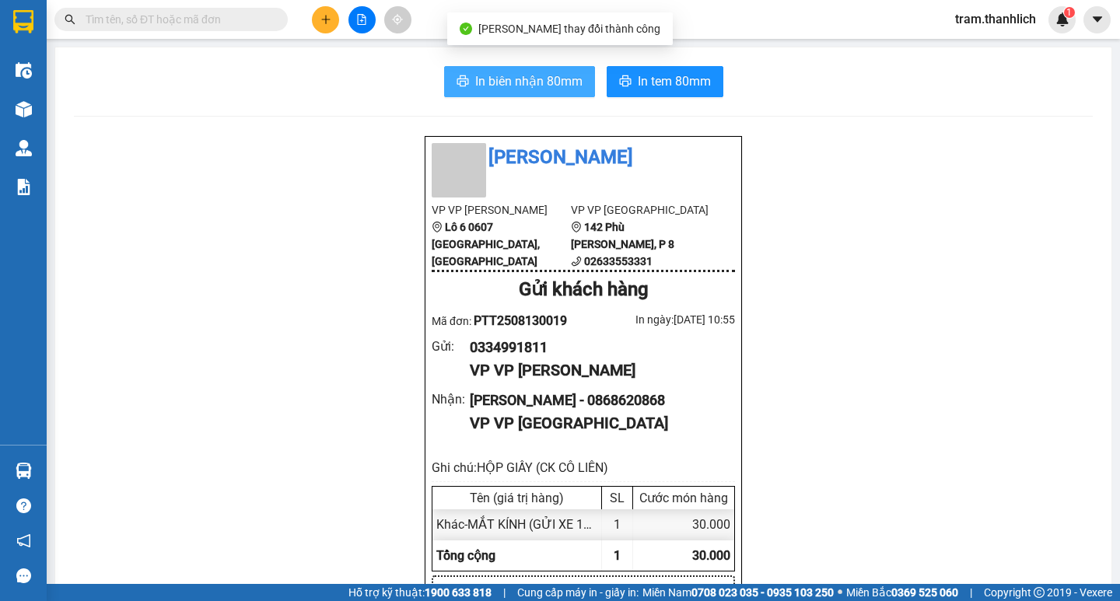
click at [512, 85] on span "In biên nhận 80mm" at bounding box center [528, 81] width 107 height 19
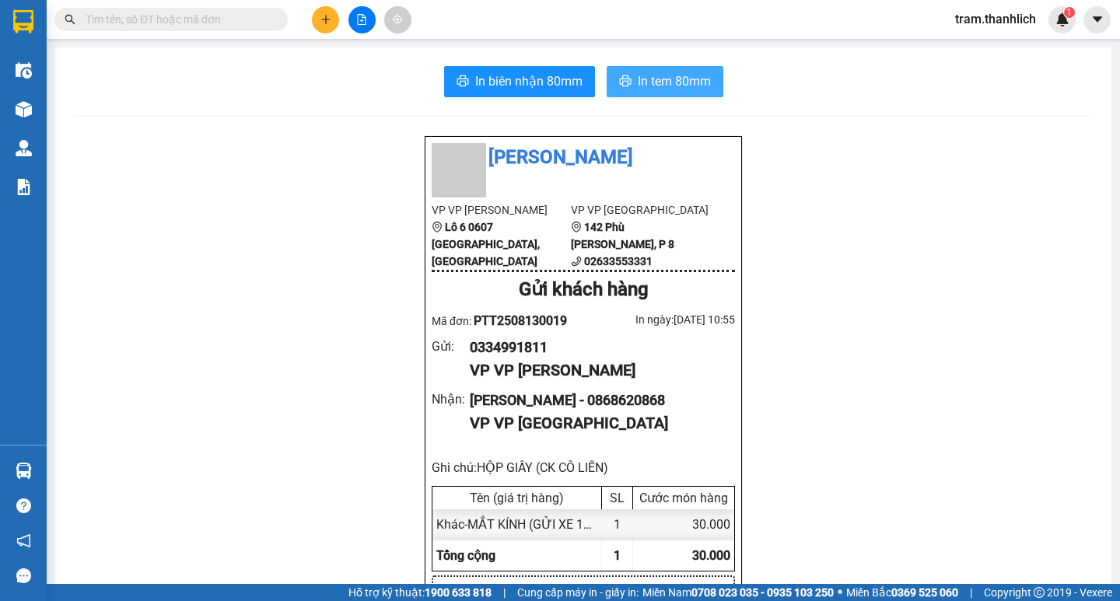
click at [659, 71] on button "In tem 80mm" at bounding box center [665, 81] width 117 height 31
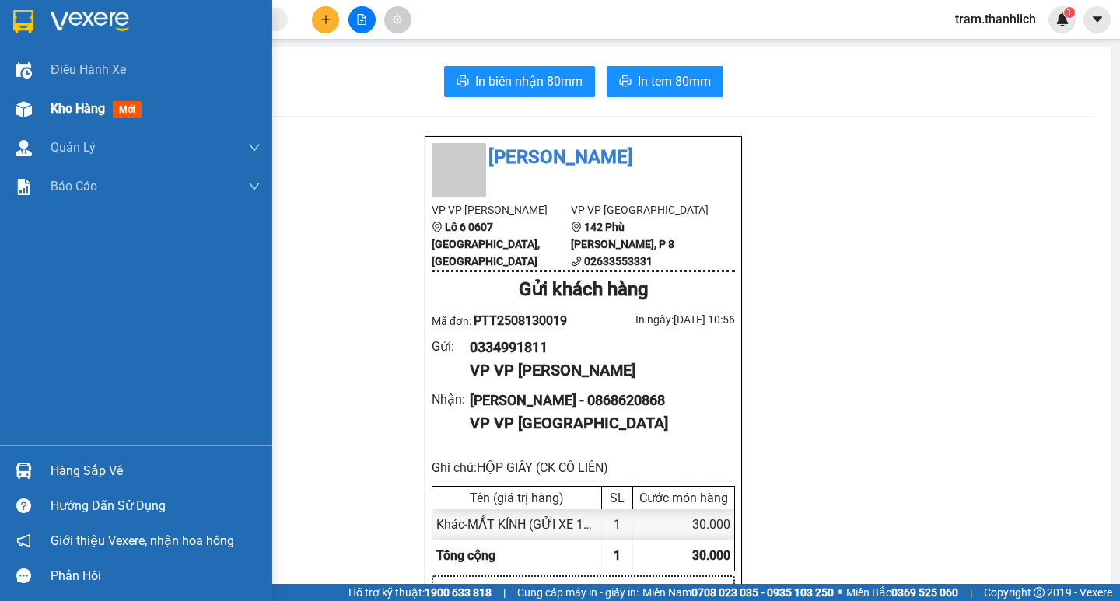
click at [39, 110] on div "Kho hàng mới" at bounding box center [136, 108] width 272 height 39
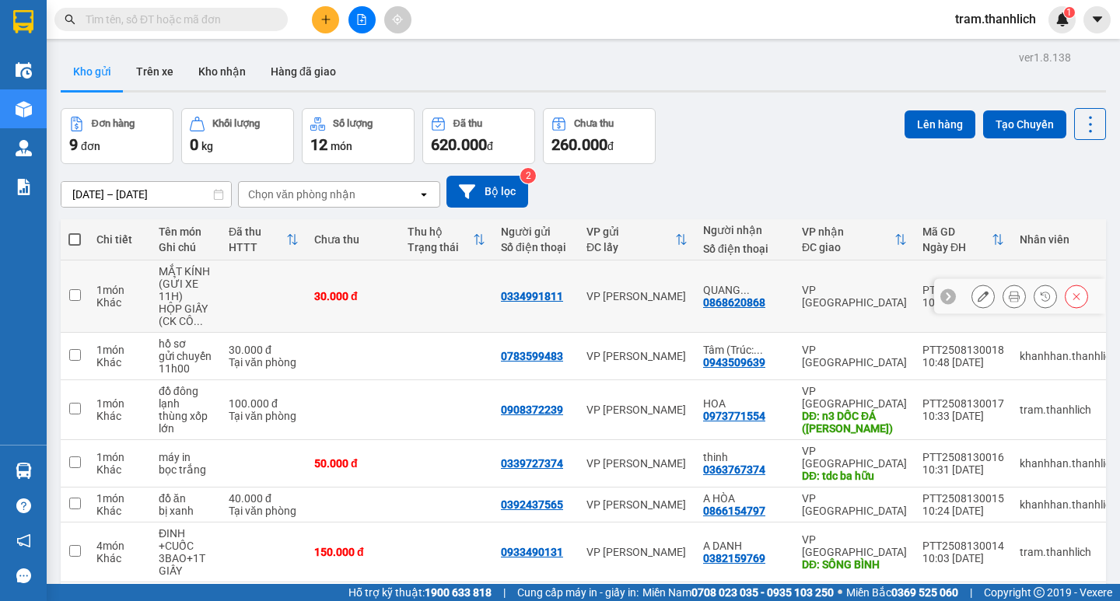
click at [978, 294] on icon at bounding box center [983, 296] width 11 height 11
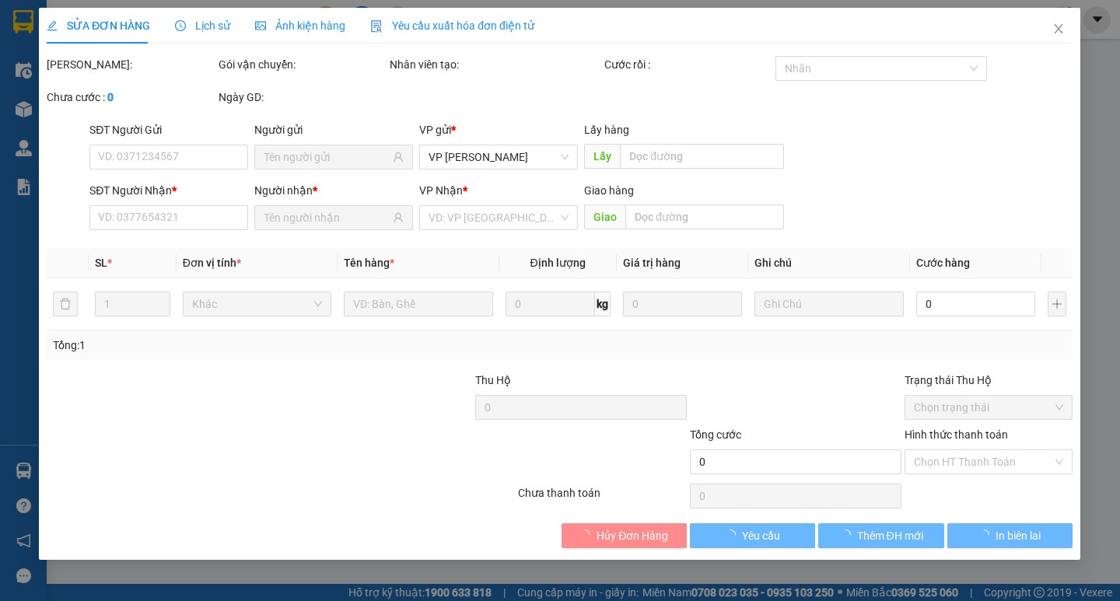
type input "0334991811"
type input "0868620868"
type input "30.000"
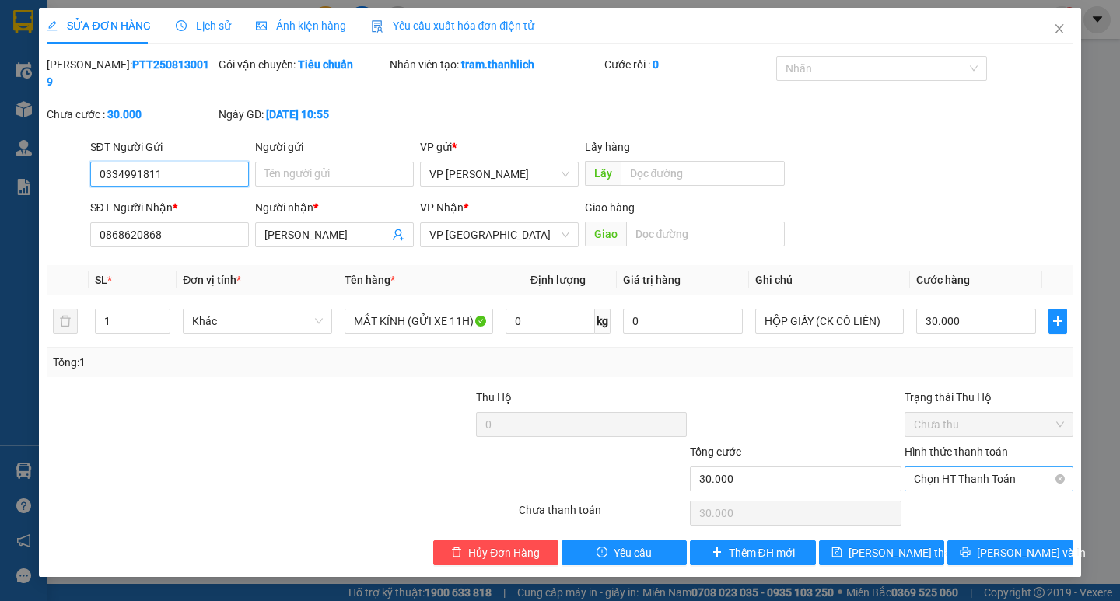
click at [1018, 470] on span "Chọn HT Thanh Toán" at bounding box center [989, 478] width 150 height 23
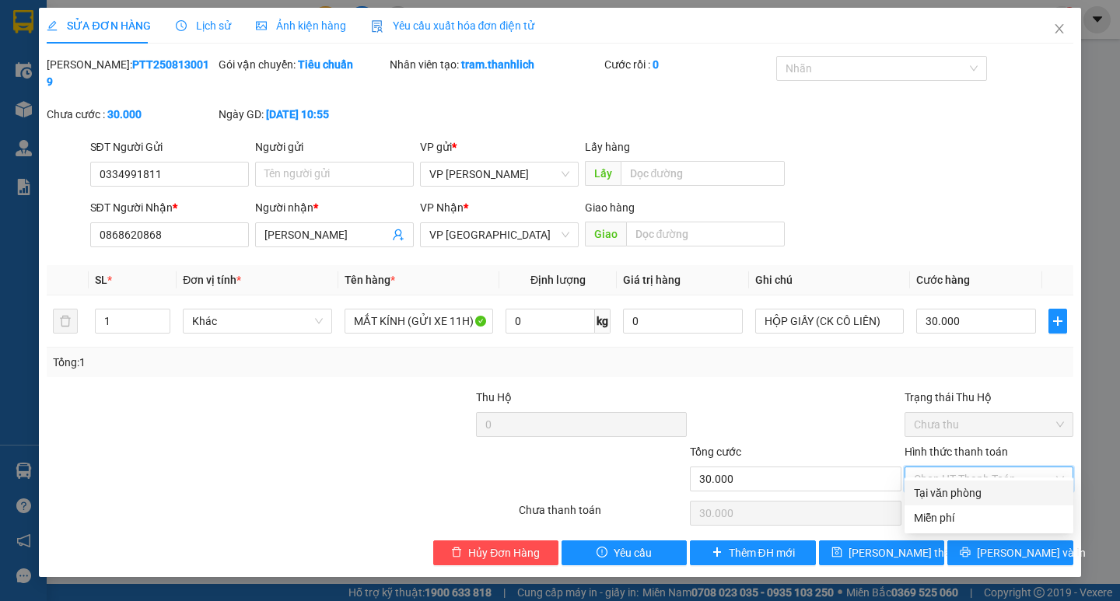
click at [992, 487] on div "Tại văn phòng" at bounding box center [989, 493] width 150 height 17
type input "0"
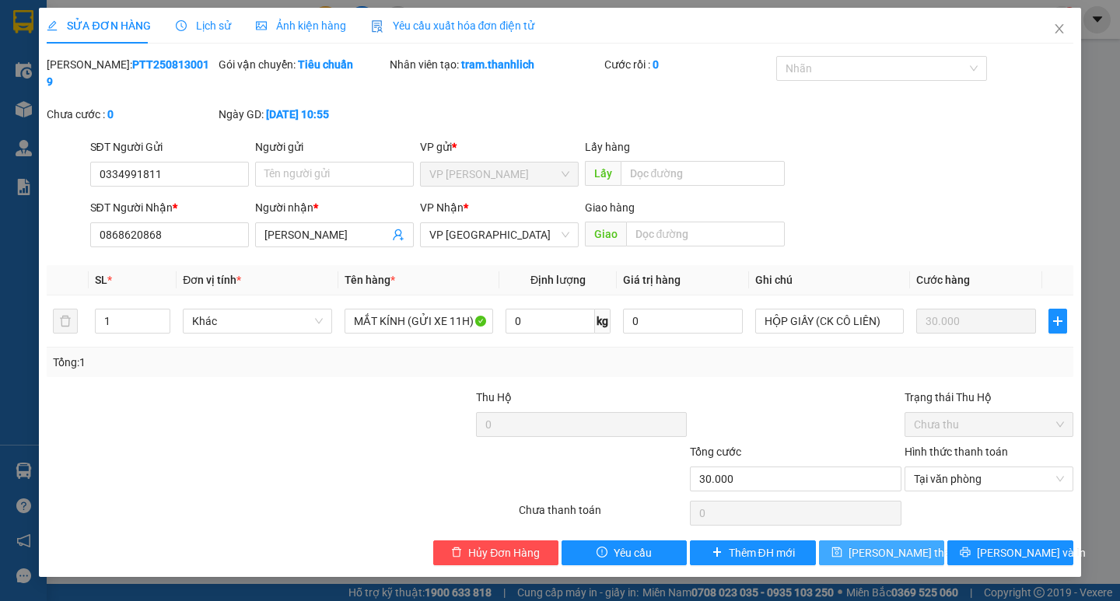
click at [916, 544] on span "[PERSON_NAME] thay đổi" at bounding box center [911, 552] width 124 height 17
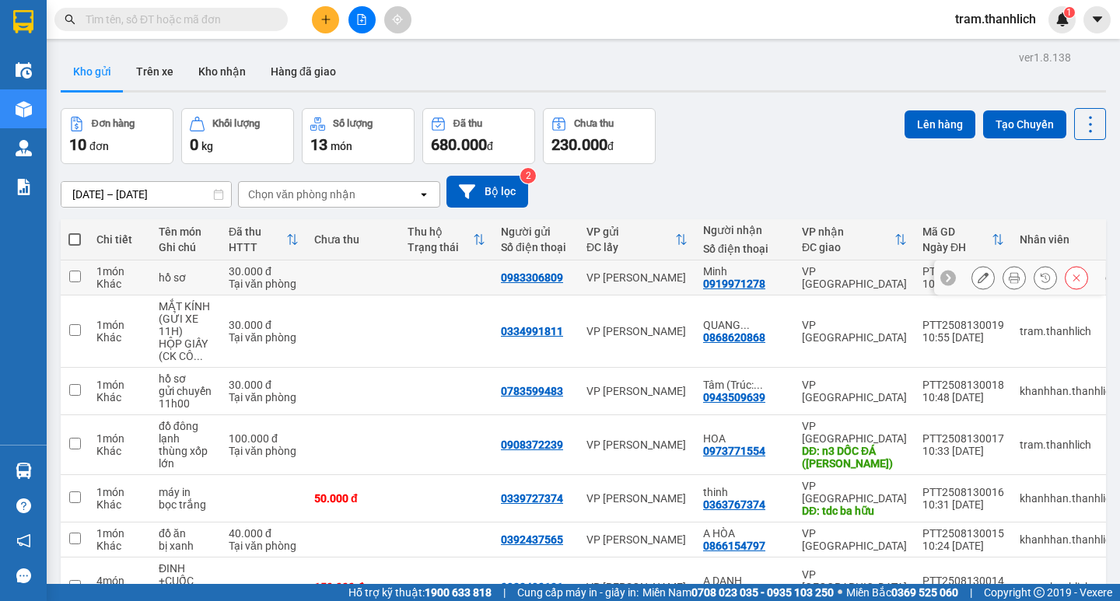
click at [1009, 273] on icon at bounding box center [1014, 277] width 11 height 11
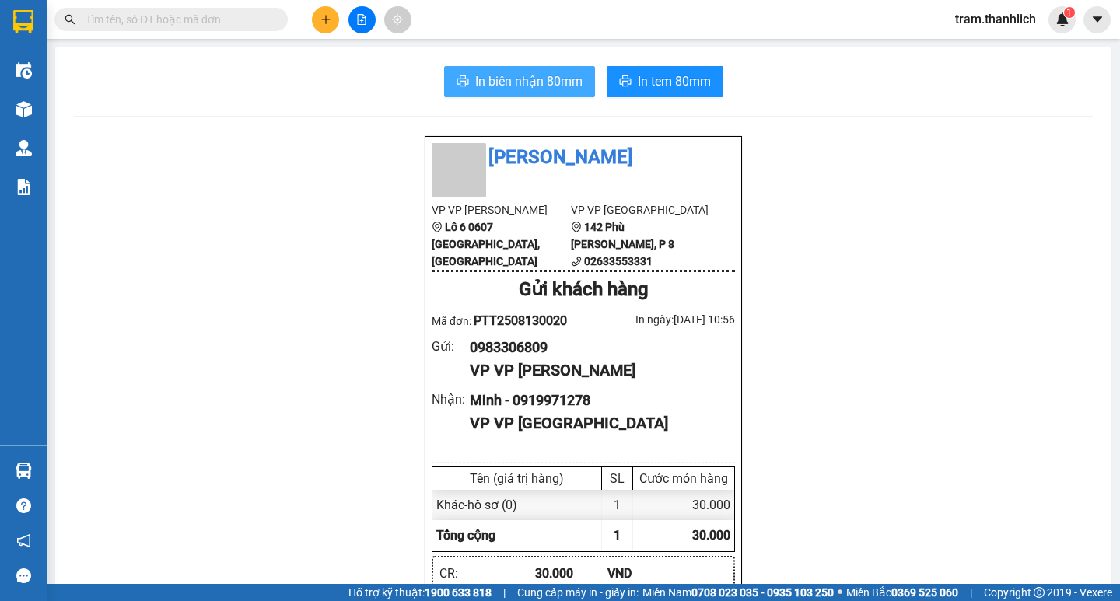
click at [527, 91] on span "In biên nhận 80mm" at bounding box center [528, 81] width 107 height 19
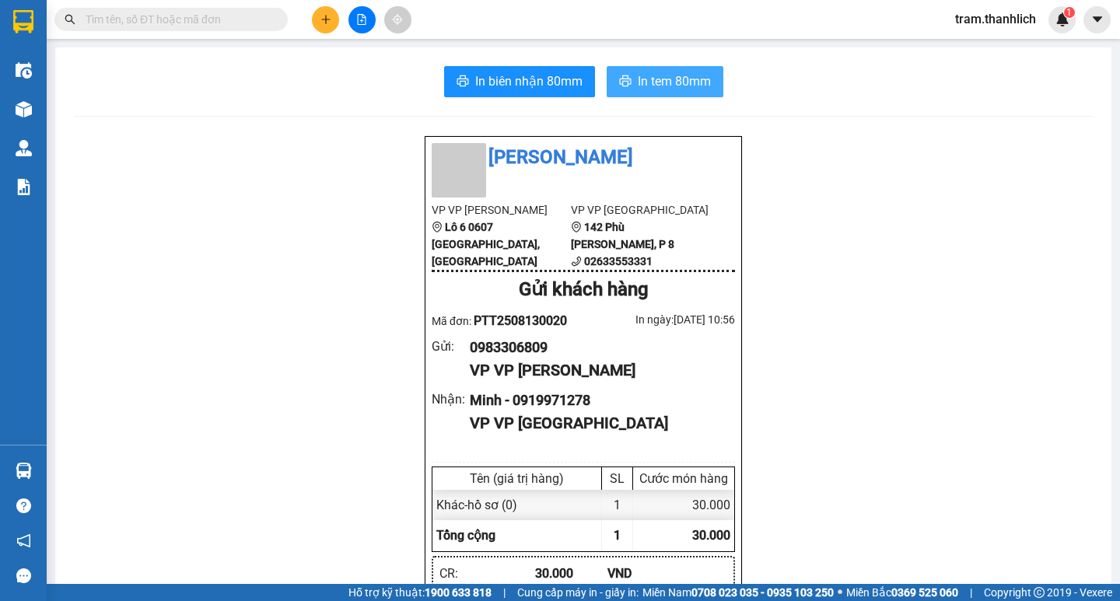
click at [687, 79] on span "In tem 80mm" at bounding box center [674, 81] width 73 height 19
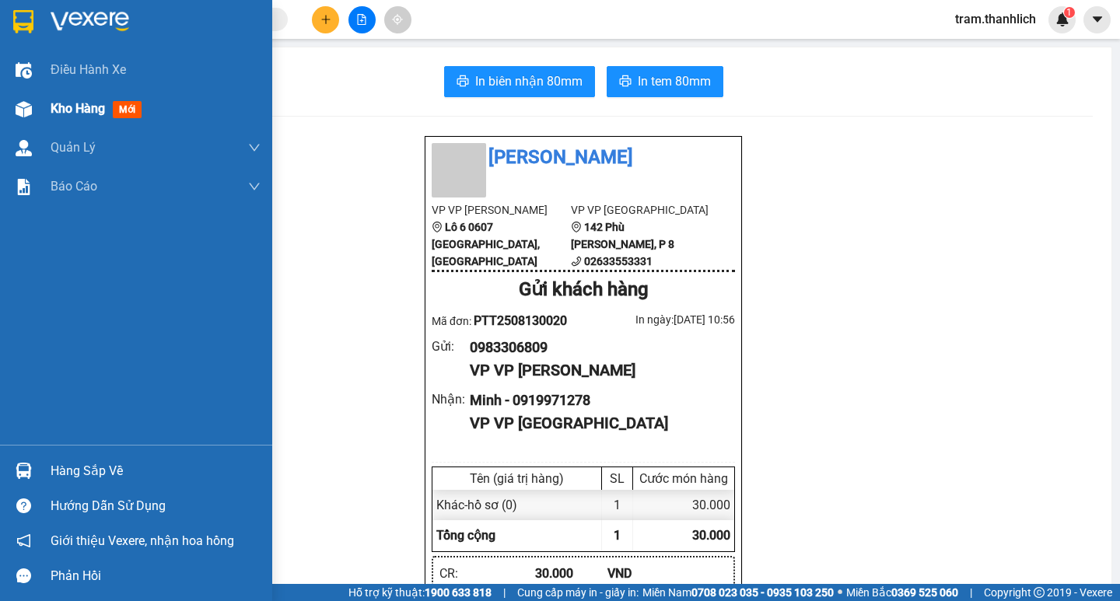
click at [37, 111] on div at bounding box center [23, 109] width 27 height 27
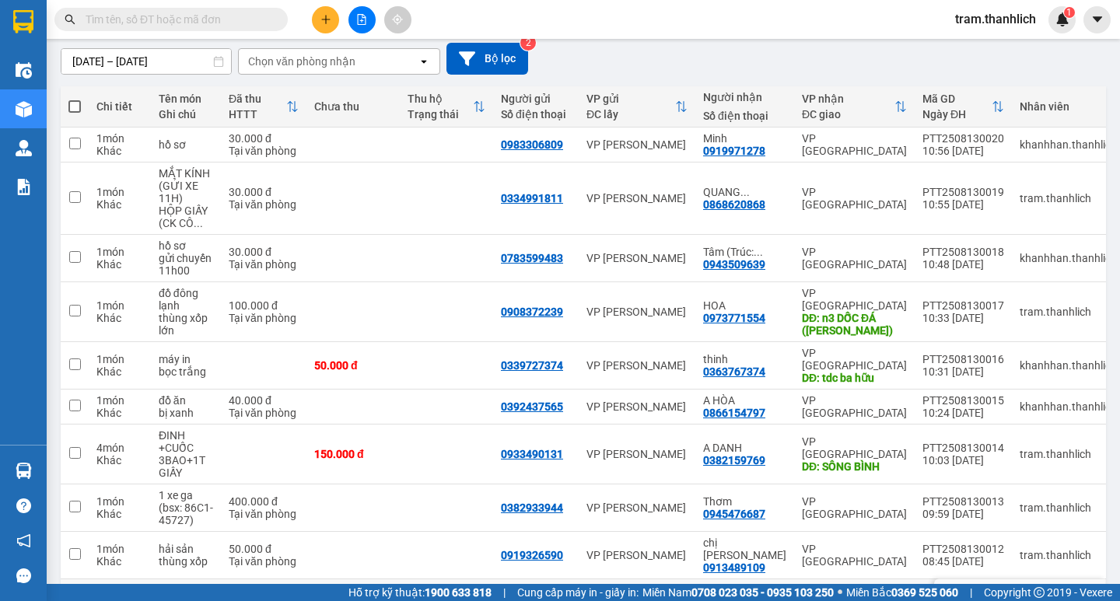
scroll to position [208, 0]
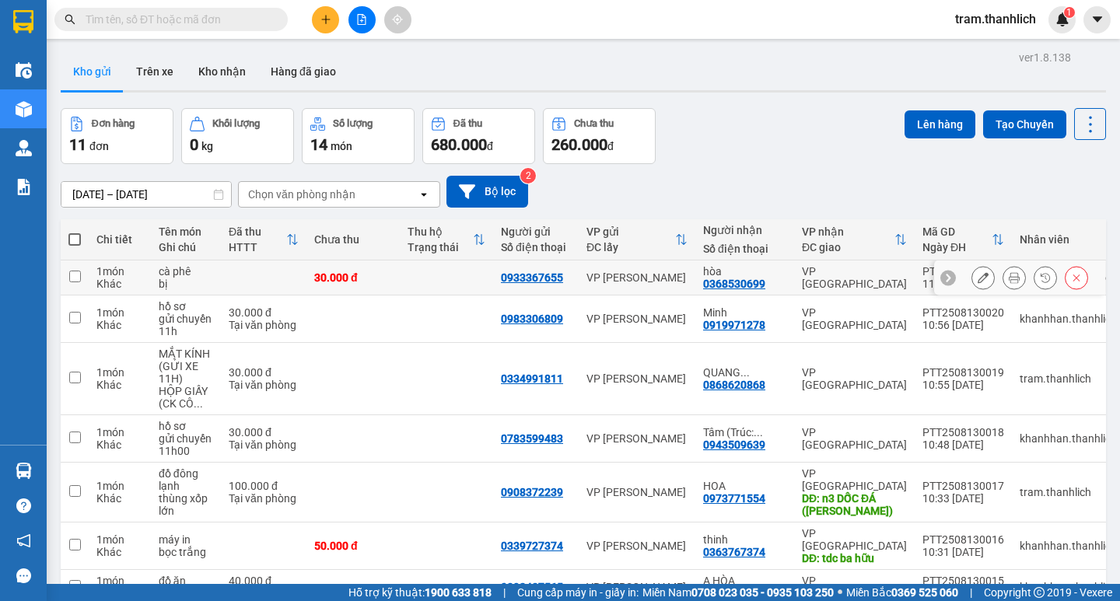
click at [1009, 272] on icon at bounding box center [1014, 277] width 11 height 11
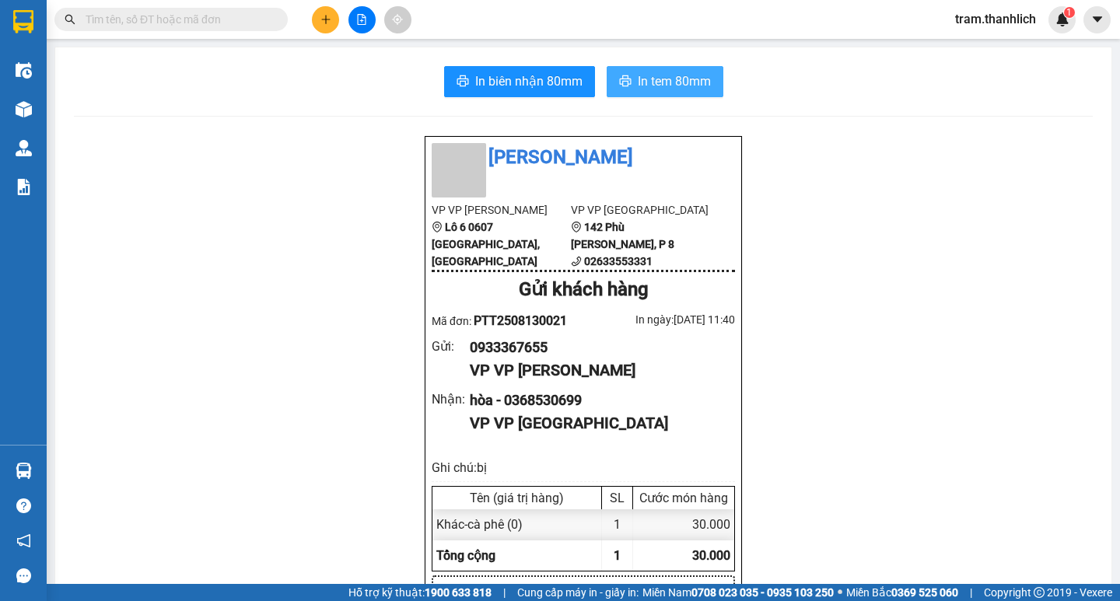
click at [683, 80] on span "In tem 80mm" at bounding box center [674, 81] width 73 height 19
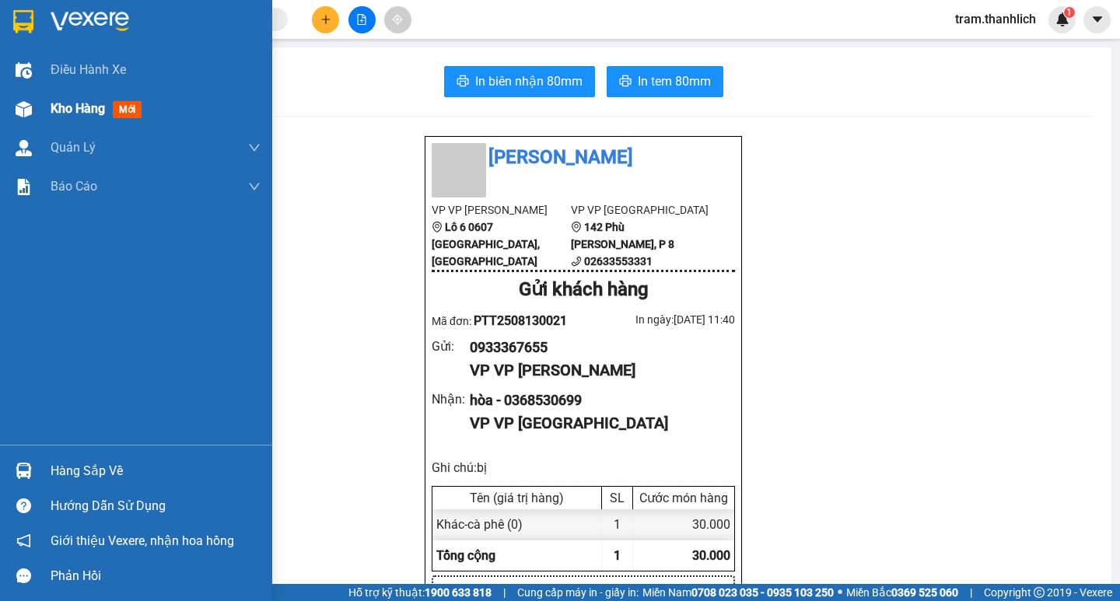
click at [55, 114] on span "Kho hàng" at bounding box center [78, 108] width 54 height 15
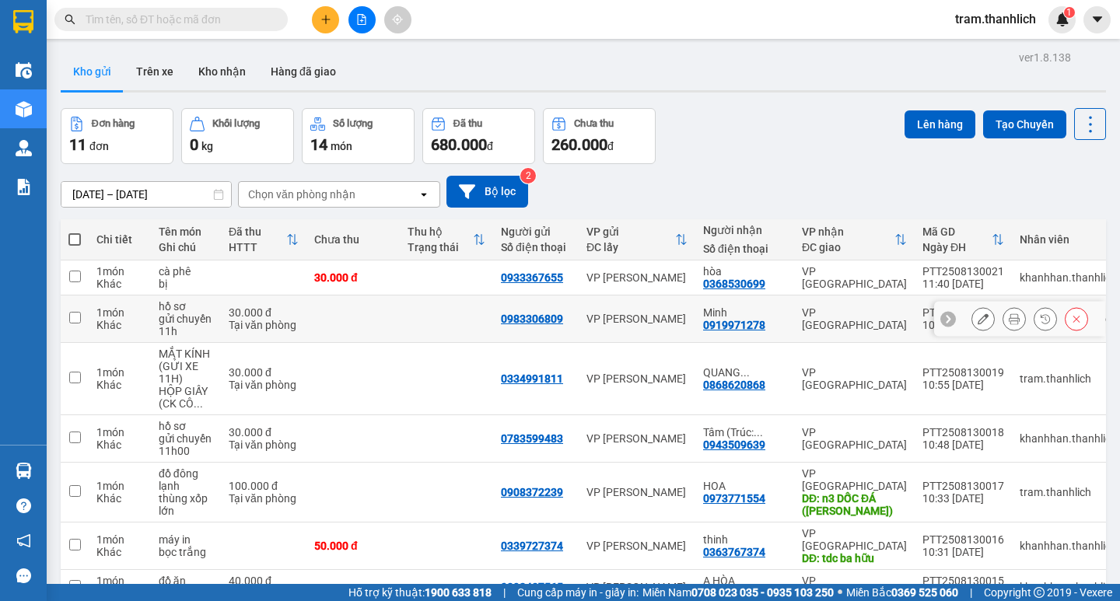
drag, startPoint x: 76, startPoint y: 230, endPoint x: 75, endPoint y: 278, distance: 47.5
click at [75, 296] on td at bounding box center [75, 319] width 28 height 47
checkbox input "true"
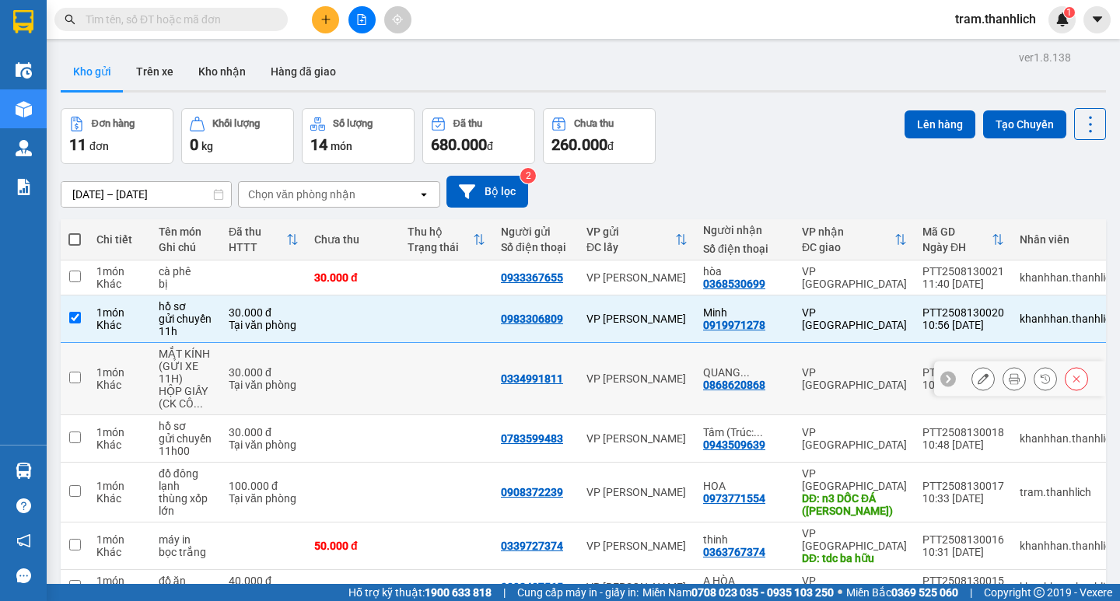
click at [74, 372] on input "checkbox" at bounding box center [75, 378] width 12 height 12
checkbox input "true"
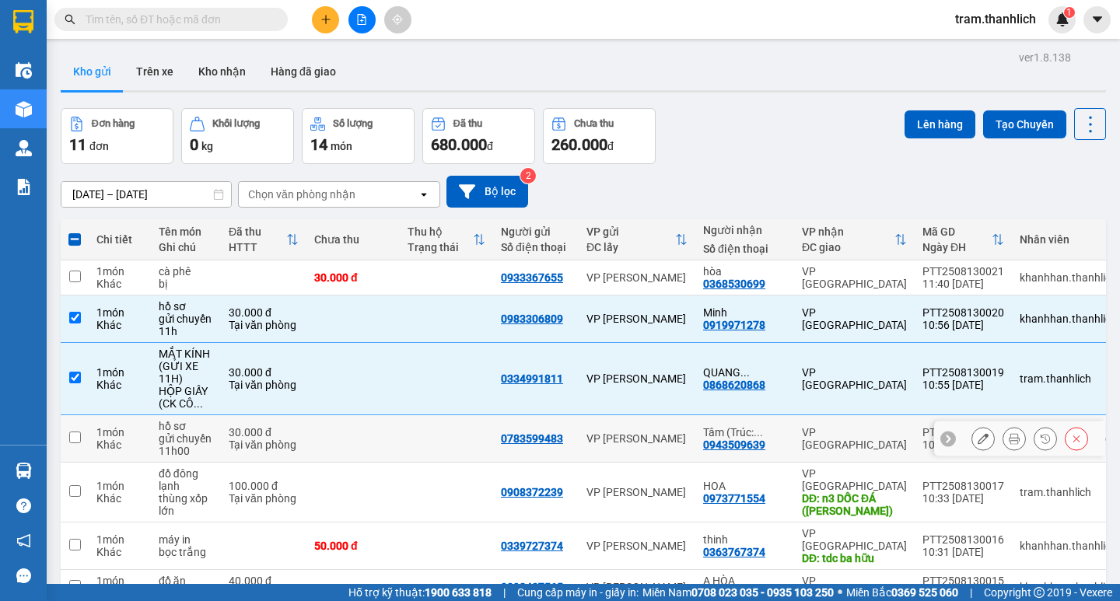
click at [76, 432] on input "checkbox" at bounding box center [75, 438] width 12 height 12
checkbox input "true"
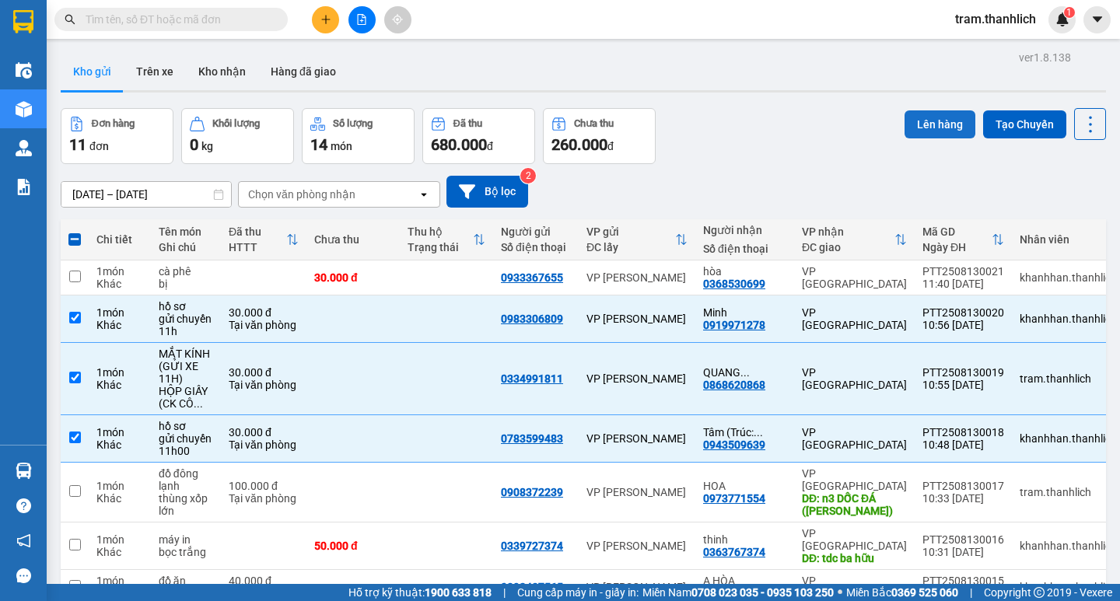
click at [909, 124] on button "Lên hàng" at bounding box center [940, 124] width 71 height 28
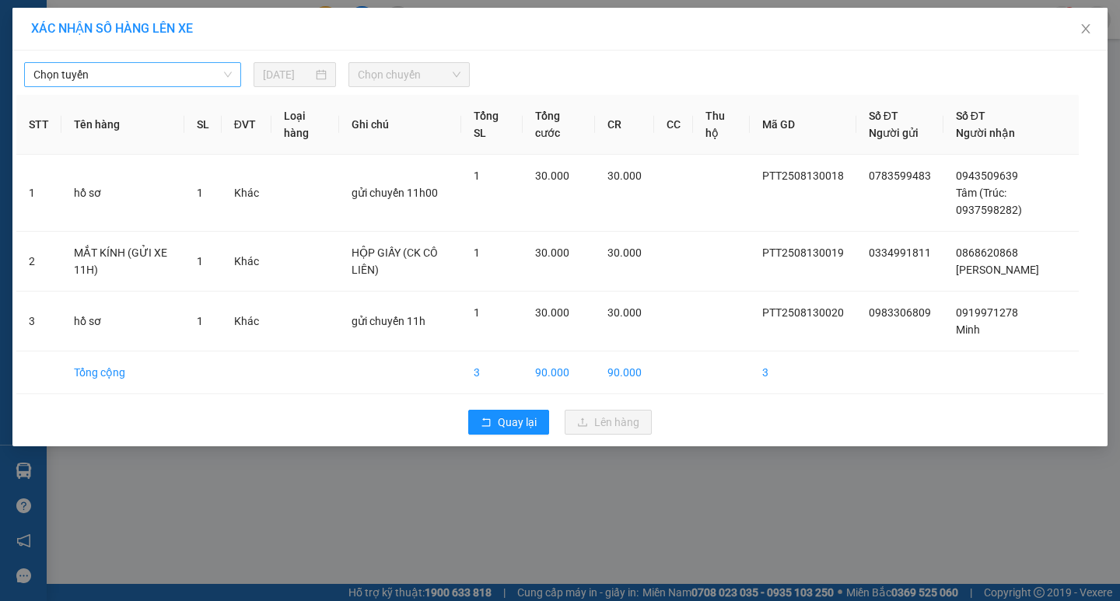
click at [116, 76] on span "Chọn tuyến" at bounding box center [132, 74] width 198 height 23
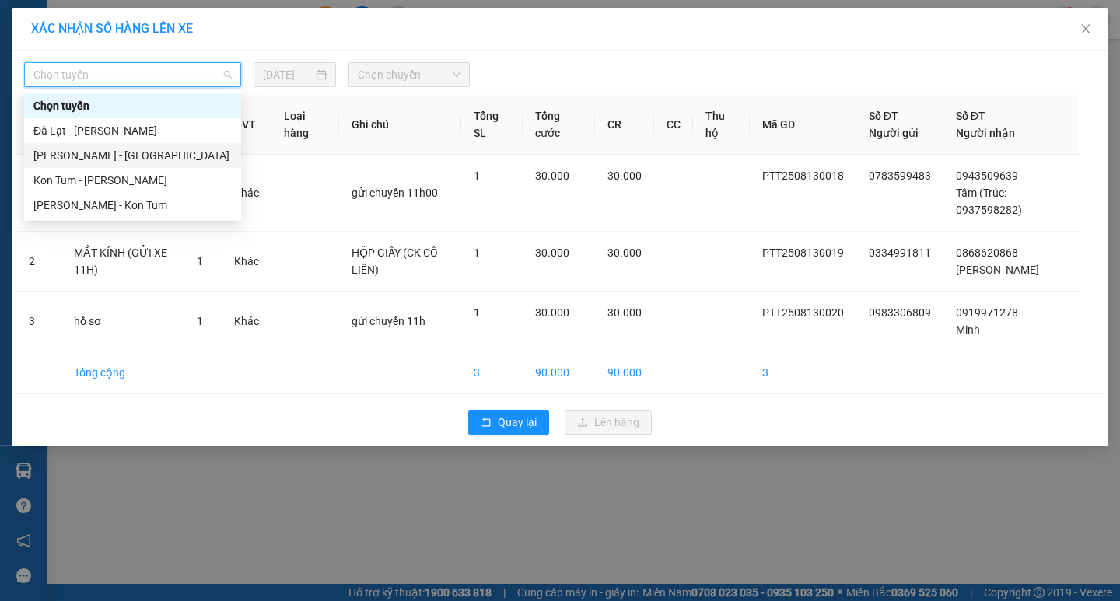
click at [109, 156] on div "Phan Thiết - Đà Lạt" at bounding box center [132, 155] width 198 height 17
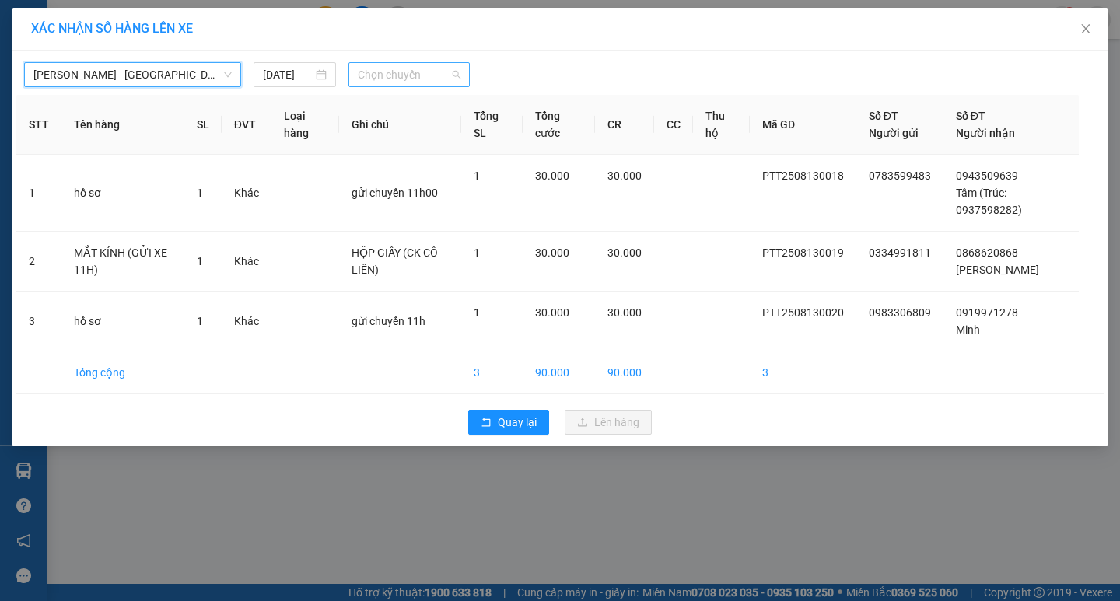
click at [405, 74] on span "Chọn chuyến" at bounding box center [409, 74] width 103 height 23
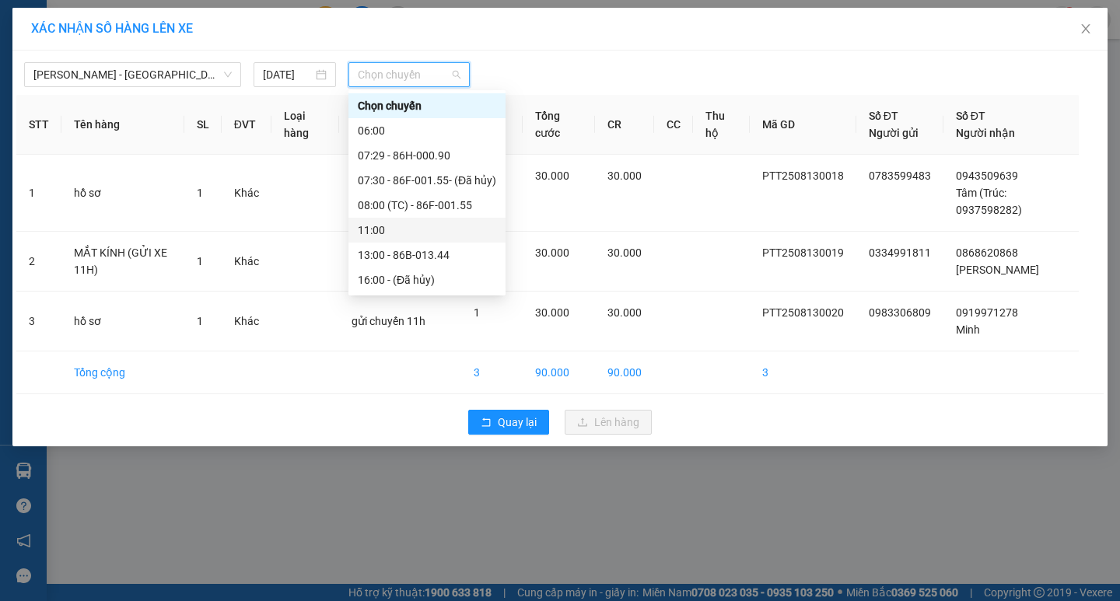
click at [402, 226] on div "11:00" at bounding box center [427, 230] width 138 height 17
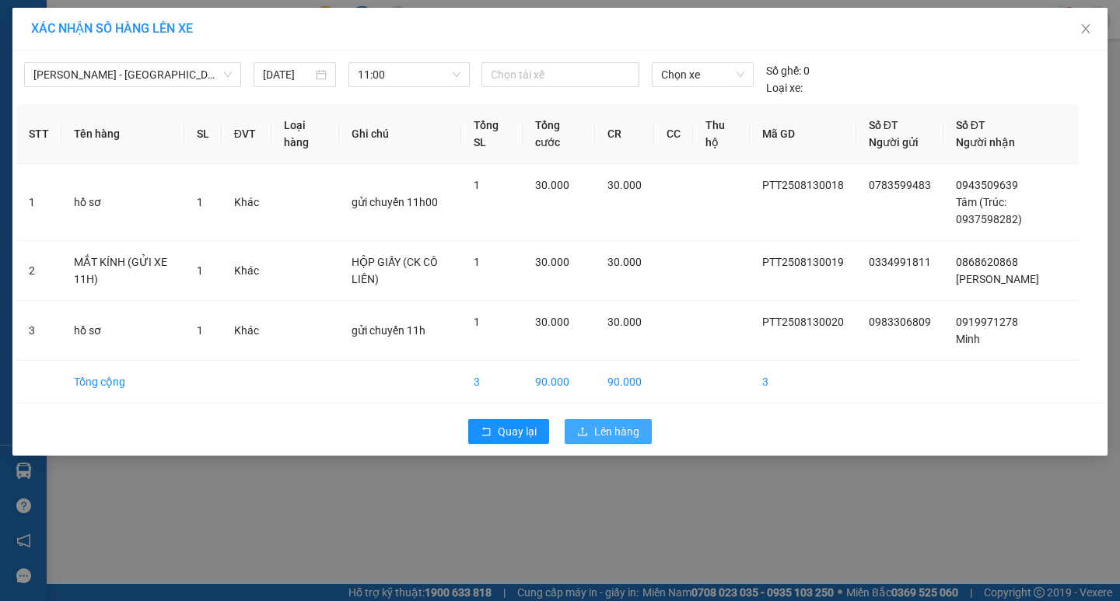
click at [599, 435] on span "Lên hàng" at bounding box center [616, 431] width 45 height 17
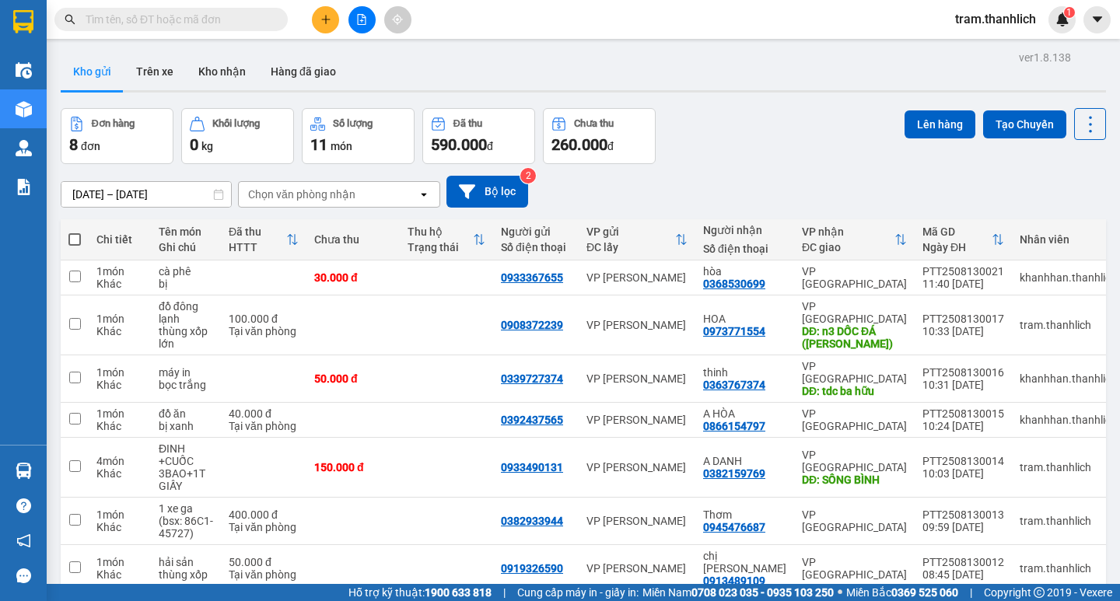
click at [317, 23] on button at bounding box center [325, 19] width 27 height 27
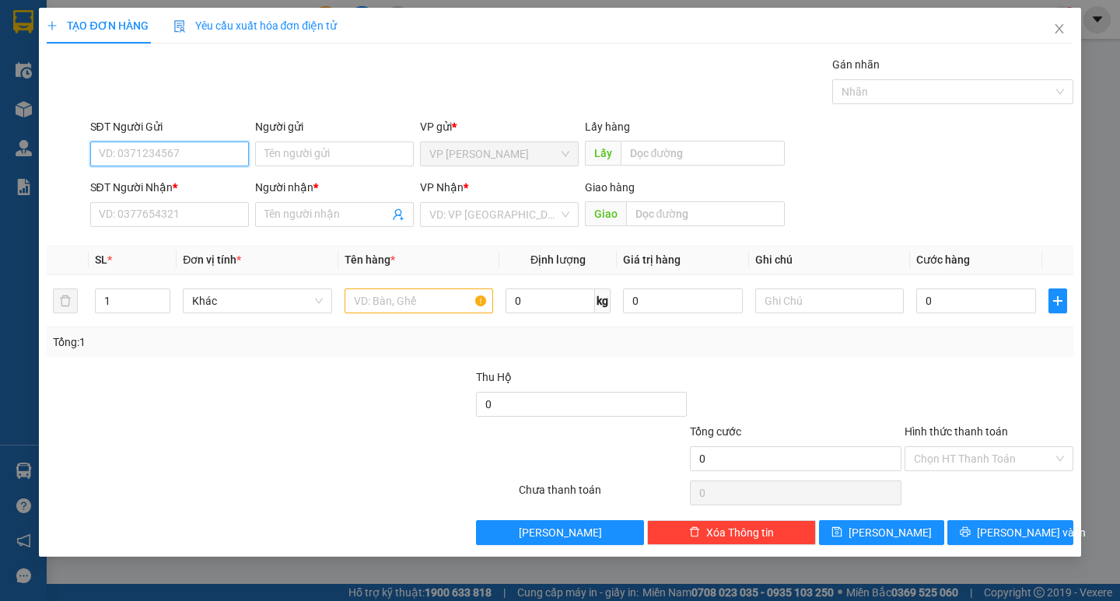
click at [107, 153] on input "SĐT Người Gửi" at bounding box center [169, 154] width 159 height 25
type input "0834437001"
click at [121, 191] on div "0834437001" at bounding box center [170, 185] width 140 height 17
type input "0918783922"
type input "DŨNG"
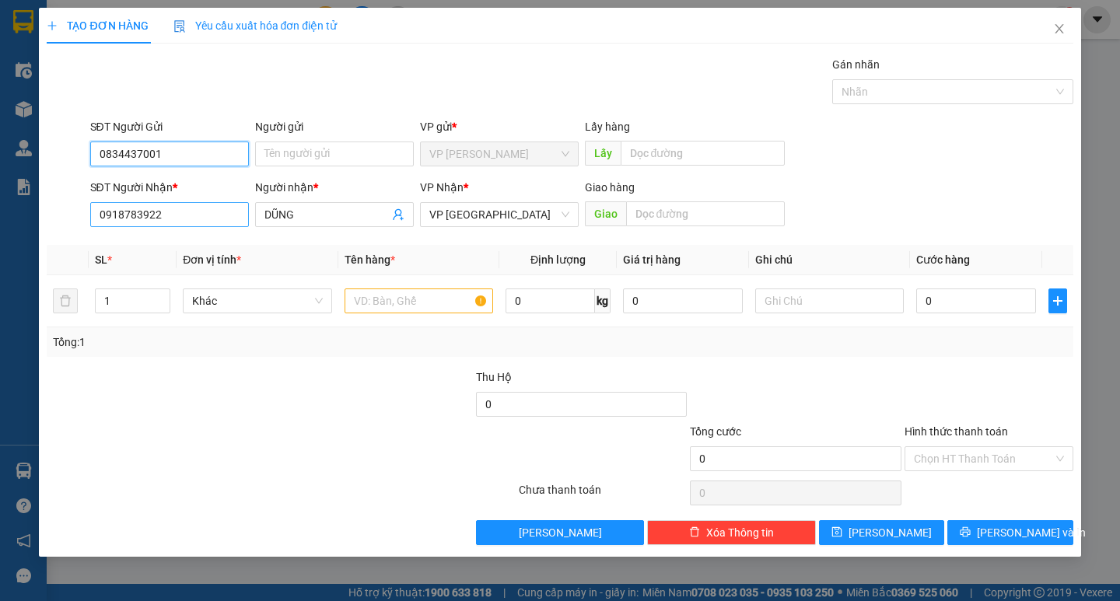
type input "0834437001"
click at [201, 218] on input "0918783922" at bounding box center [169, 214] width 159 height 25
type input "0916480039"
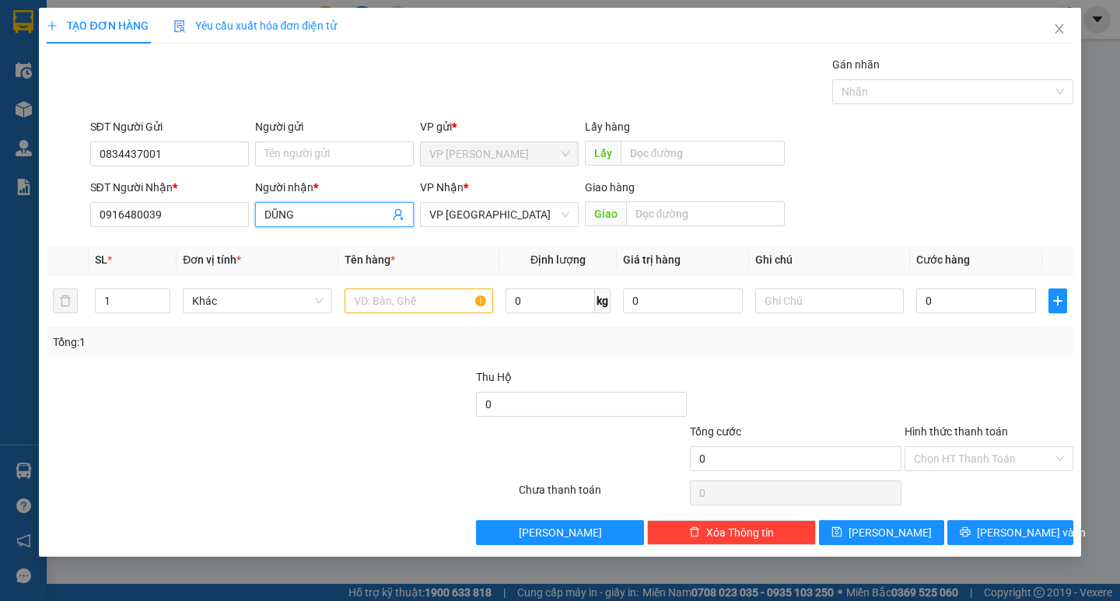
click at [343, 216] on input "DŨNG" at bounding box center [326, 214] width 124 height 17
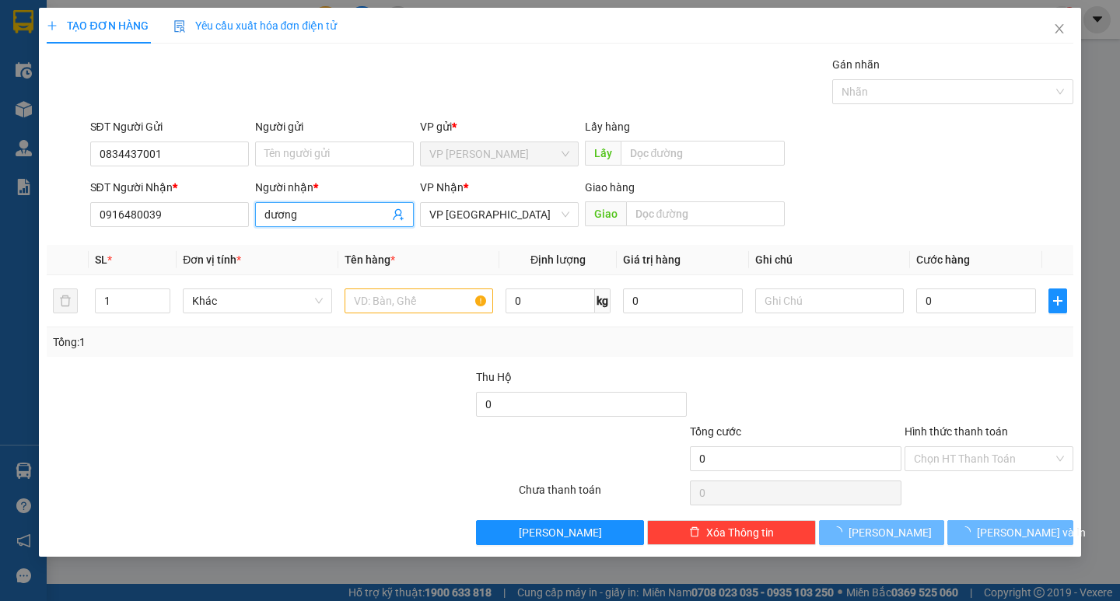
type input "dương"
click at [951, 180] on div "SĐT Người Nhận * 0916480039 Người nhận * dương dương VP Nhận * VP Đà Lạt Giao h…" at bounding box center [581, 206] width 989 height 54
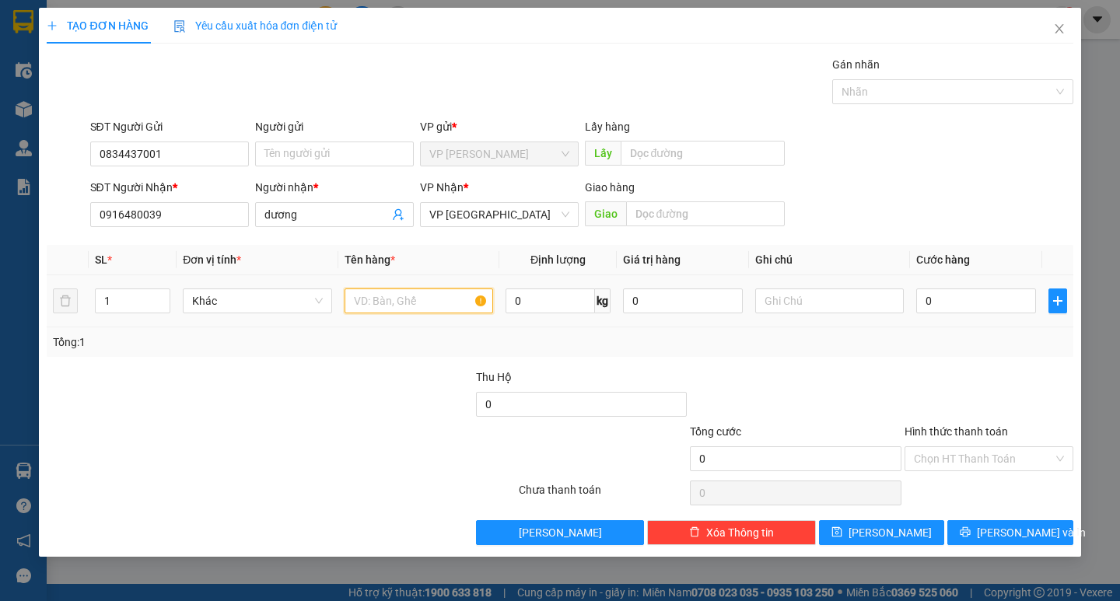
click at [451, 295] on input "text" at bounding box center [419, 301] width 149 height 25
type input "mực khô"
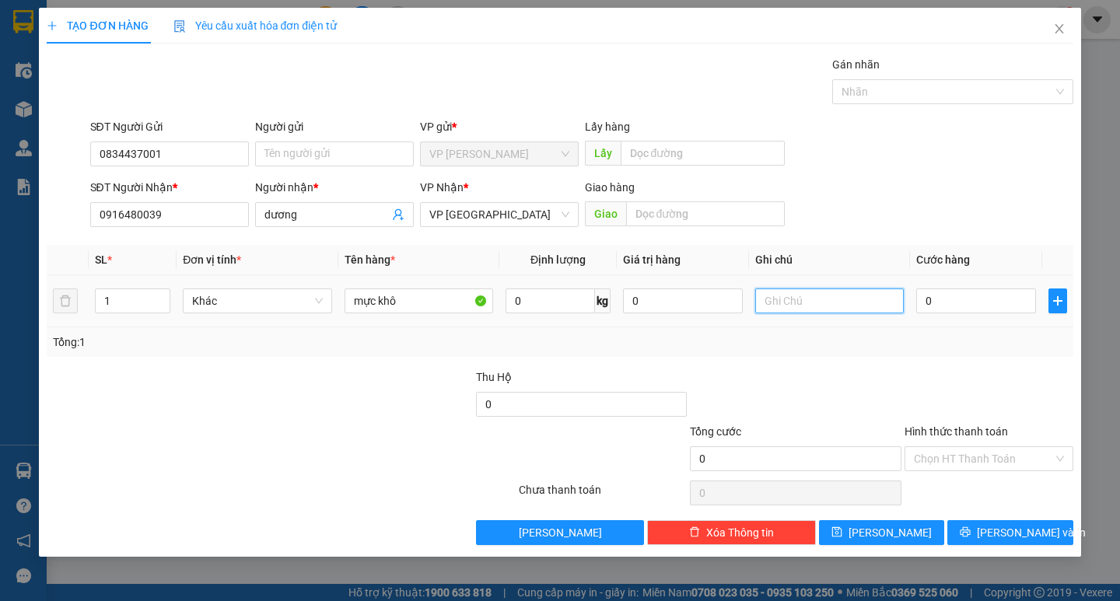
click at [767, 294] on input "text" at bounding box center [829, 301] width 149 height 25
click at [783, 309] on input "bik5 nhỏ" at bounding box center [829, 301] width 149 height 25
type input "bị nhỏ"
click at [945, 306] on input "0" at bounding box center [976, 301] width 120 height 25
type input "3"
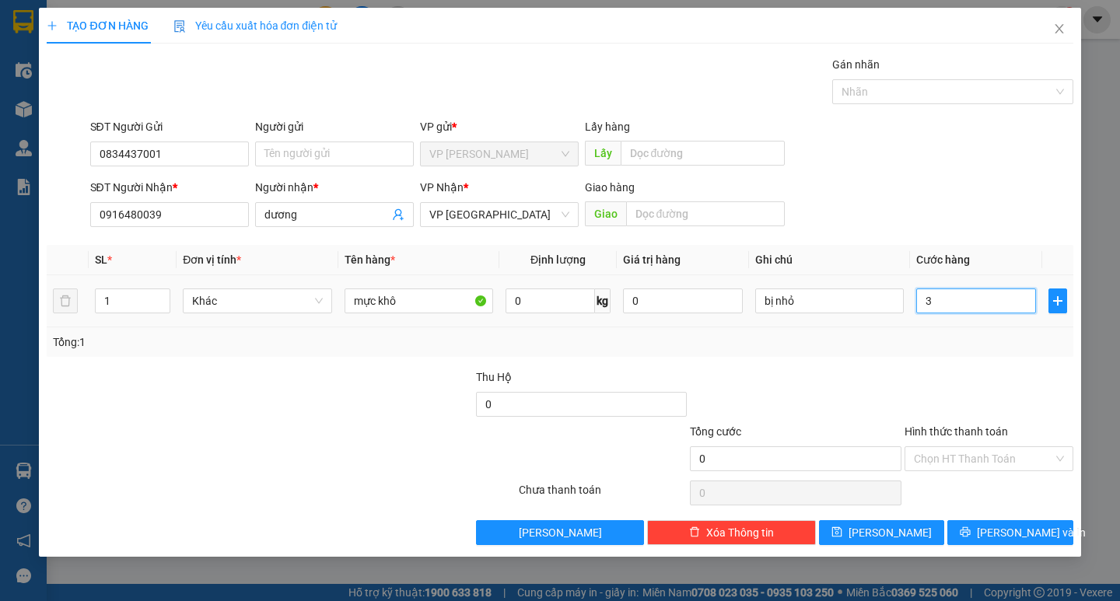
type input "3"
type input "30"
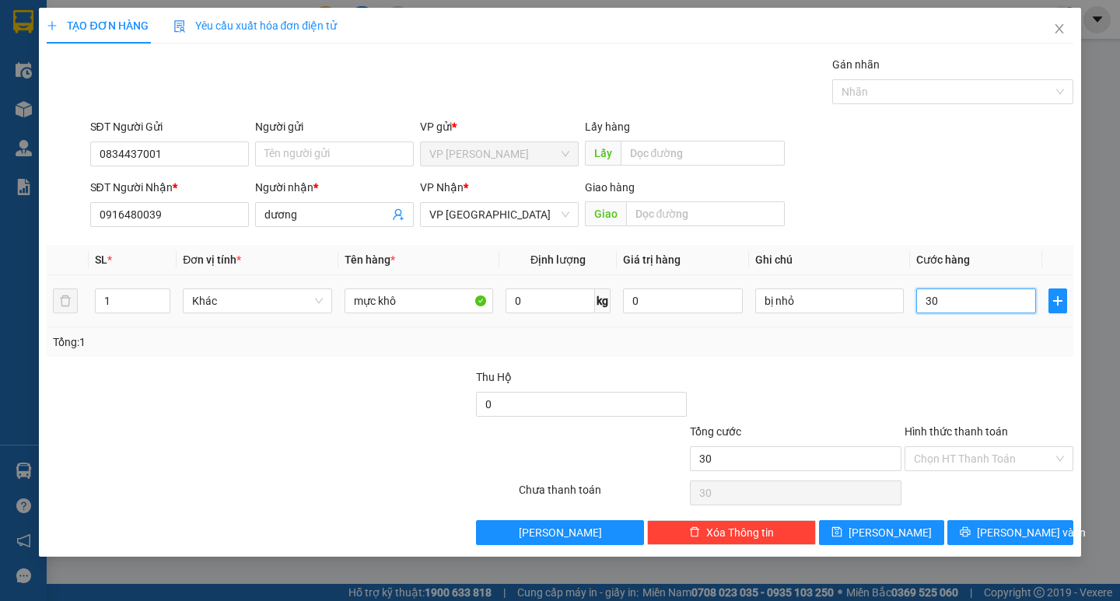
type input "300"
type input "3.000"
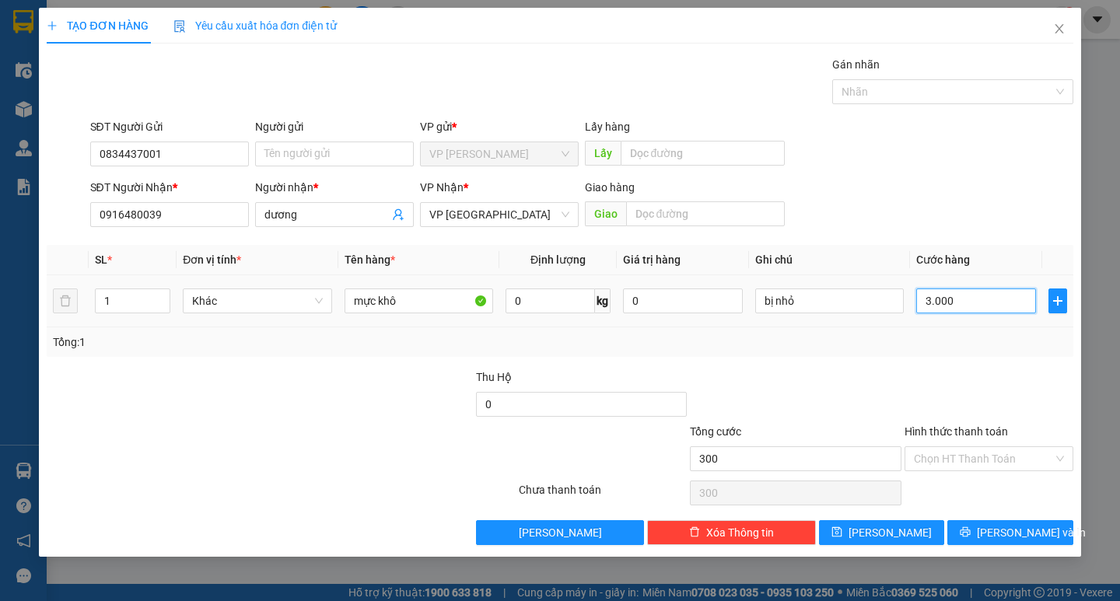
type input "3.000"
type input "30.000"
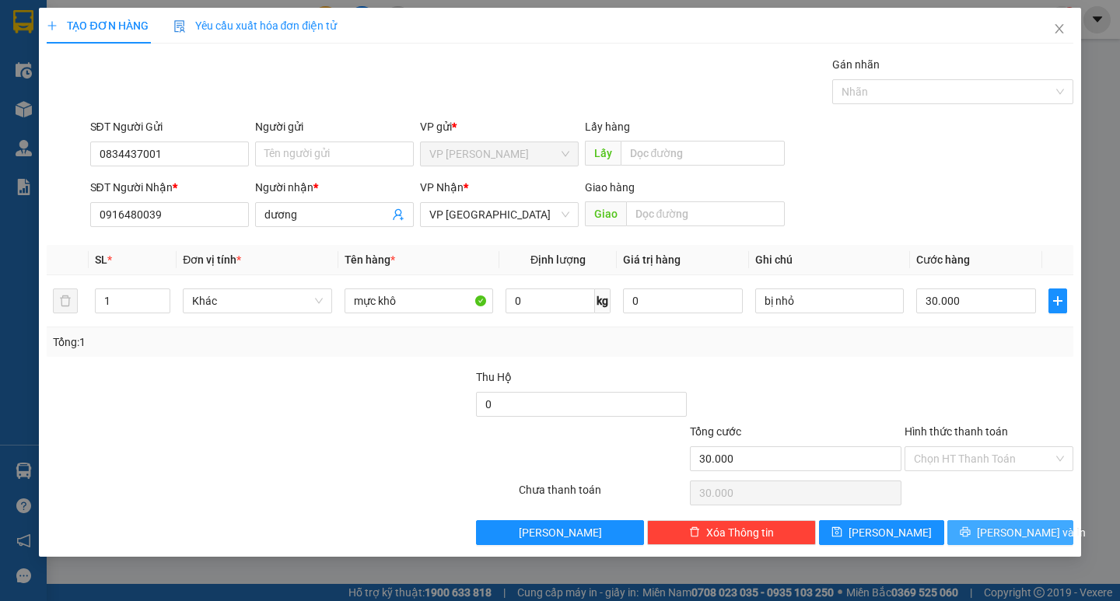
click at [1005, 530] on span "[PERSON_NAME] và In" at bounding box center [1031, 532] width 109 height 17
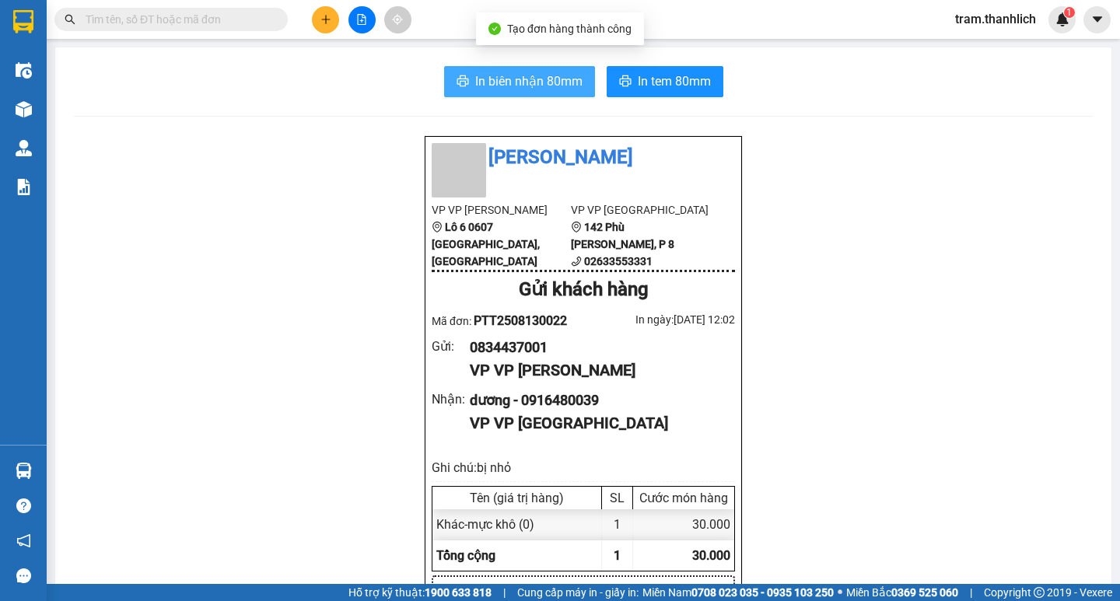
click at [523, 83] on span "In biên nhận 80mm" at bounding box center [528, 81] width 107 height 19
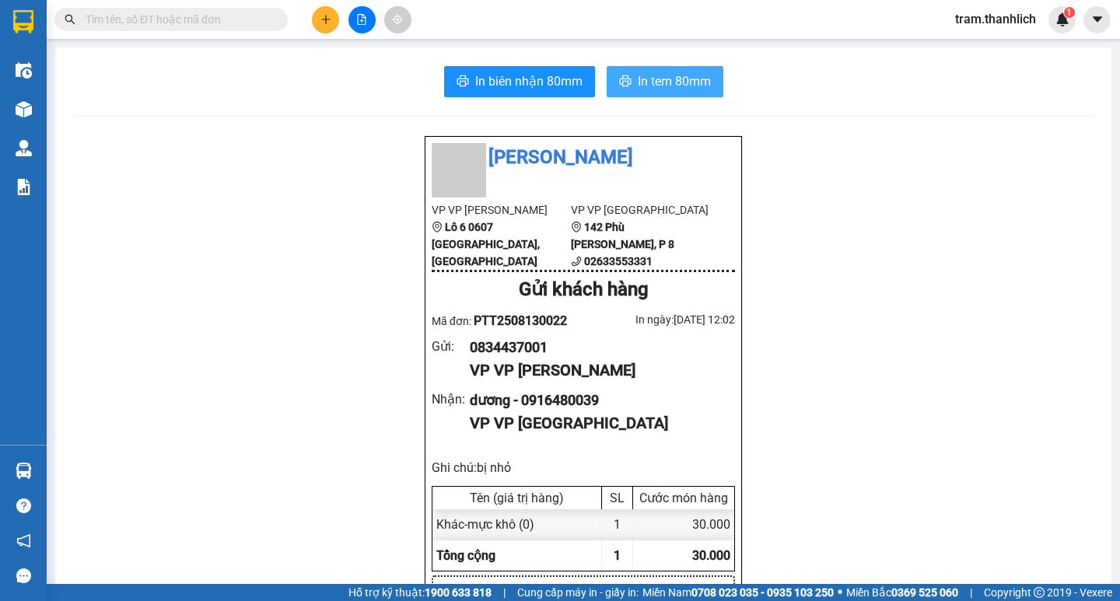
click at [683, 83] on span "In tem 80mm" at bounding box center [674, 81] width 73 height 19
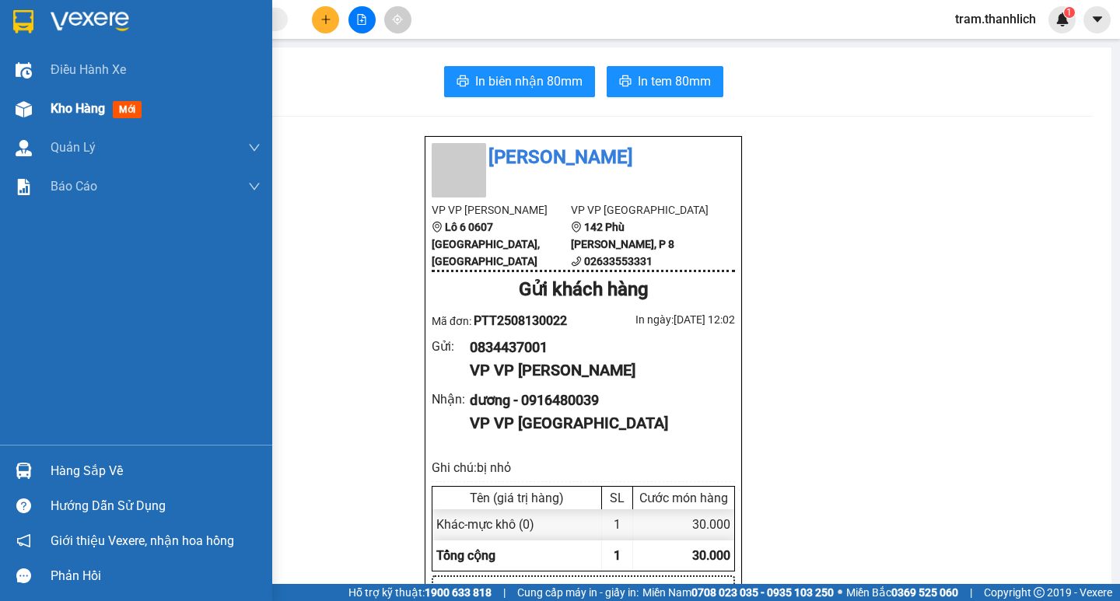
click at [30, 103] on img at bounding box center [24, 109] width 16 height 16
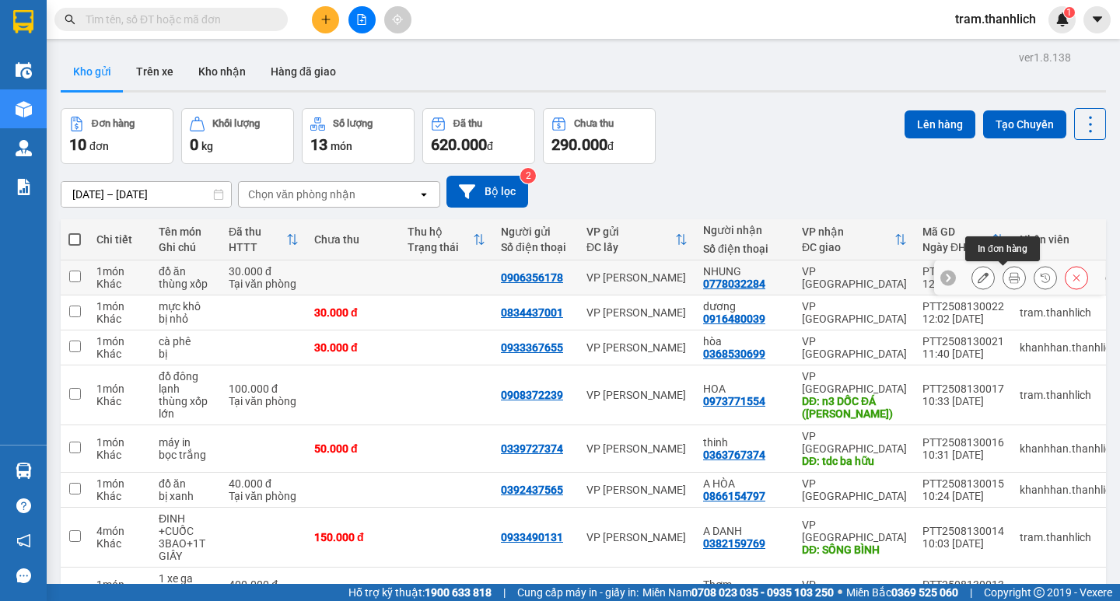
click at [1009, 281] on button at bounding box center [1014, 277] width 22 height 27
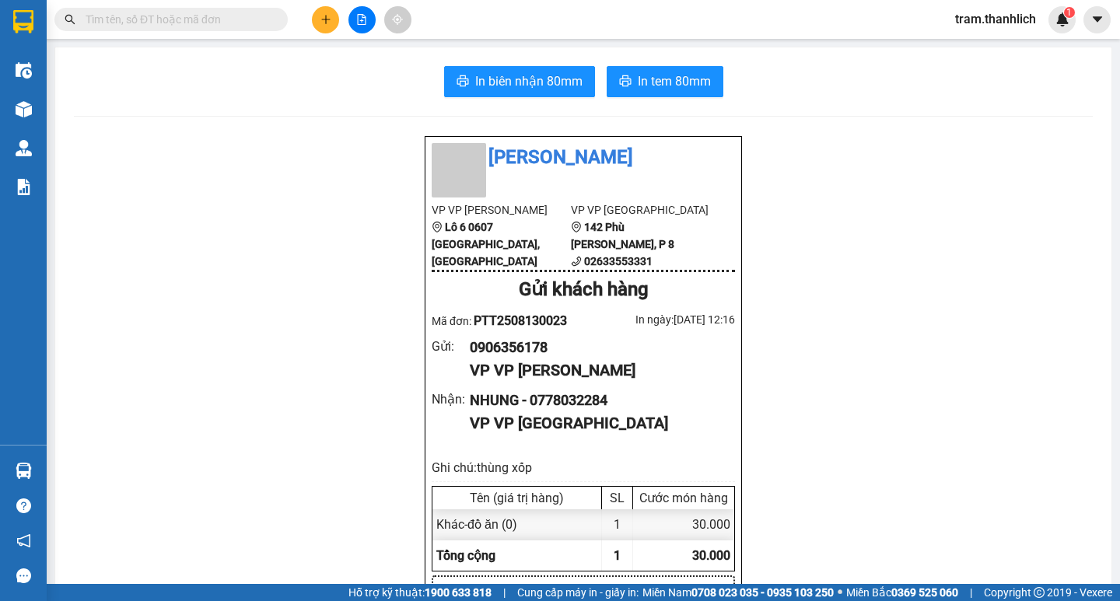
click at [686, 46] on main "In biên nhận 80mm In tem 80mm Thanh Lịch VP VP [PERSON_NAME] Lô 6 0607 Võ Văn K…" at bounding box center [560, 292] width 1120 height 584
click at [686, 73] on span "In tem 80mm" at bounding box center [674, 81] width 73 height 19
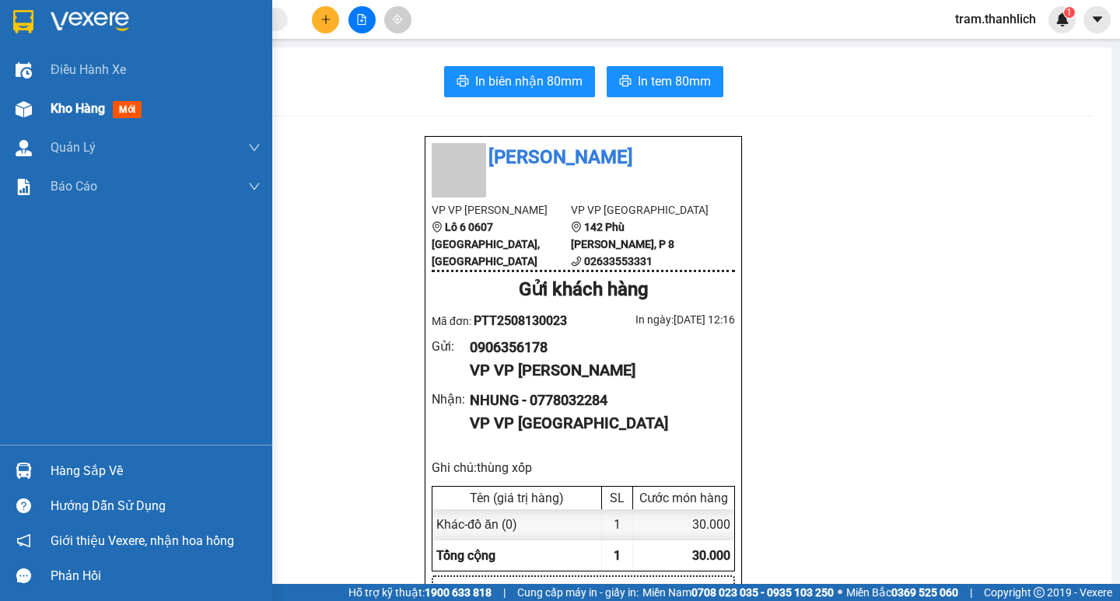
click at [38, 111] on div "Kho hàng mới" at bounding box center [136, 108] width 272 height 39
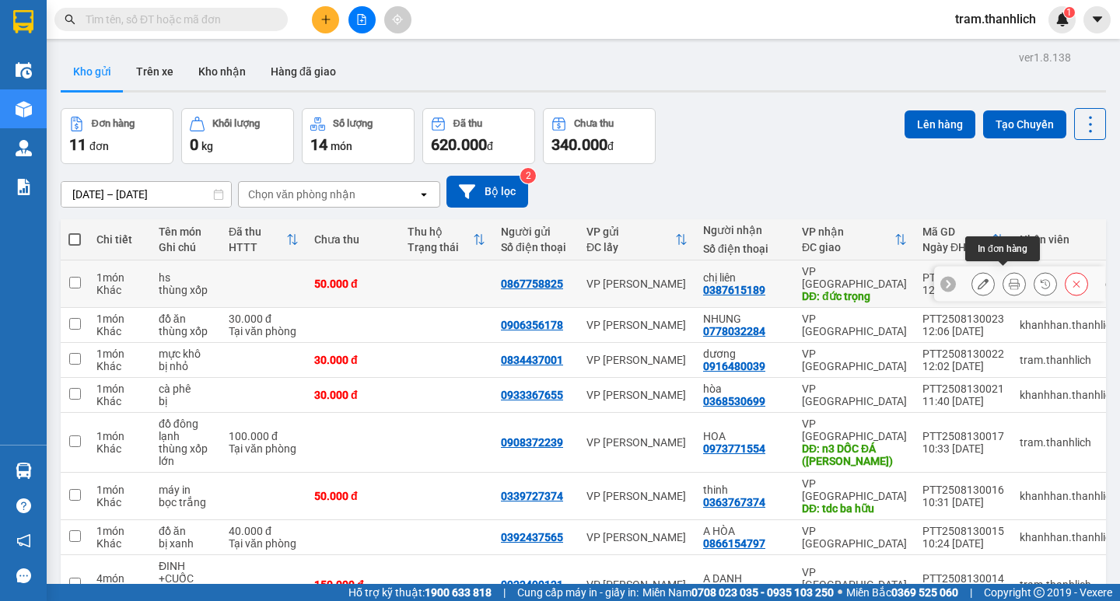
click at [1003, 276] on button at bounding box center [1014, 284] width 22 height 27
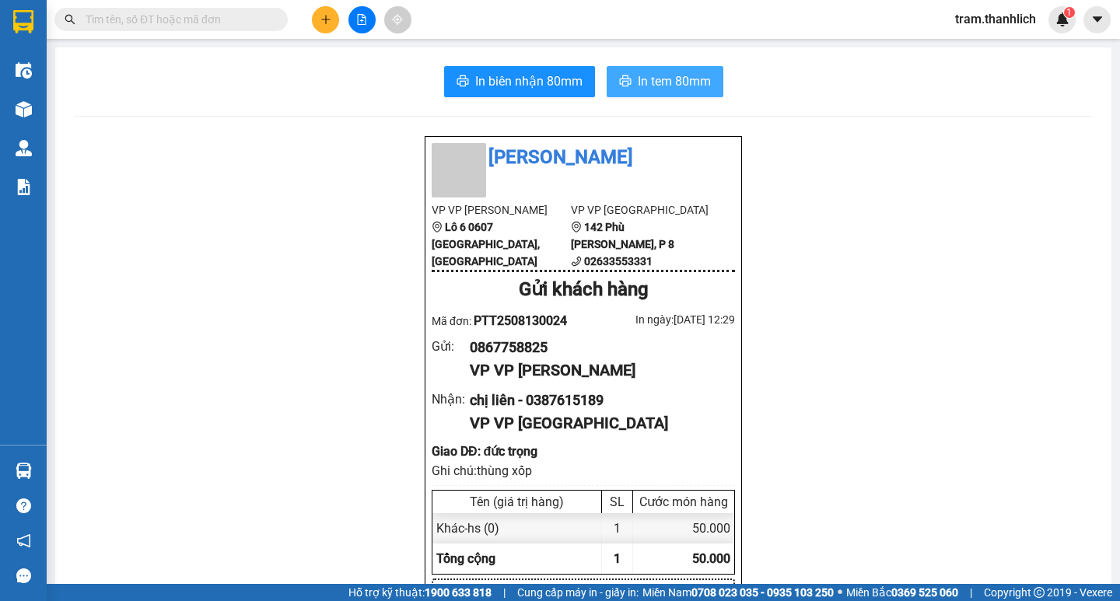
click at [684, 75] on span "In tem 80mm" at bounding box center [674, 81] width 73 height 19
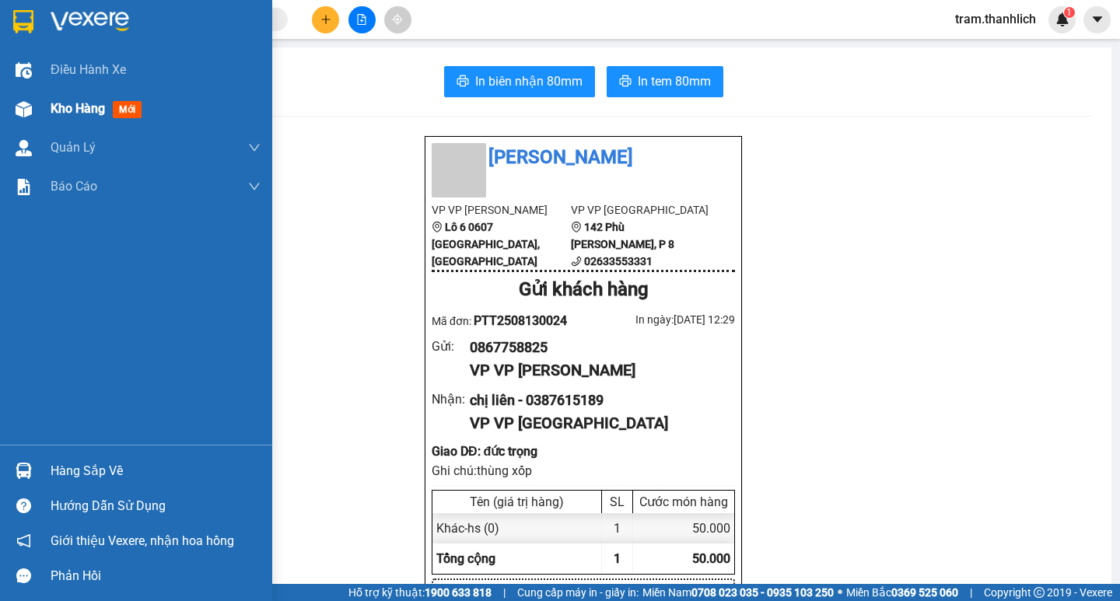
click at [54, 119] on div "Kho hàng mới" at bounding box center [156, 108] width 210 height 39
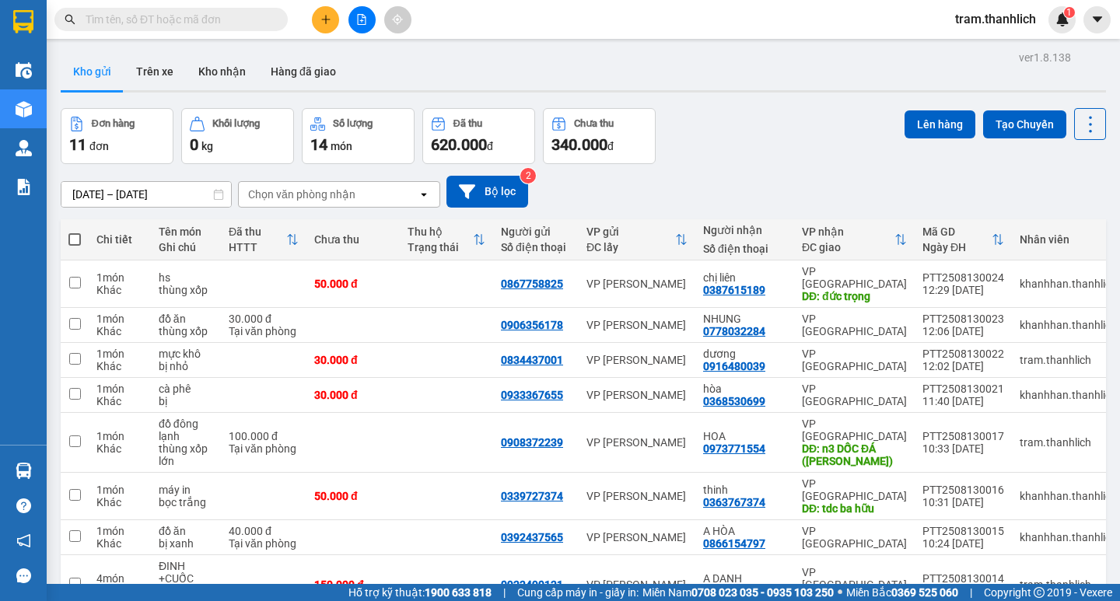
click at [314, 13] on button at bounding box center [325, 19] width 27 height 27
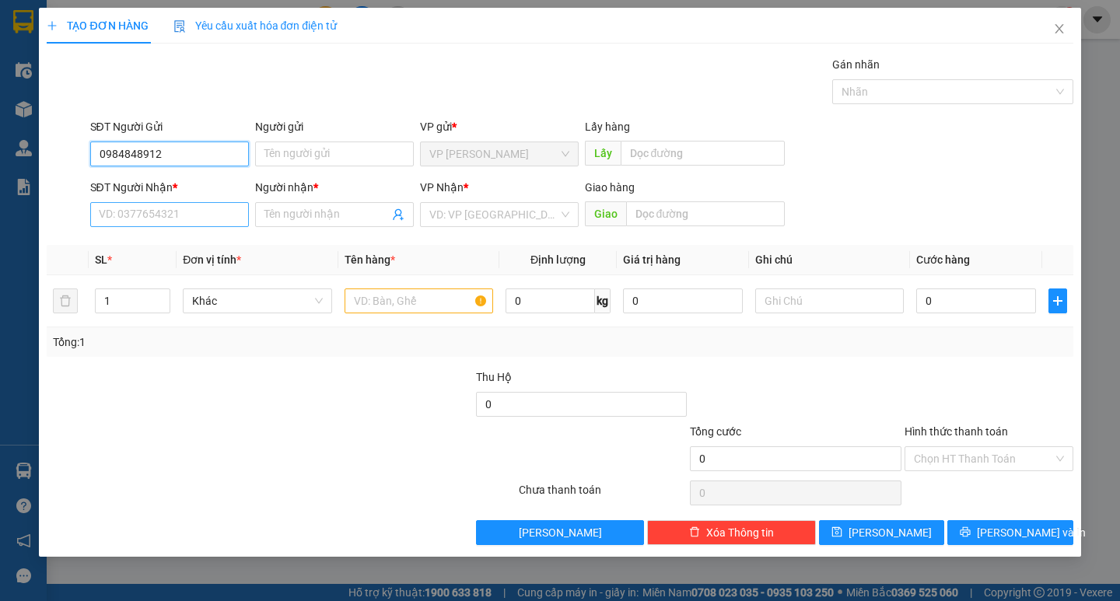
type input "0984848912"
click at [194, 226] on input "SĐT Người Nhận *" at bounding box center [169, 214] width 159 height 25
click at [143, 226] on input "SĐT Người Nhận *" at bounding box center [169, 214] width 159 height 25
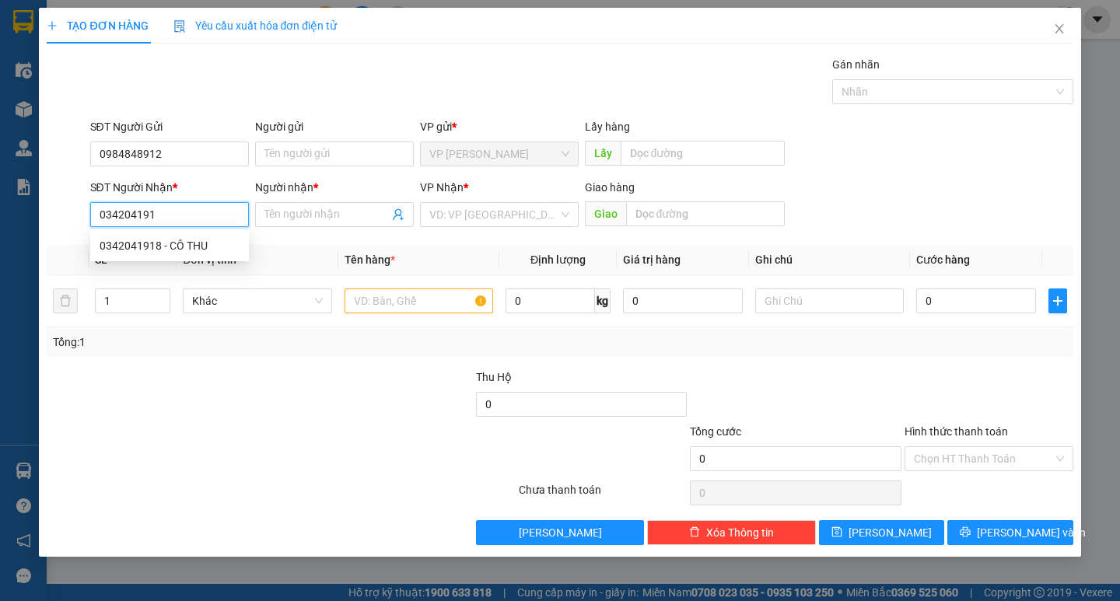
type input "0342041918"
click at [163, 248] on div "0342041918 - CÔ THU" at bounding box center [170, 245] width 140 height 17
type input "CÔ THU"
type input "0342041918"
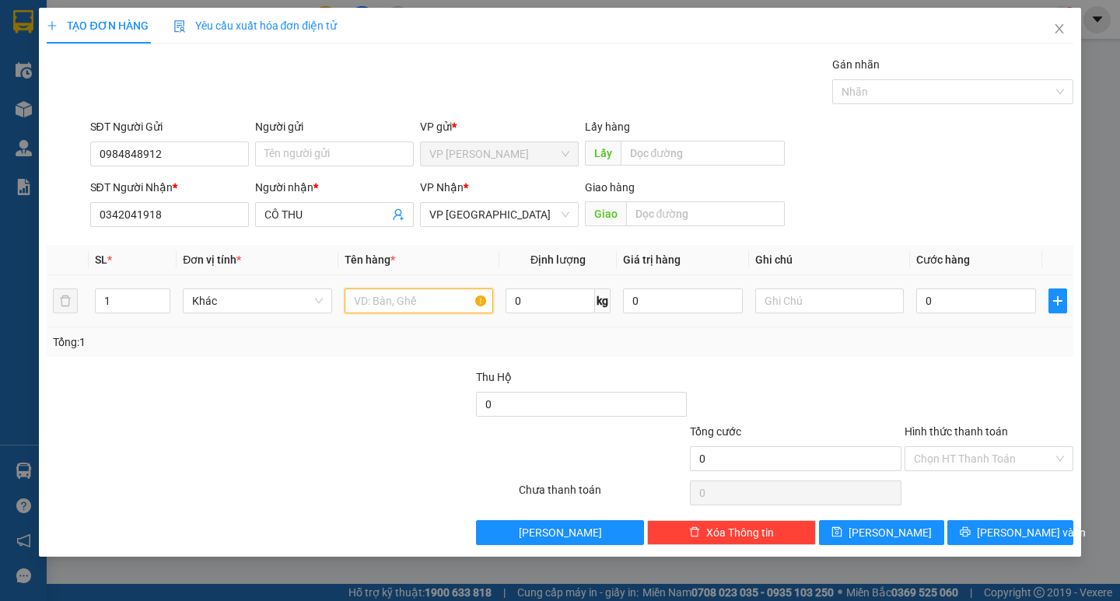
click at [405, 297] on input "text" at bounding box center [419, 301] width 149 height 25
type input "d"
type input "đ"
type input "q"
type input "d"
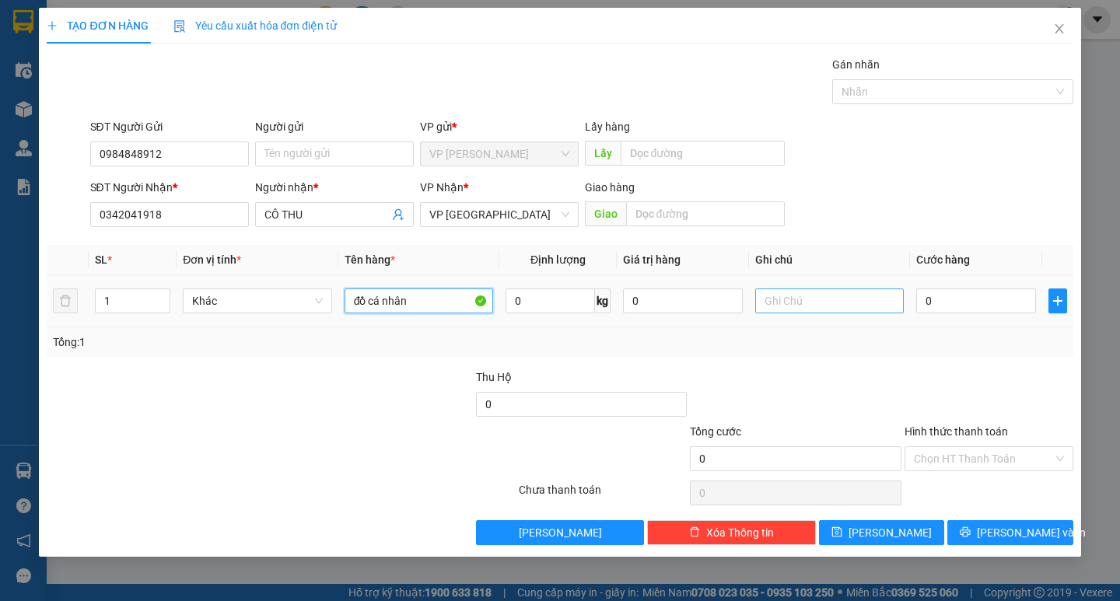
type input "đồ cá nhân"
click at [831, 306] on input "text" at bounding box center [829, 301] width 149 height 25
type input "thùng giấy"
click at [996, 295] on input "0" at bounding box center [976, 301] width 120 height 25
type input "3"
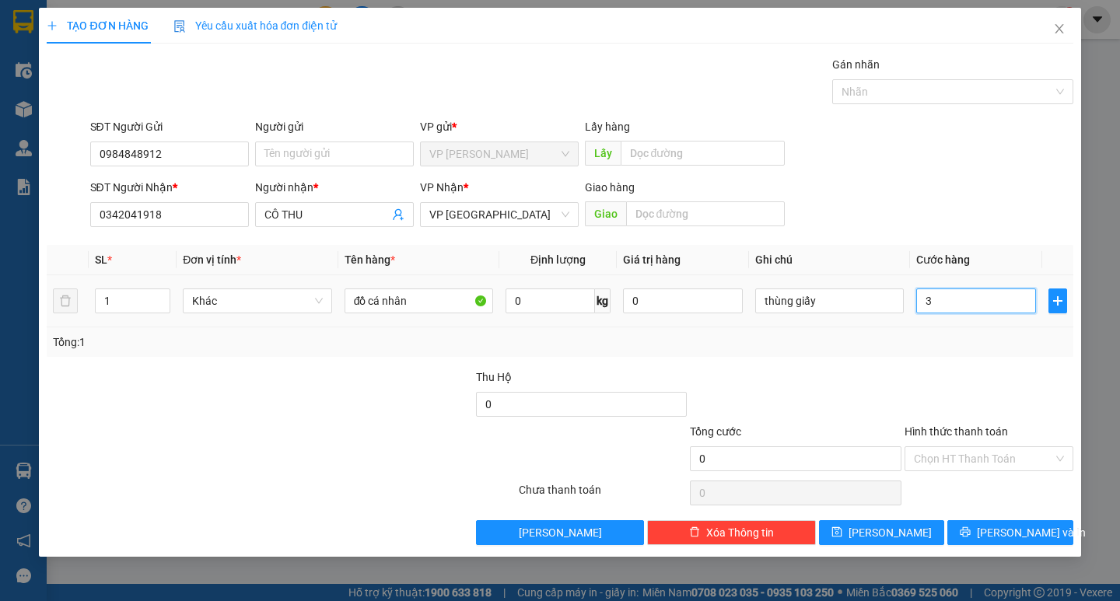
type input "3"
type input "30"
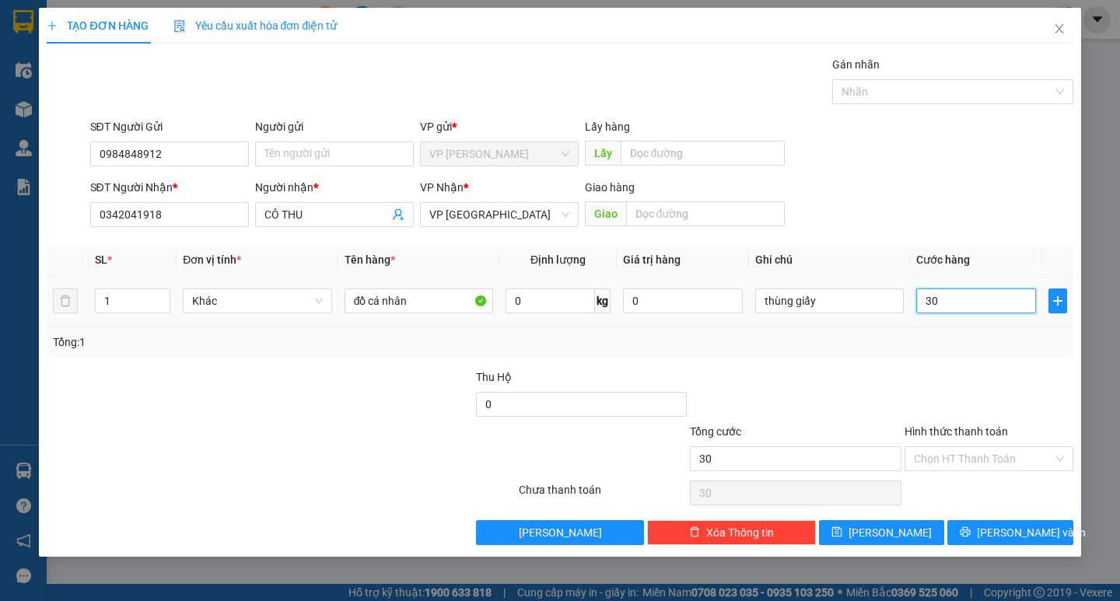
type input "300"
type input "3.000"
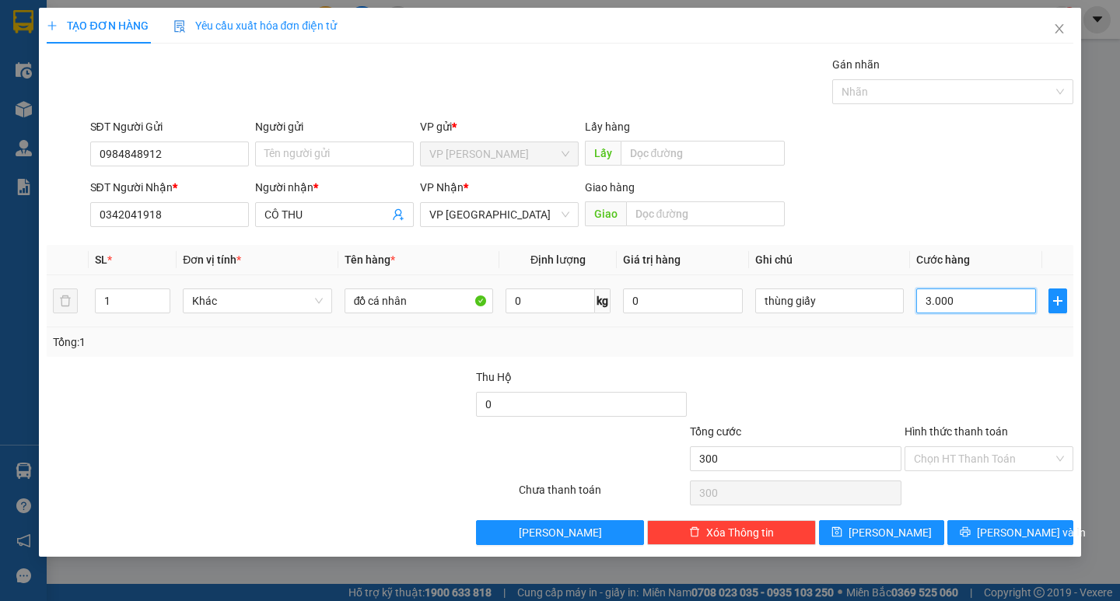
type input "3.000"
type input "30.000"
type input "300.000"
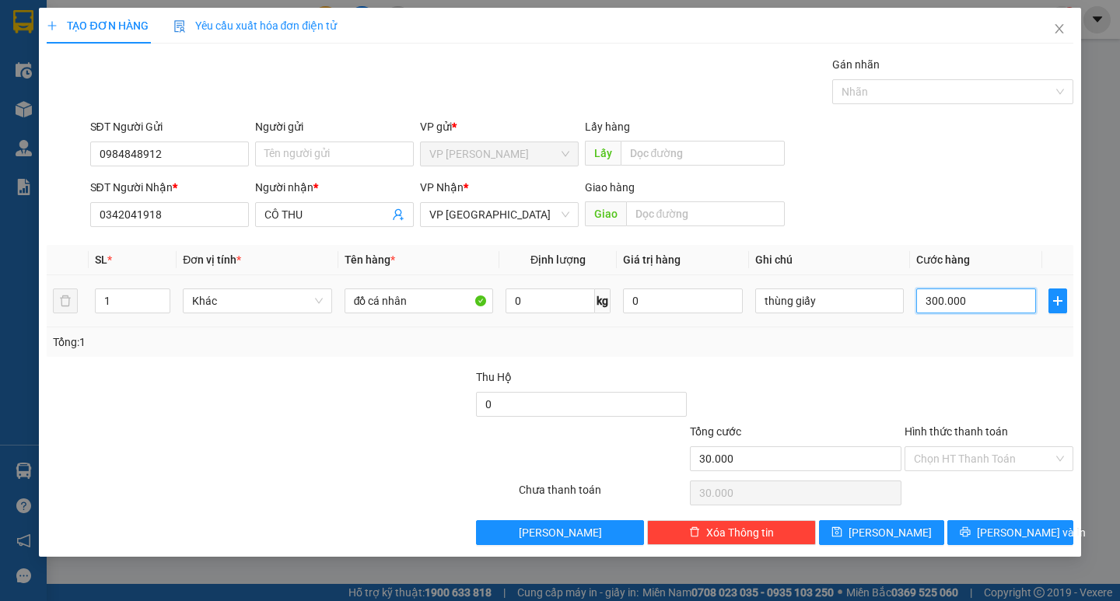
type input "300.000"
type input "30.000"
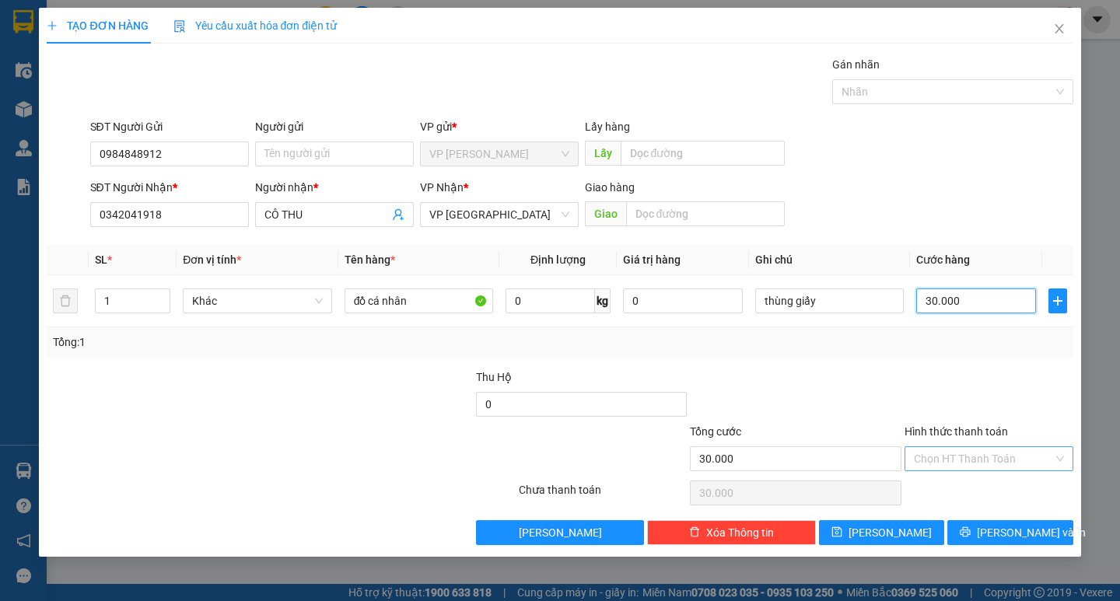
type input "30.000"
click at [961, 448] on input "Hình thức thanh toán" at bounding box center [983, 458] width 139 height 23
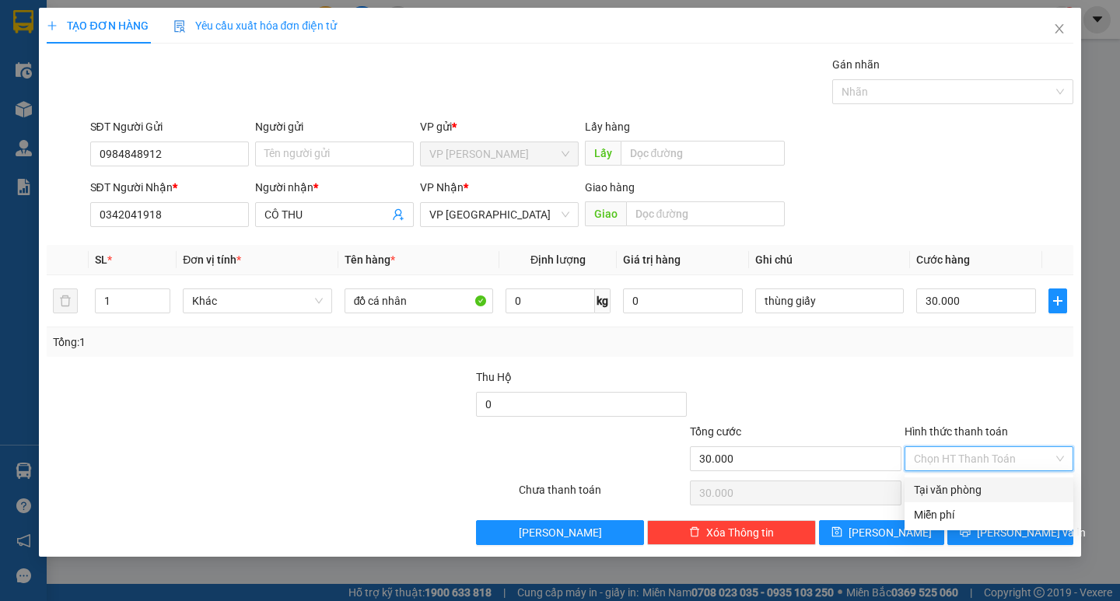
click at [953, 482] on div "Tại văn phòng" at bounding box center [989, 489] width 150 height 17
type input "0"
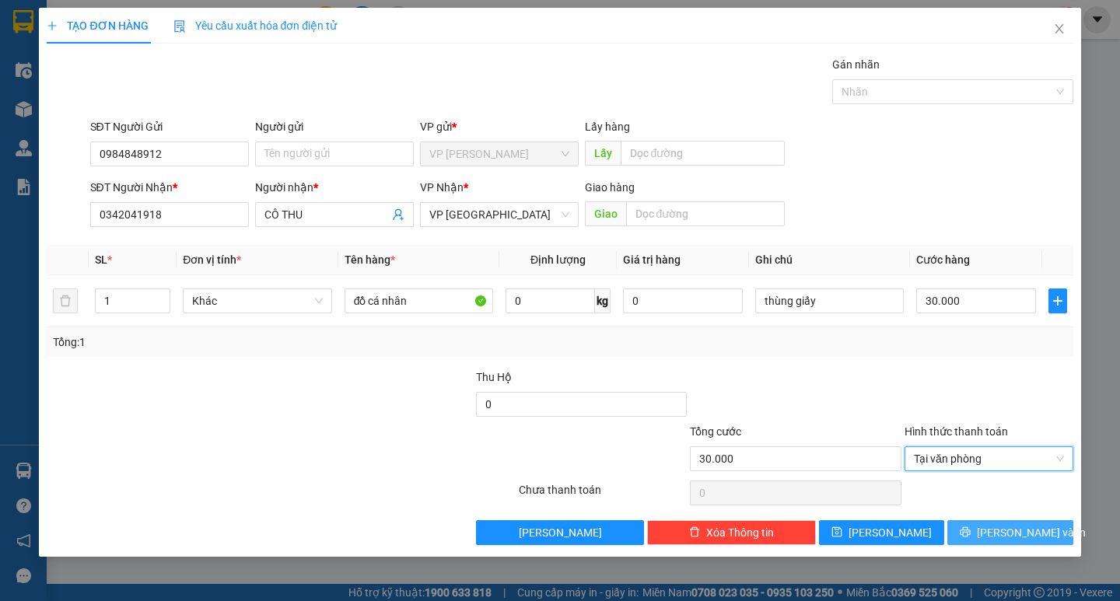
click at [996, 528] on button "[PERSON_NAME] và In" at bounding box center [1009, 532] width 125 height 25
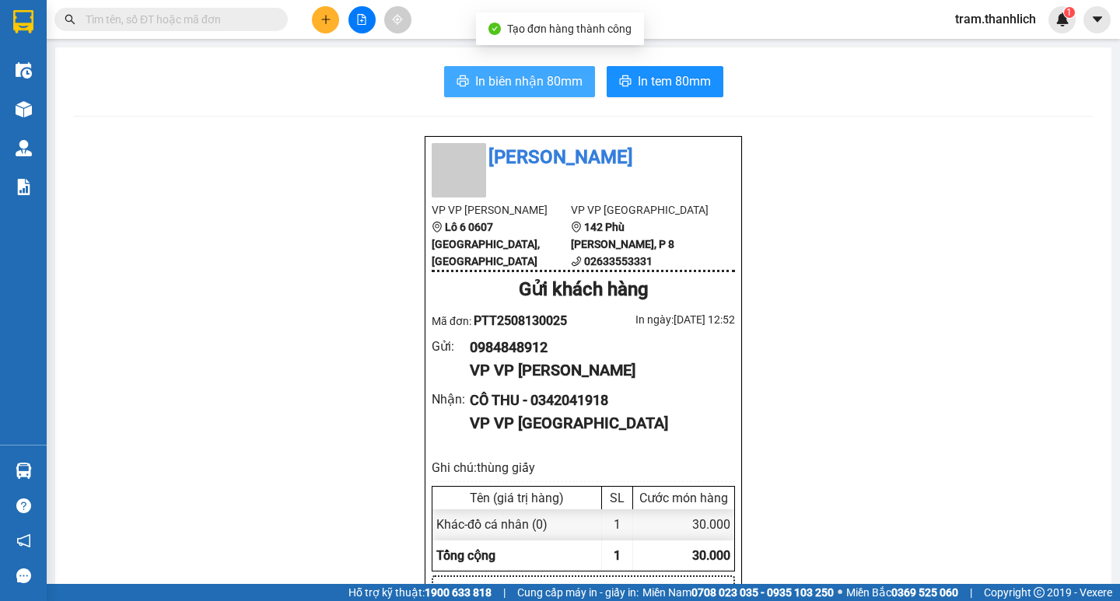
click at [535, 80] on span "In biên nhận 80mm" at bounding box center [528, 81] width 107 height 19
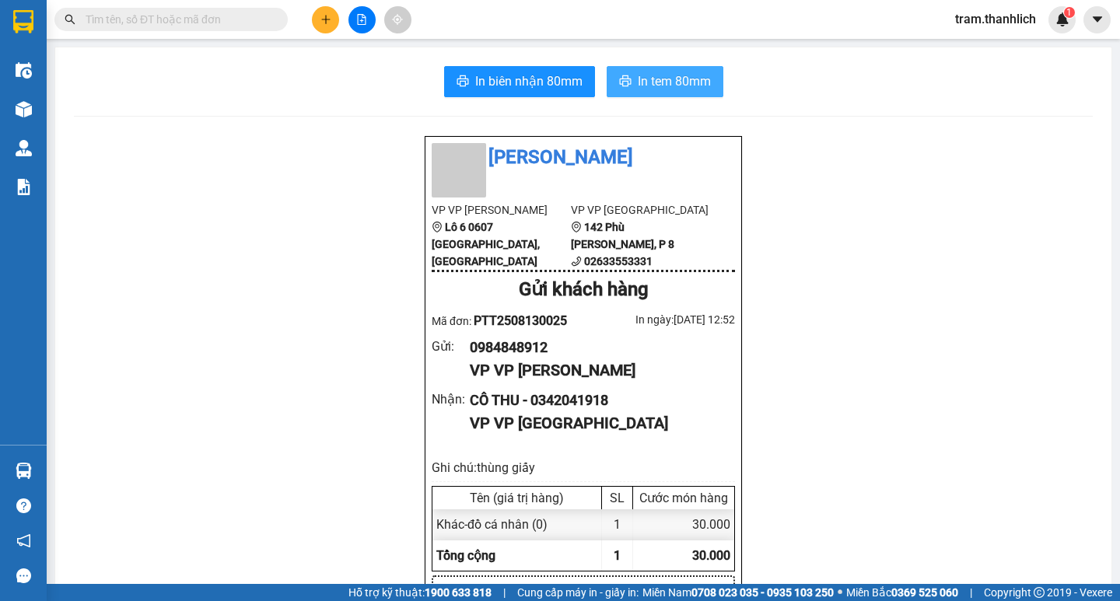
click at [676, 89] on span "In tem 80mm" at bounding box center [674, 81] width 73 height 19
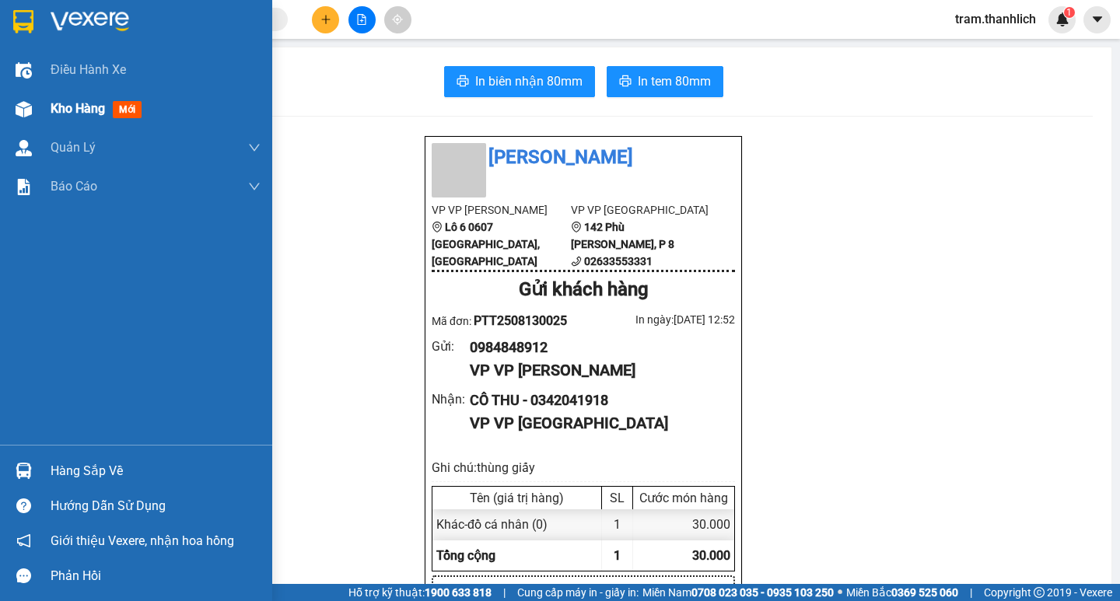
click at [58, 109] on span "Kho hàng" at bounding box center [78, 108] width 54 height 15
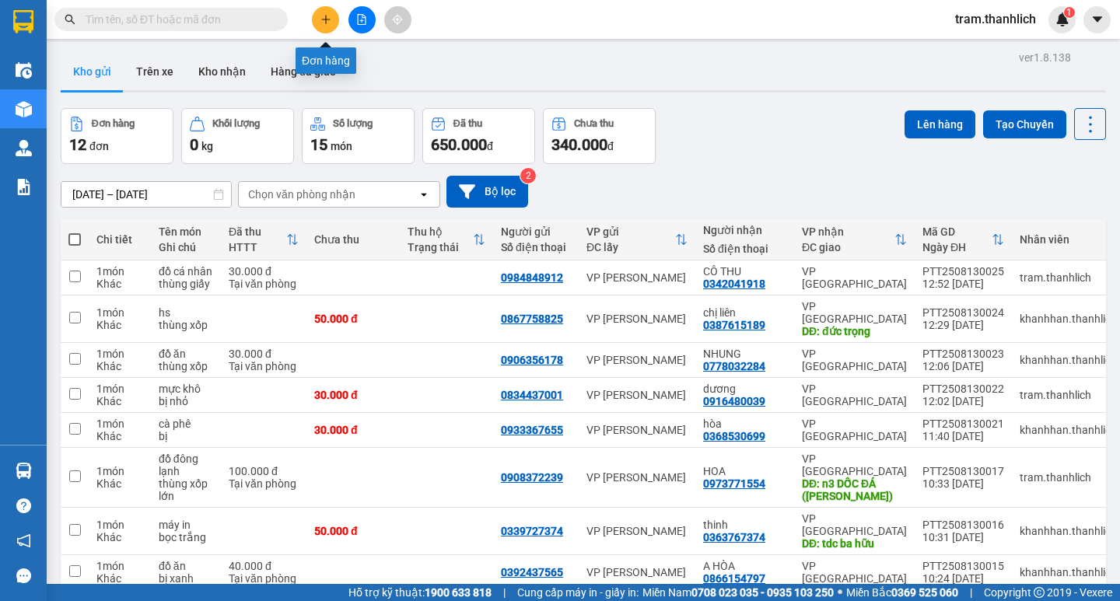
click at [323, 19] on icon "plus" at bounding box center [325, 19] width 11 height 11
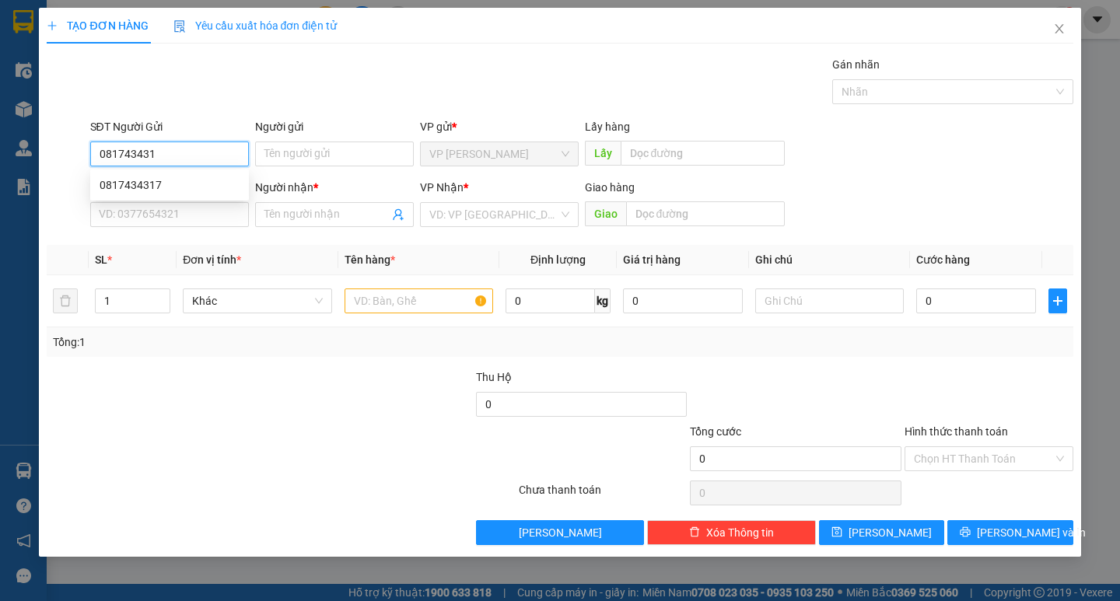
type input "0817434317"
click at [178, 193] on div "0817434317" at bounding box center [170, 185] width 140 height 17
type input "0943996728"
type input "[GEOGRAPHIC_DATA]"
type input "N3 Ninh Loan"
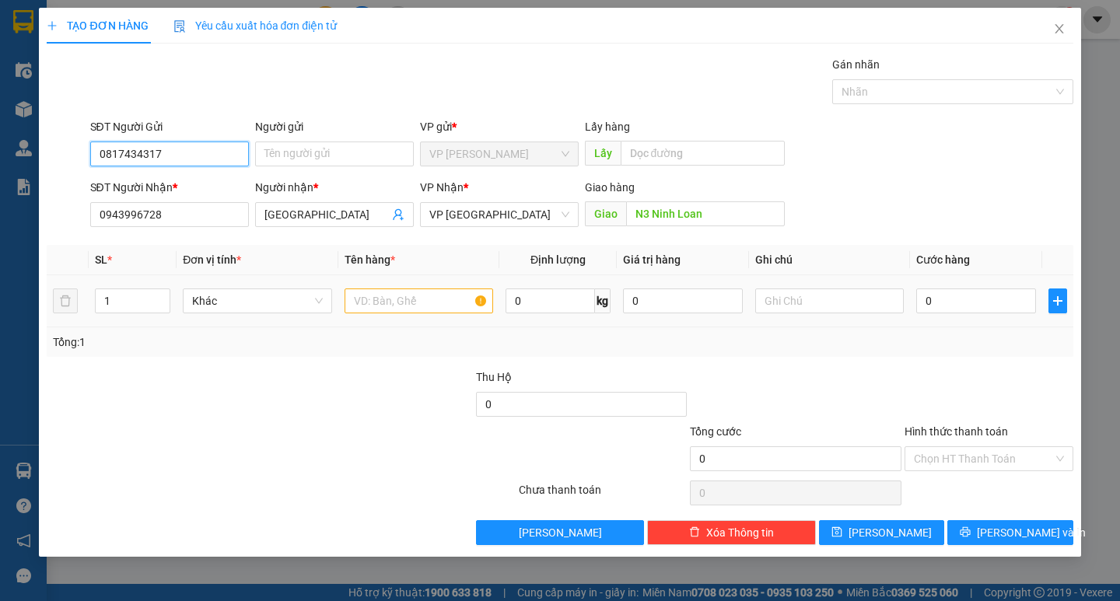
type input "0817434317"
click at [403, 296] on input "text" at bounding box center [419, 301] width 149 height 25
type input "hải sản"
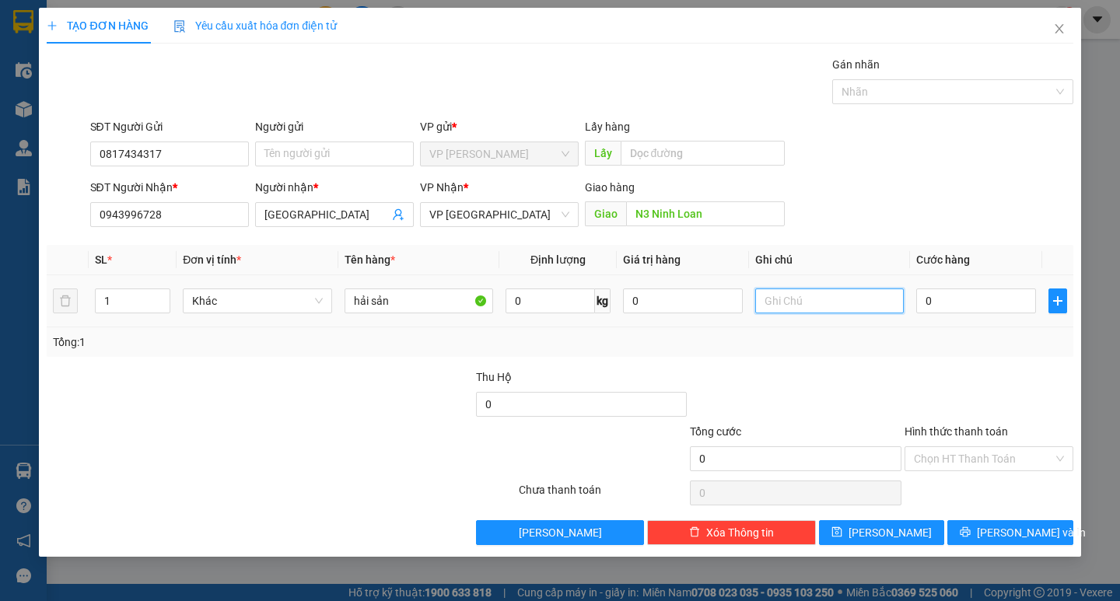
click at [819, 294] on input "text" at bounding box center [829, 301] width 149 height 25
type input "thùng xốp"
click at [978, 302] on input "0" at bounding box center [976, 301] width 120 height 25
type input "5"
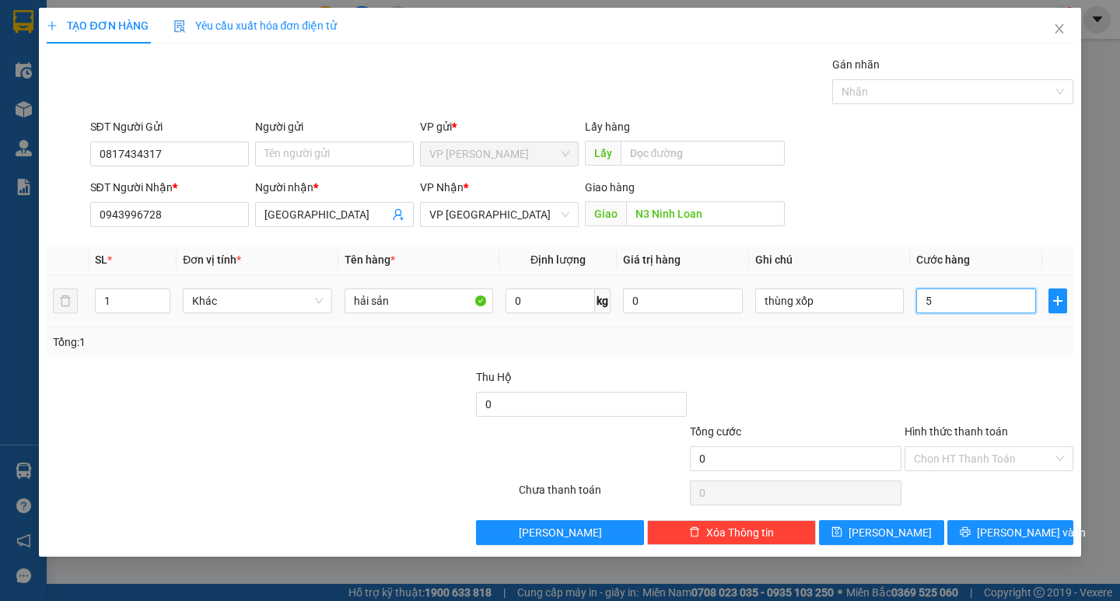
type input "5"
type input "50"
type input "500"
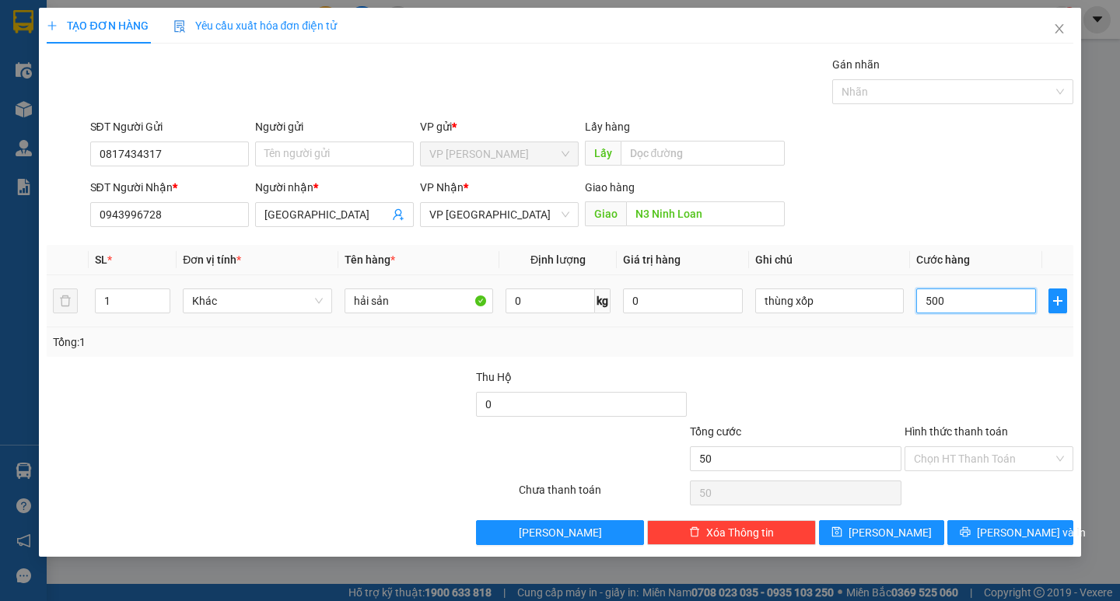
type input "500"
type input "5.000"
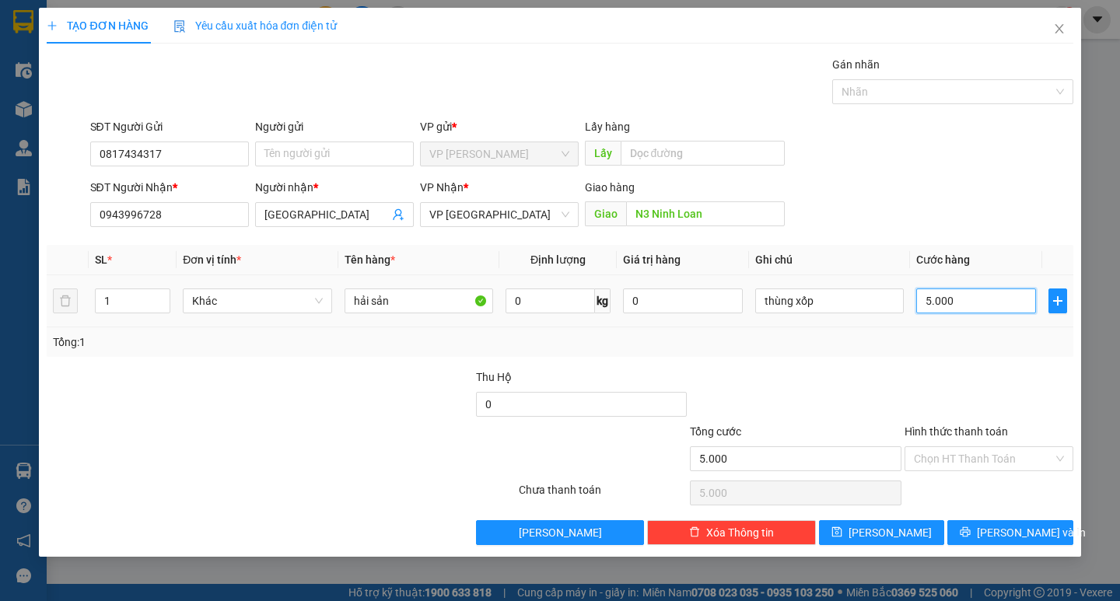
type input "50.000"
click at [1001, 534] on span "[PERSON_NAME] và In" at bounding box center [1031, 532] width 109 height 17
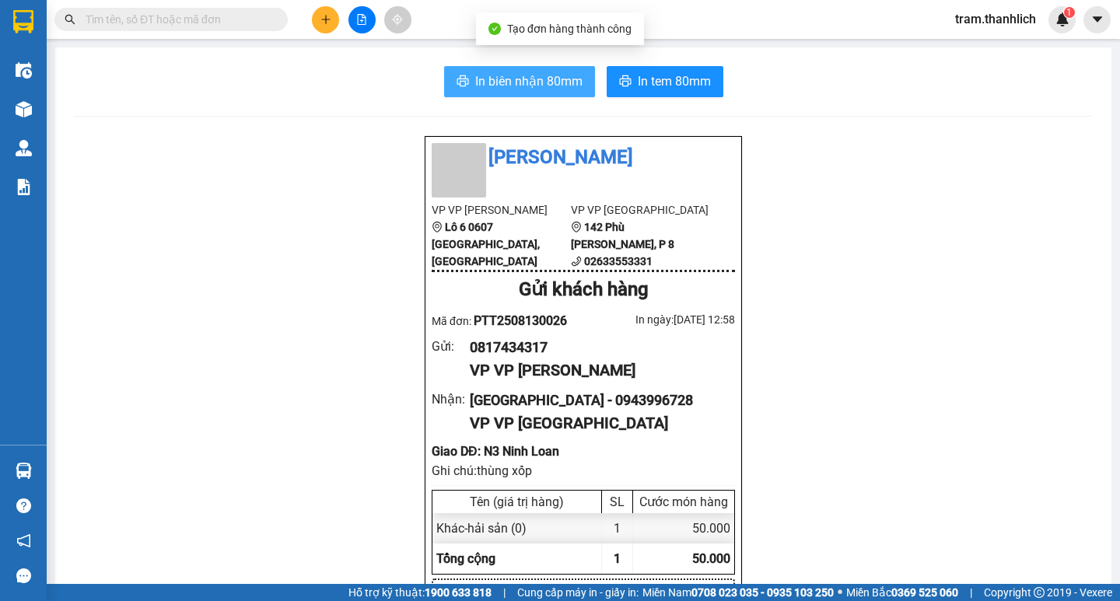
click at [571, 90] on span "In biên nhận 80mm" at bounding box center [528, 81] width 107 height 19
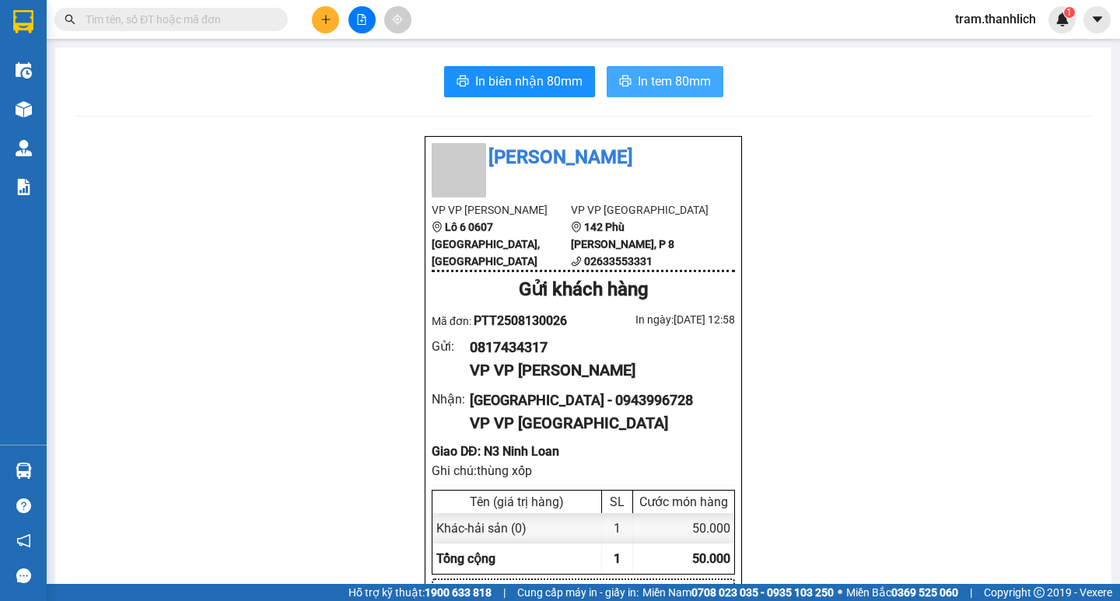
click at [670, 77] on span "In tem 80mm" at bounding box center [674, 81] width 73 height 19
click at [327, 22] on icon "plus" at bounding box center [325, 19] width 11 height 11
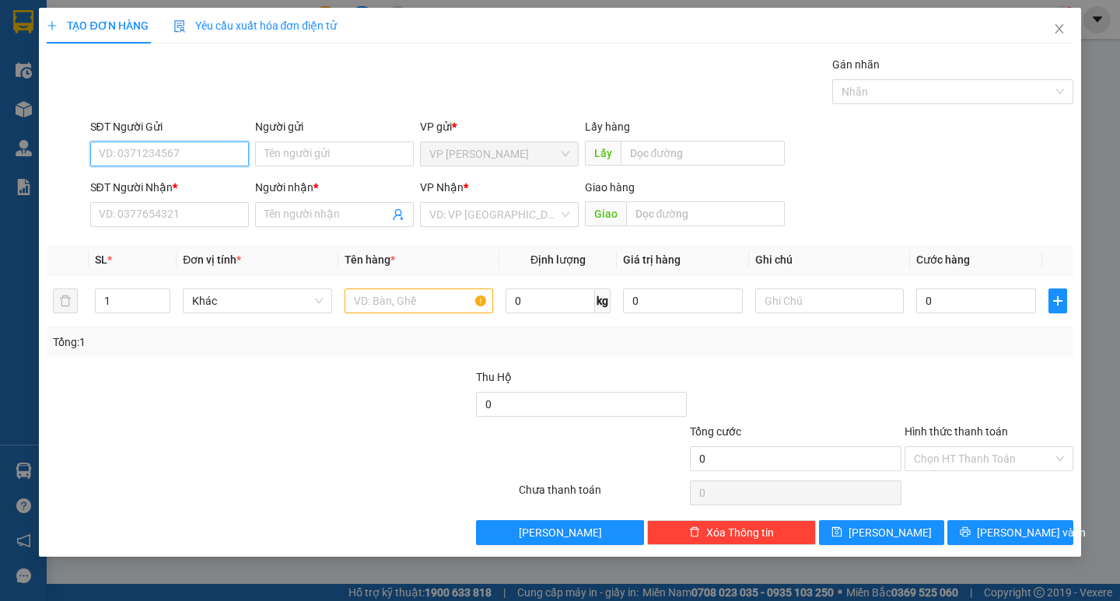
click at [196, 156] on input "SĐT Người Gửi" at bounding box center [169, 154] width 159 height 25
click at [197, 184] on div "0925957993 - CÔ THỦY" at bounding box center [170, 185] width 140 height 17
type input "0925957993"
type input "CÔ THỦY"
type input "0838842313"
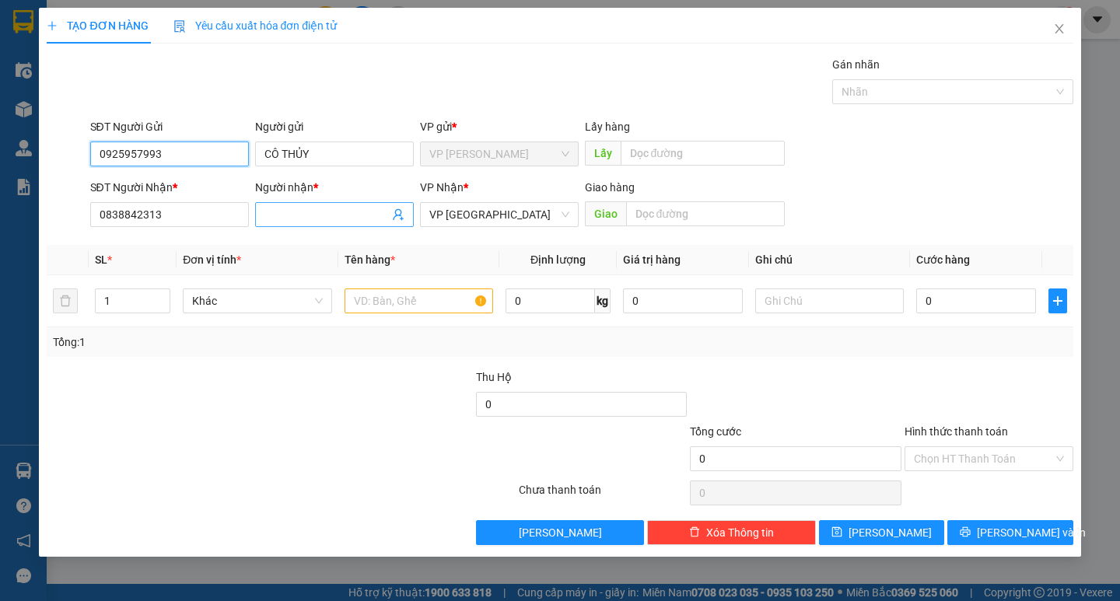
type input "0925957993"
click at [298, 217] on input "Người nhận *" at bounding box center [326, 214] width 124 height 17
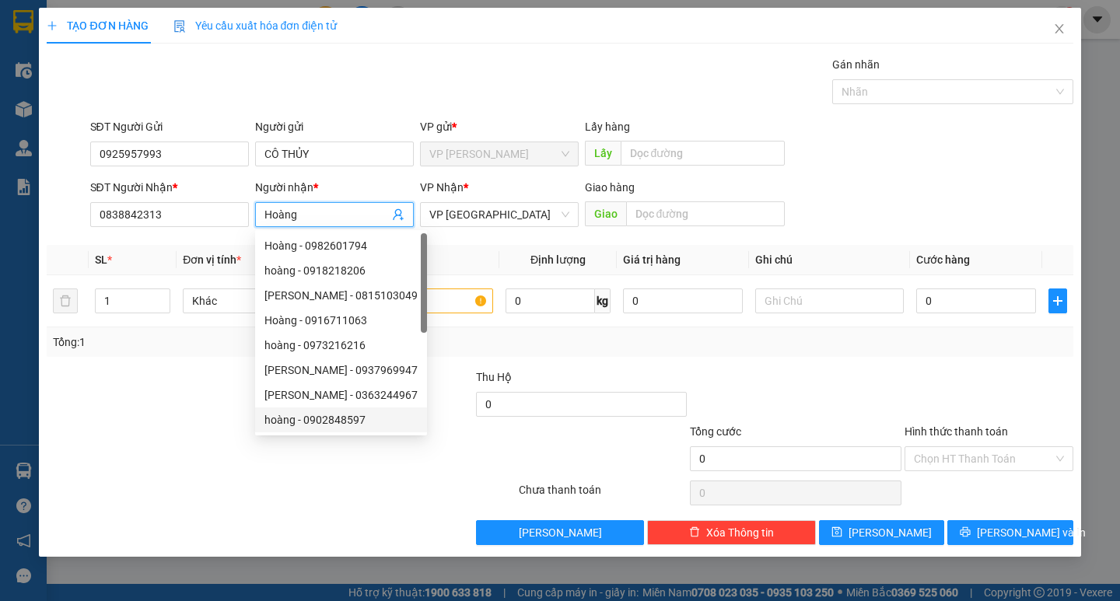
click at [389, 464] on div at bounding box center [431, 450] width 172 height 54
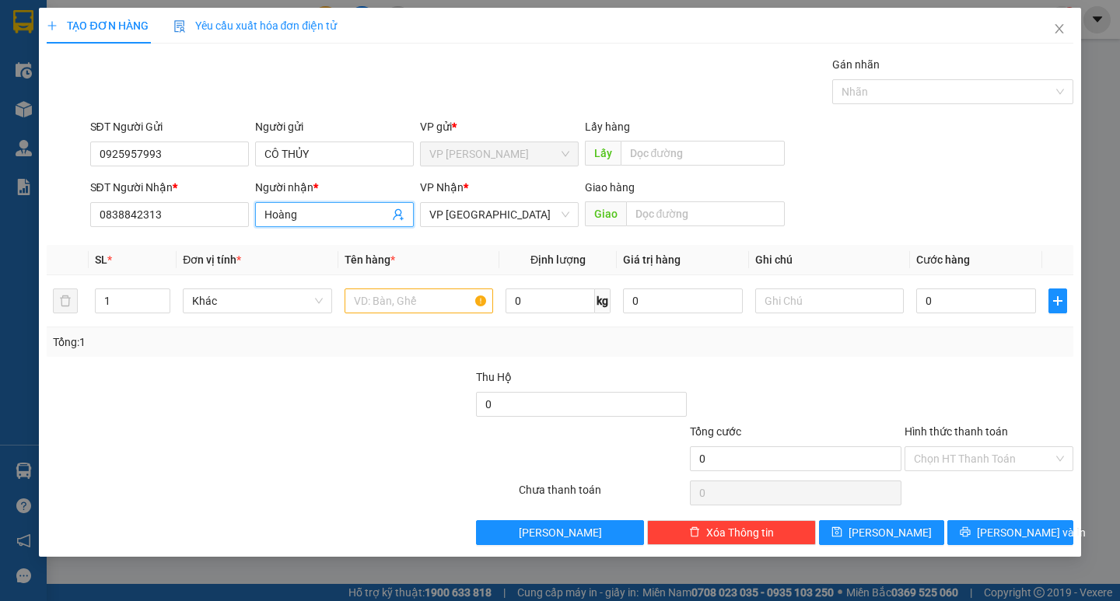
click at [338, 215] on input "Hoàng" at bounding box center [326, 214] width 124 height 17
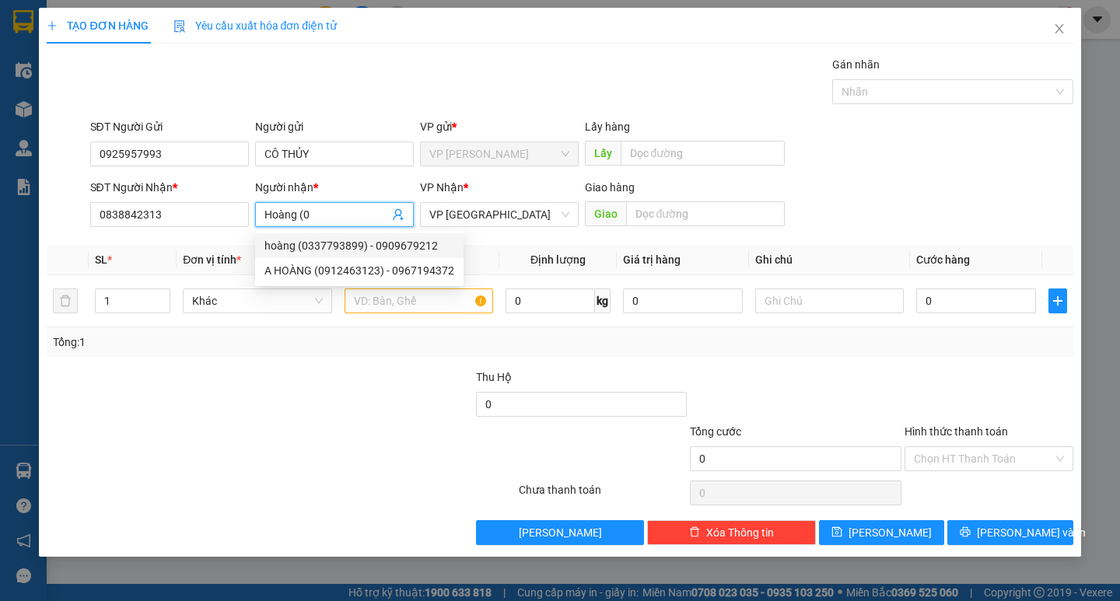
click at [332, 207] on input "Hoàng (0" at bounding box center [326, 214] width 124 height 17
type input "H"
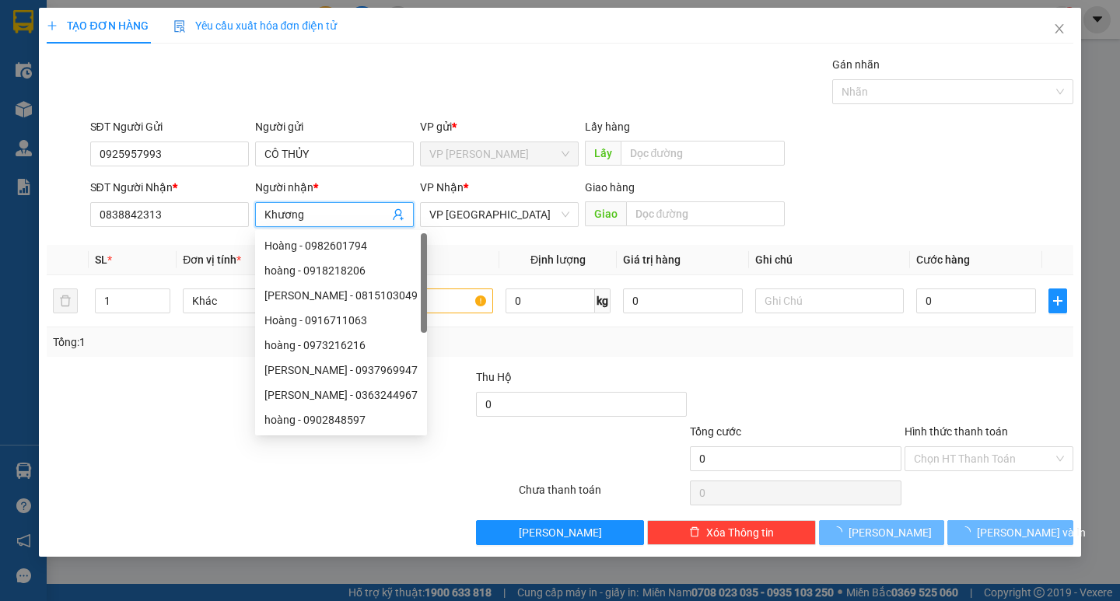
type input "Khương"
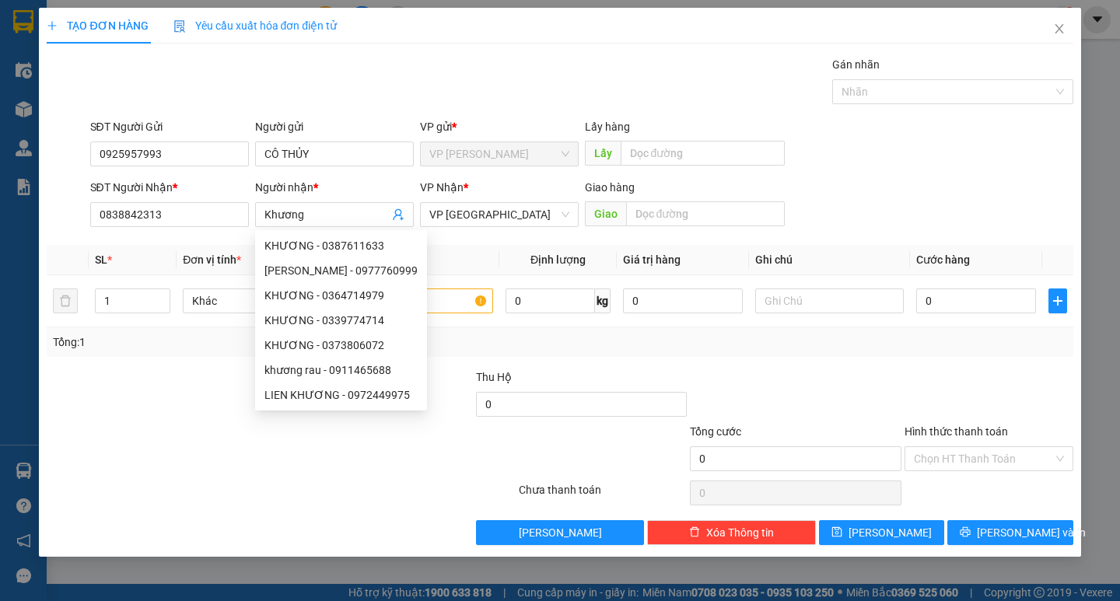
click at [518, 252] on th "Định lượng" at bounding box center [557, 260] width 117 height 30
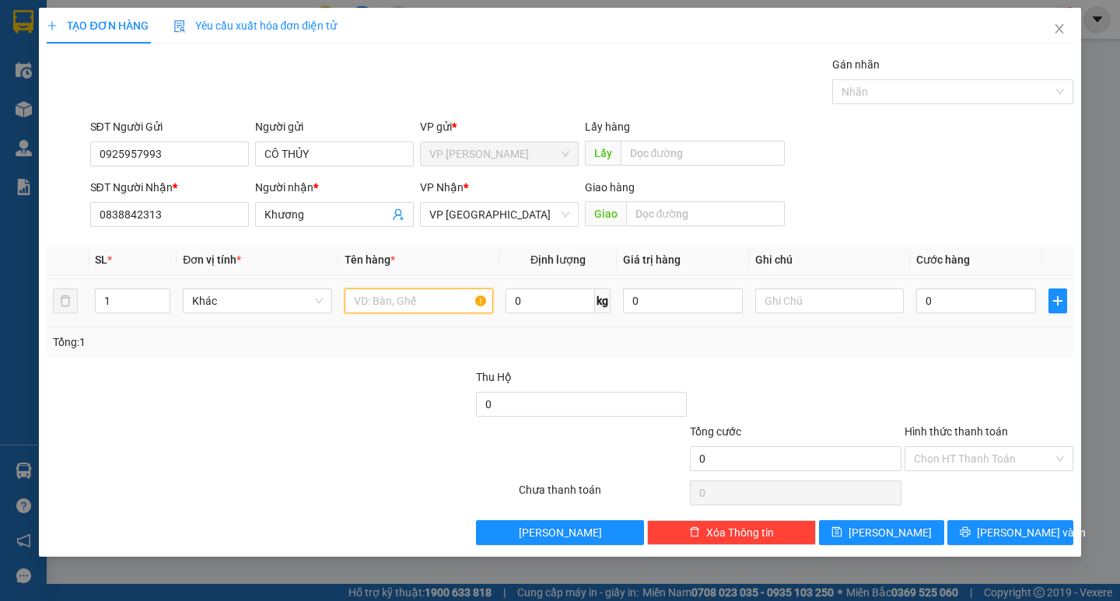
click at [442, 299] on input "text" at bounding box center [419, 301] width 149 height 25
type input "gạo, dầu ăn, thịt"
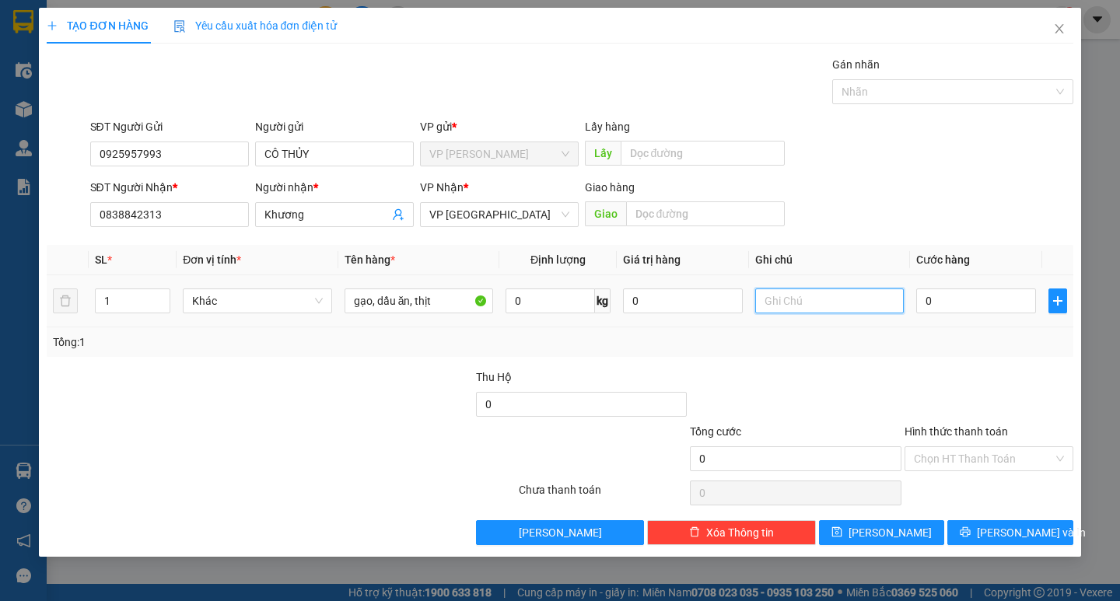
click at [785, 306] on input "text" at bounding box center [829, 301] width 149 height 25
click at [126, 307] on input "1" at bounding box center [133, 300] width 74 height 23
type input "10"
click at [807, 303] on input "text" at bounding box center [829, 301] width 149 height 25
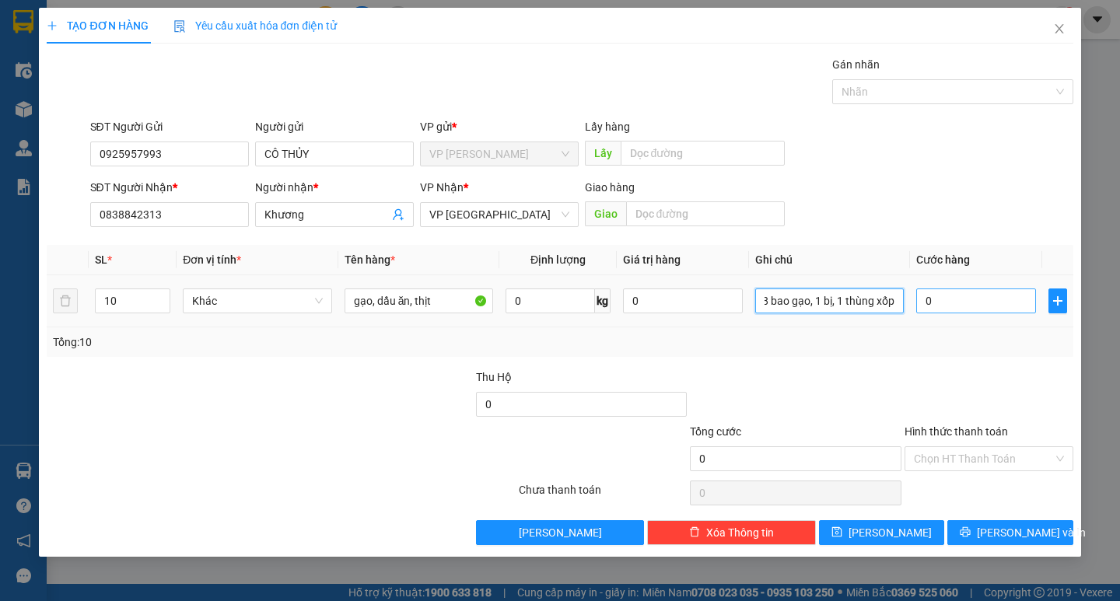
type input "8 bao gạo, 1 bị, 1 thùng xốp"
click at [950, 303] on input "0" at bounding box center [976, 301] width 120 height 25
type input "2"
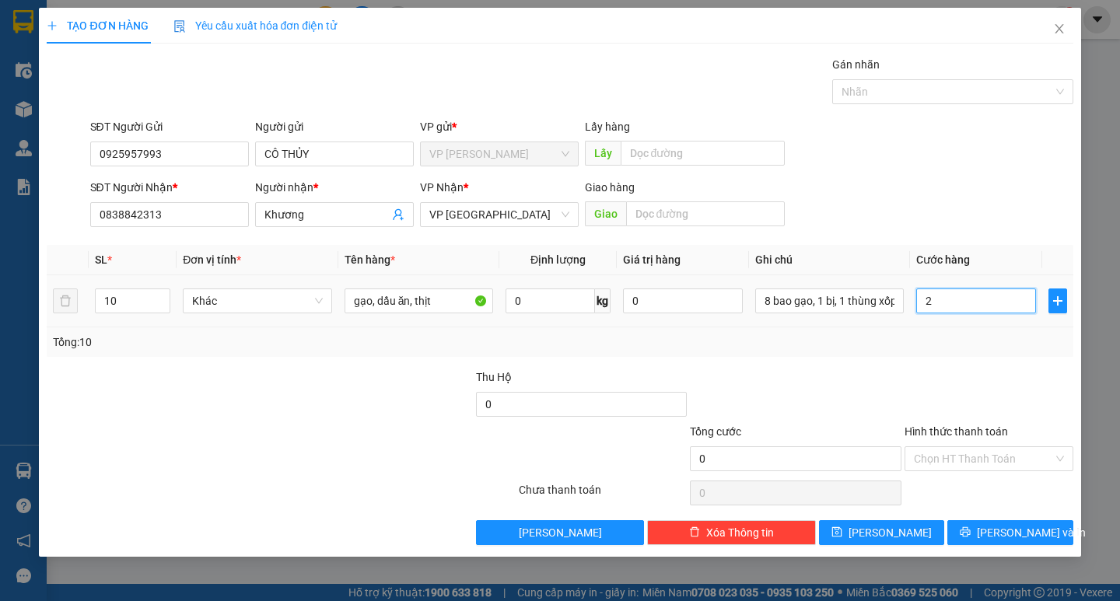
type input "2"
type input "27"
type input "270"
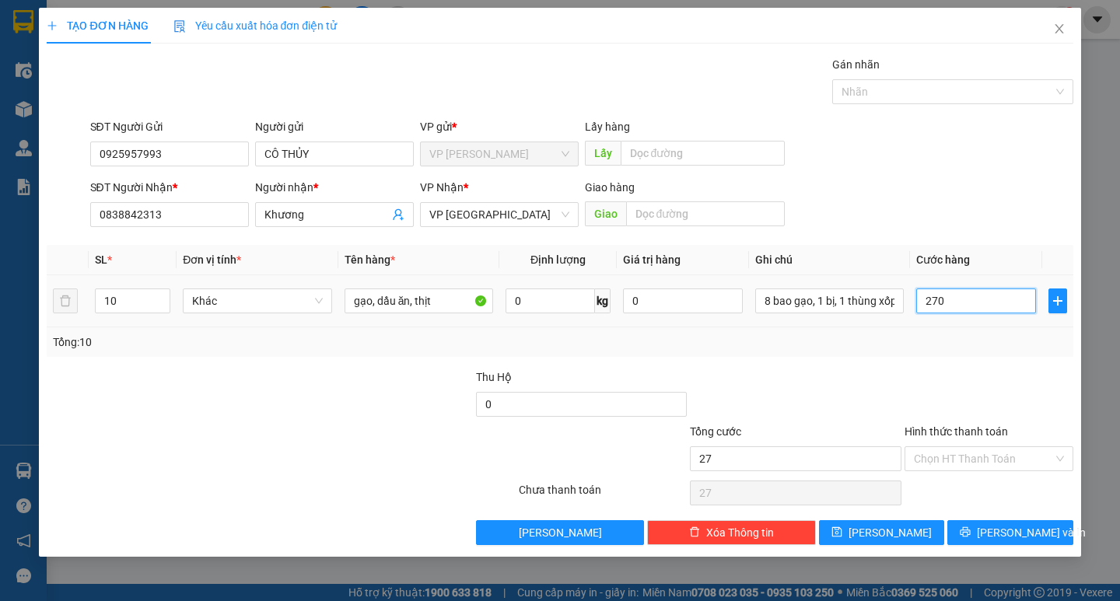
type input "270"
type input "2.700"
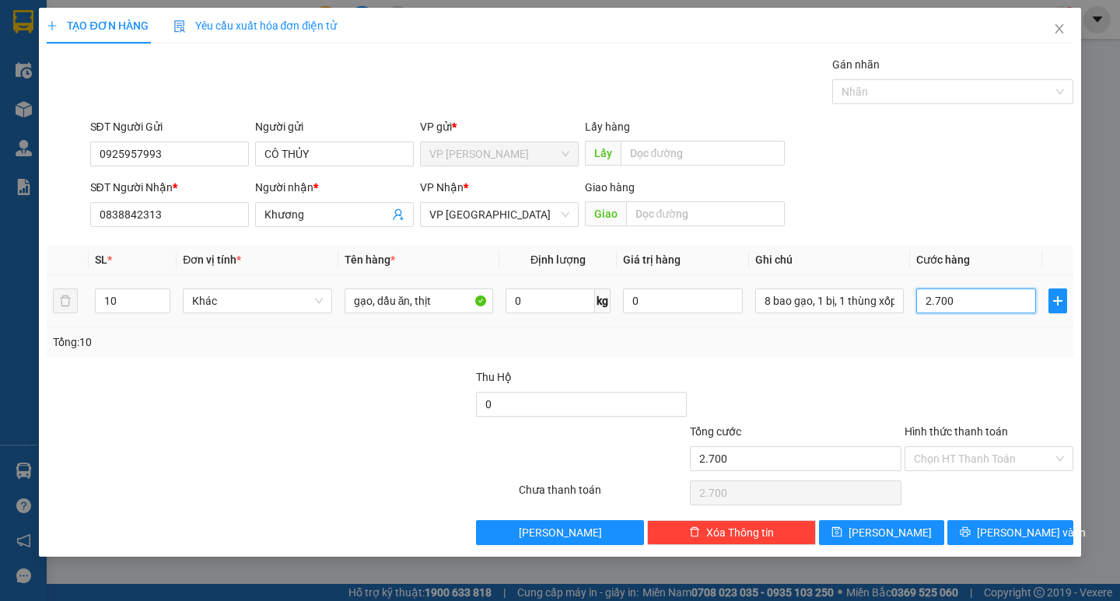
type input "27.000"
type input "270.000"
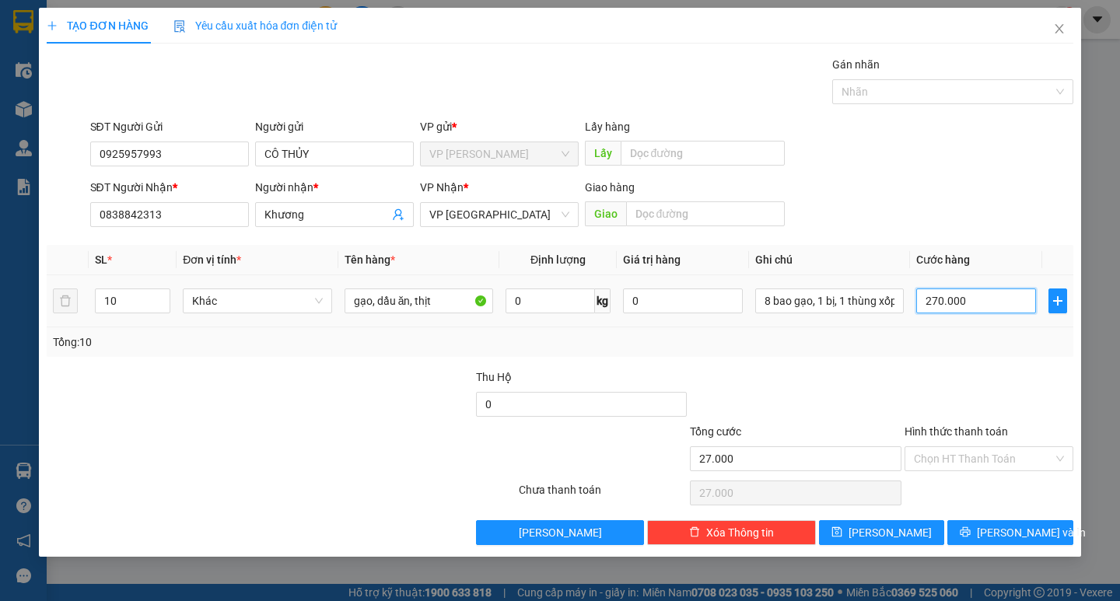
type input "270.000"
click at [998, 533] on span "[PERSON_NAME] và In" at bounding box center [1031, 532] width 109 height 17
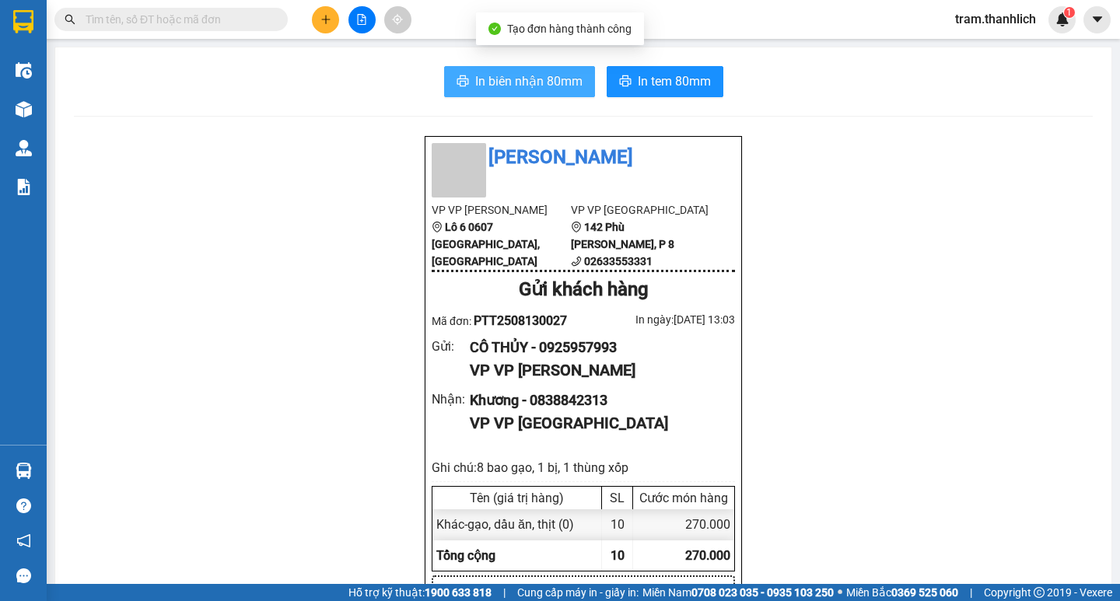
click at [547, 82] on span "In biên nhận 80mm" at bounding box center [528, 81] width 107 height 19
click at [501, 82] on span "In biên nhận 80mm" at bounding box center [528, 81] width 107 height 19
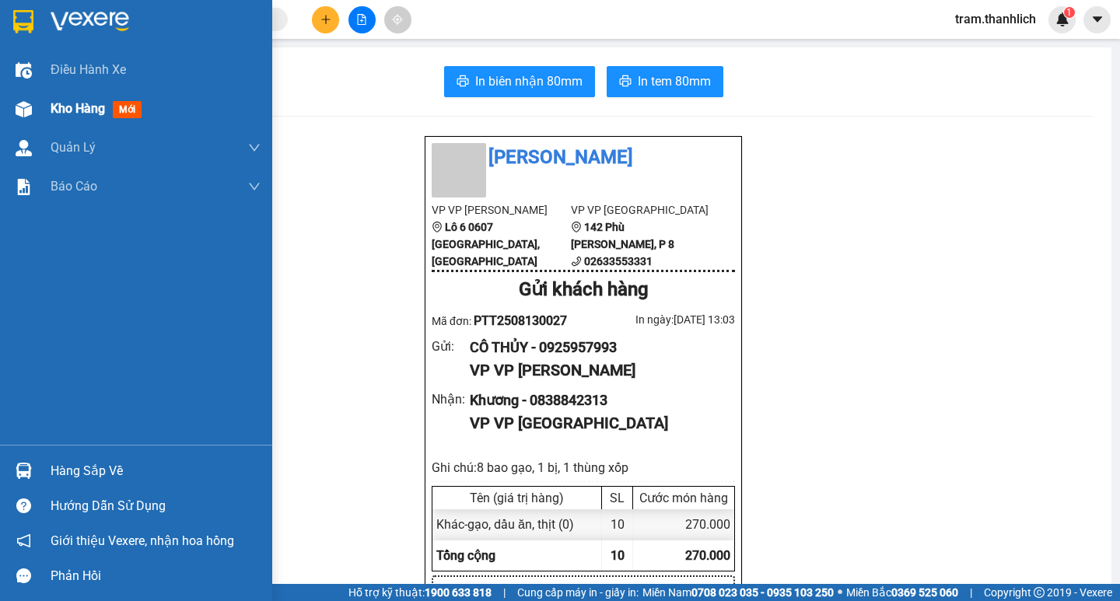
click at [59, 104] on span "Kho hàng" at bounding box center [78, 108] width 54 height 15
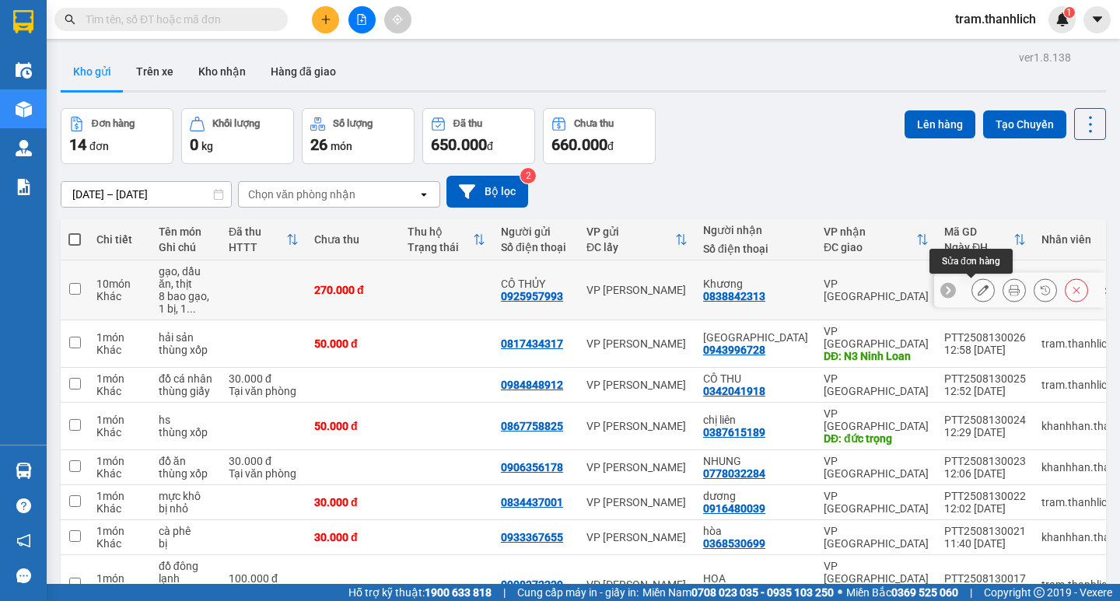
click at [972, 292] on button at bounding box center [983, 290] width 22 height 27
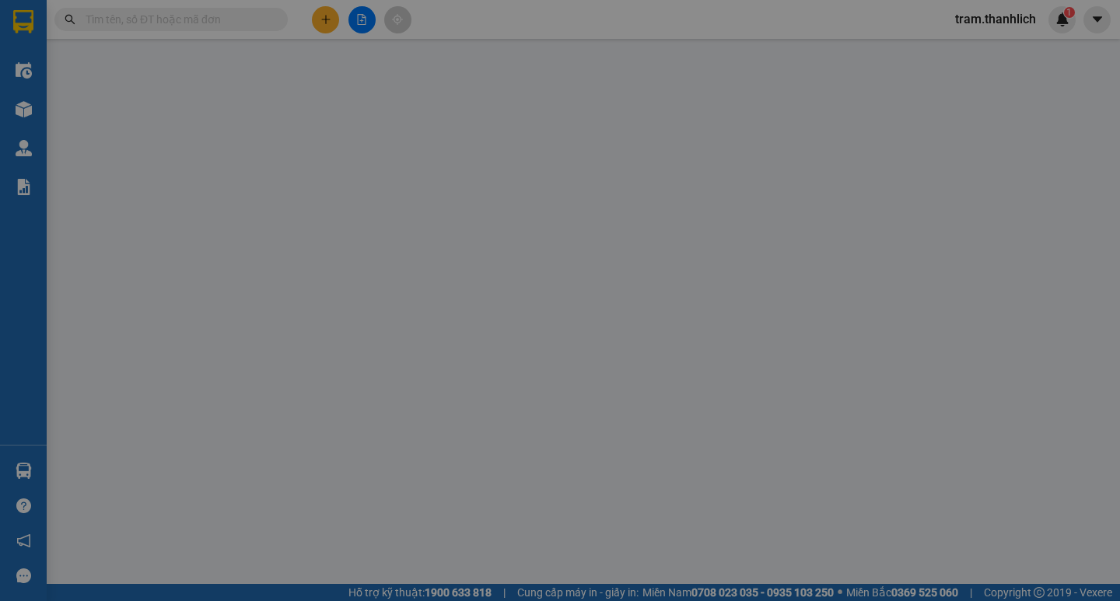
type input "0925957993"
type input "0838842313"
type input "270.000"
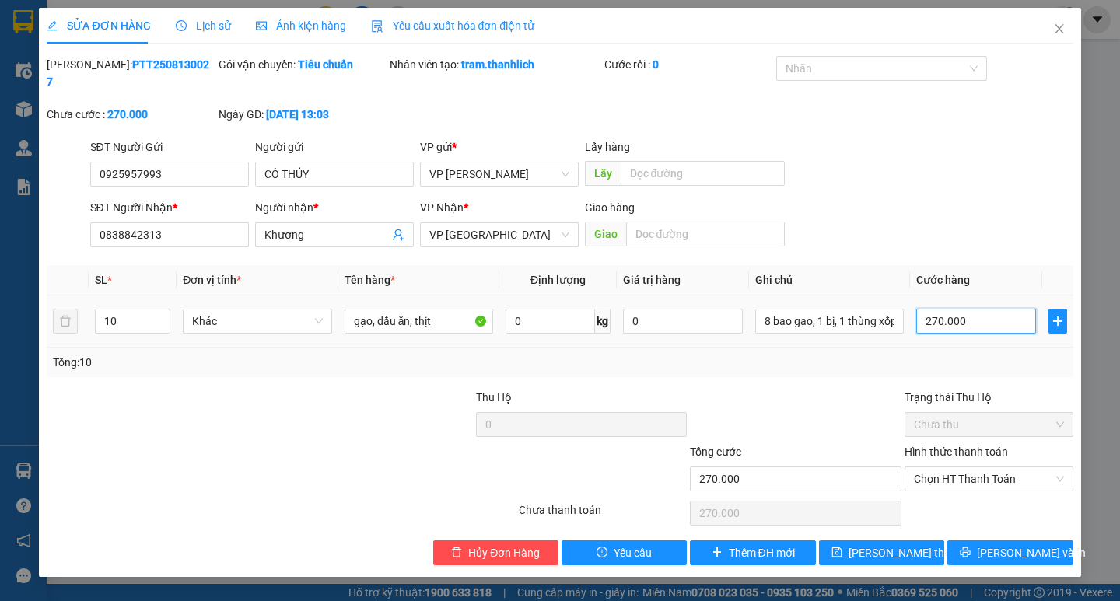
click at [978, 310] on input "270.000" at bounding box center [976, 321] width 120 height 25
type input "0"
type input "01"
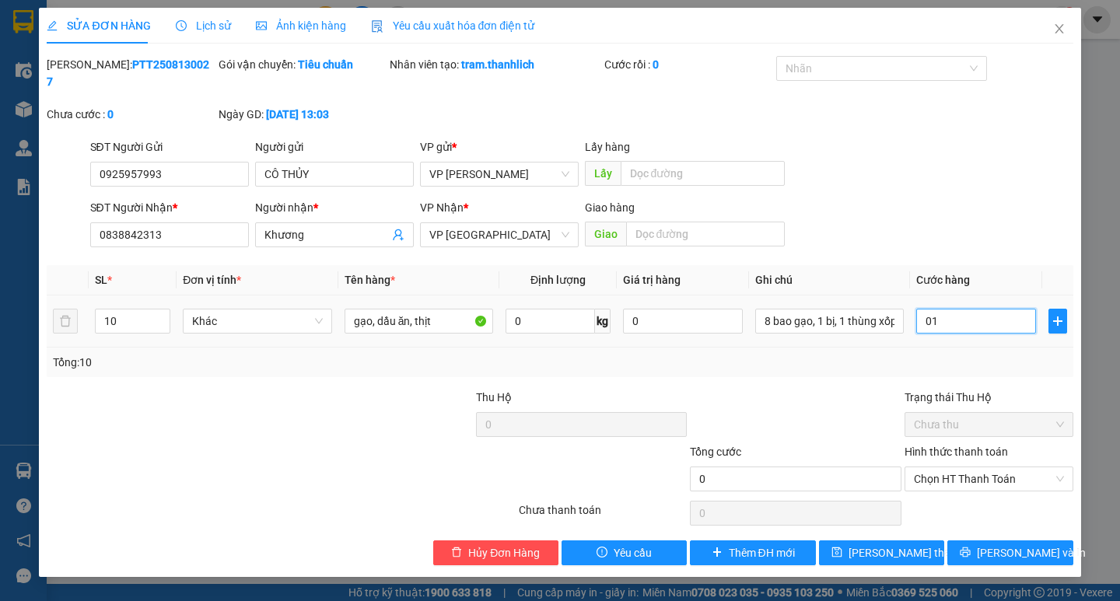
type input "1"
type input "0"
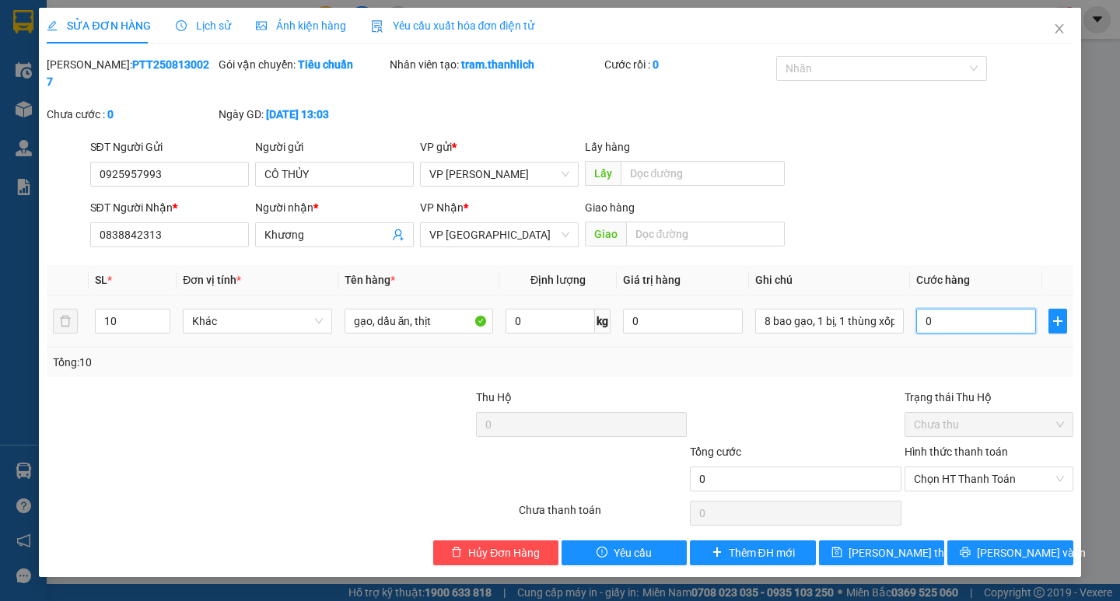
type input "02"
type input "2"
type input "023"
type input "23"
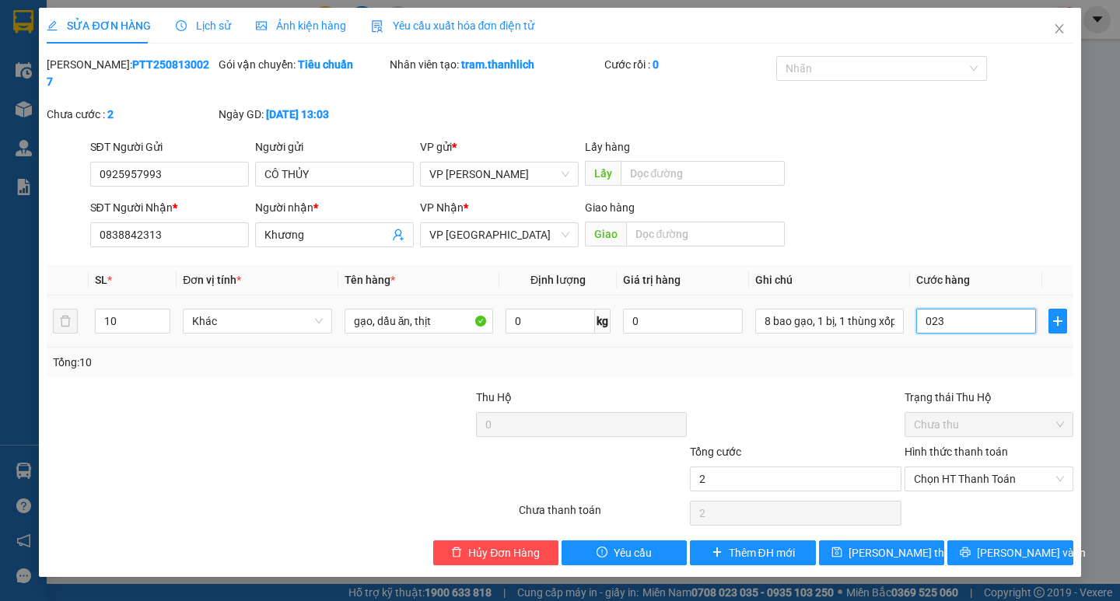
type input "23"
type input "0.230"
type input "230"
type input "2.300"
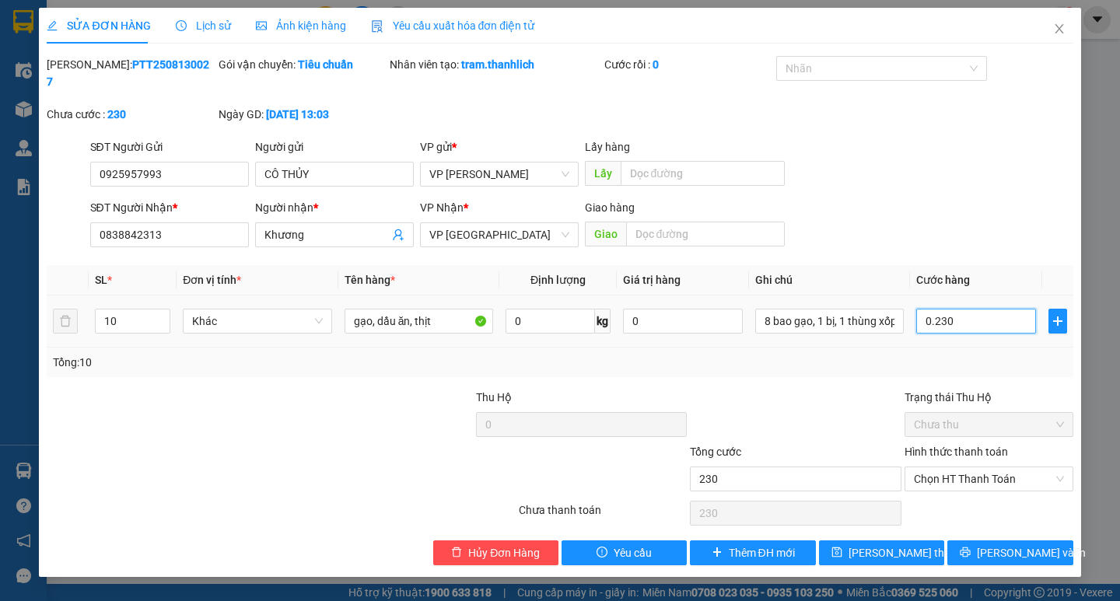
type input "2.300"
type input "023.000"
type input "23.000"
type input "230.000"
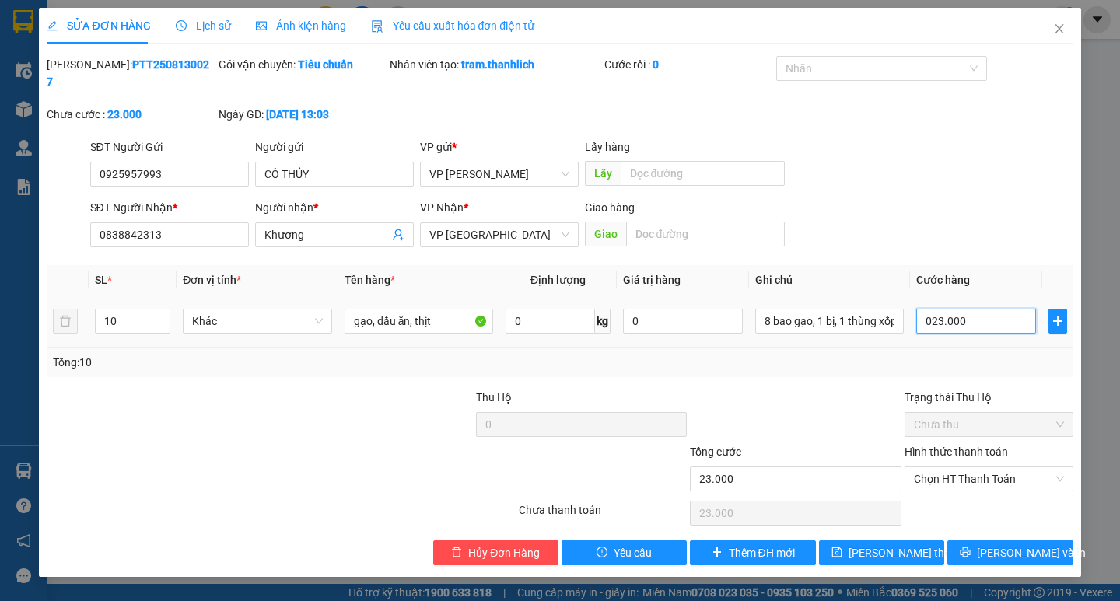
type input "230.000"
click at [773, 357] on div "Tổng: 10" at bounding box center [560, 363] width 1026 height 30
type input "230.000"
click at [996, 544] on span "[PERSON_NAME] và In" at bounding box center [1031, 552] width 109 height 17
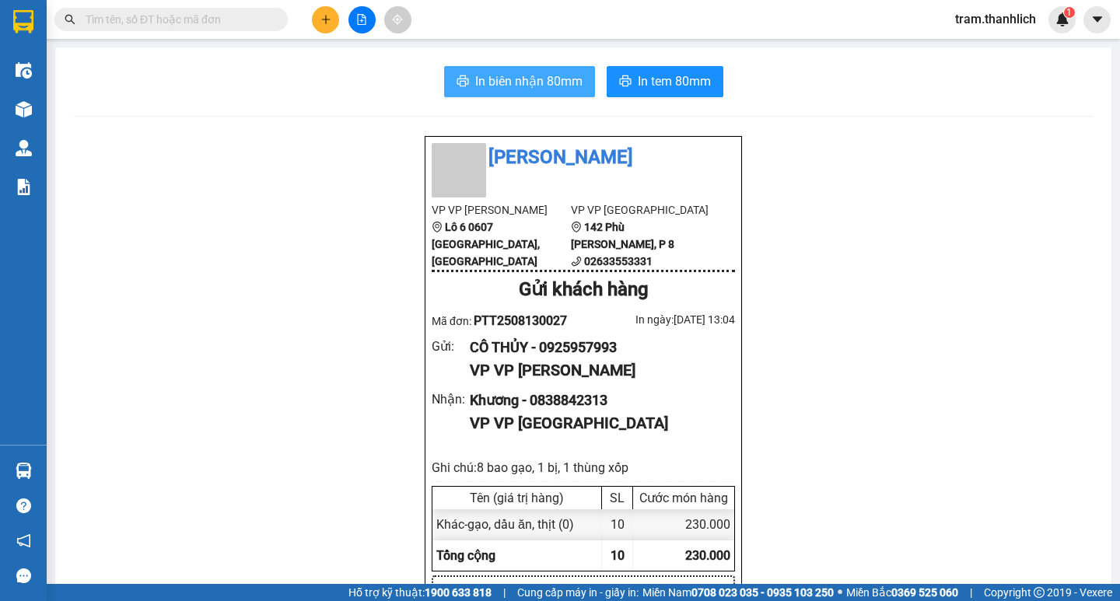
click at [527, 84] on span "In biên nhận 80mm" at bounding box center [528, 81] width 107 height 19
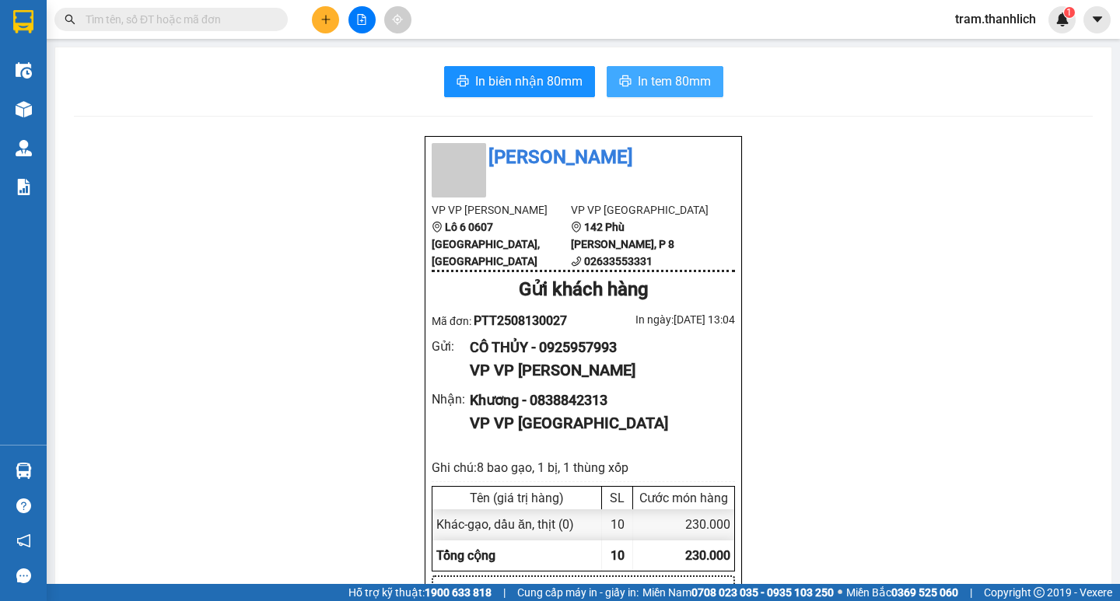
click at [671, 85] on span "In tem 80mm" at bounding box center [674, 81] width 73 height 19
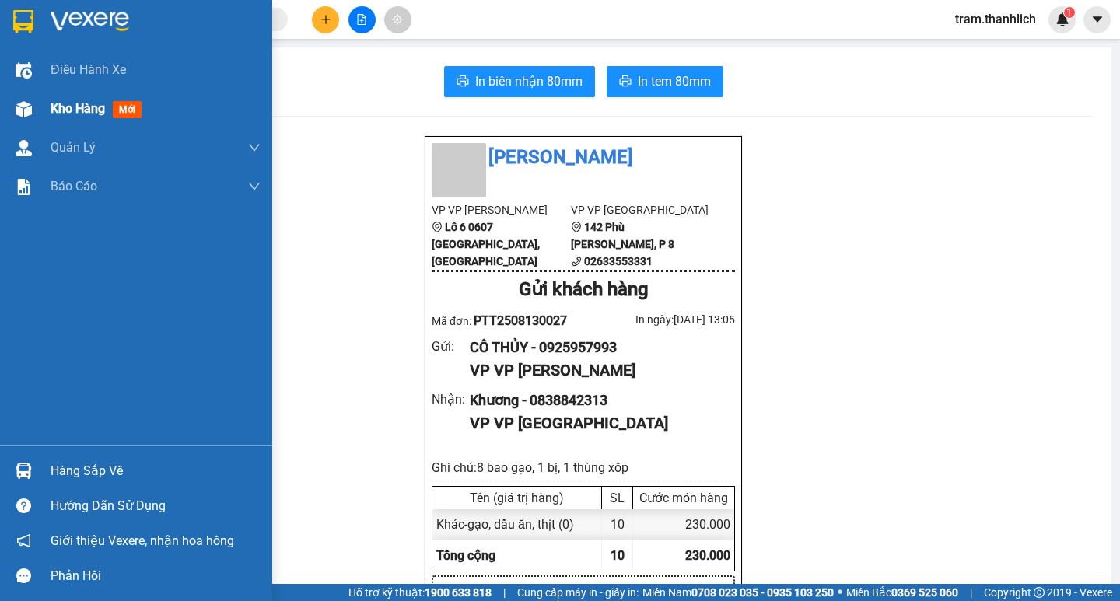
click at [17, 100] on div at bounding box center [23, 109] width 27 height 27
